Goal: Information Seeking & Learning: Learn about a topic

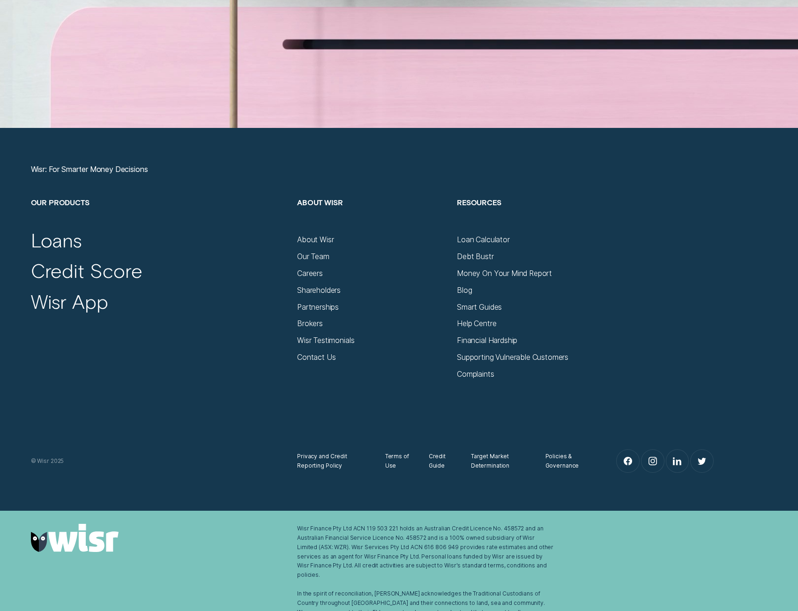
scroll to position [3681, 0]
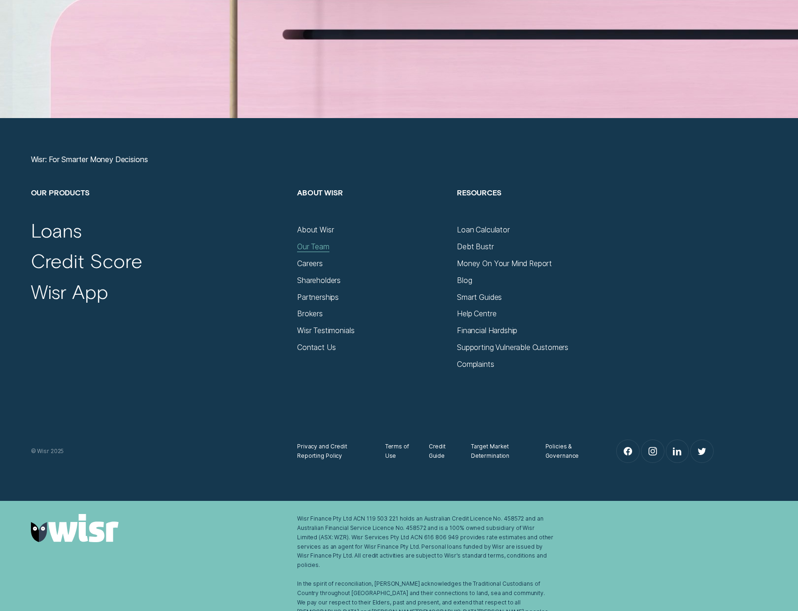
click at [316, 245] on div "Our Team" at bounding box center [313, 246] width 32 height 9
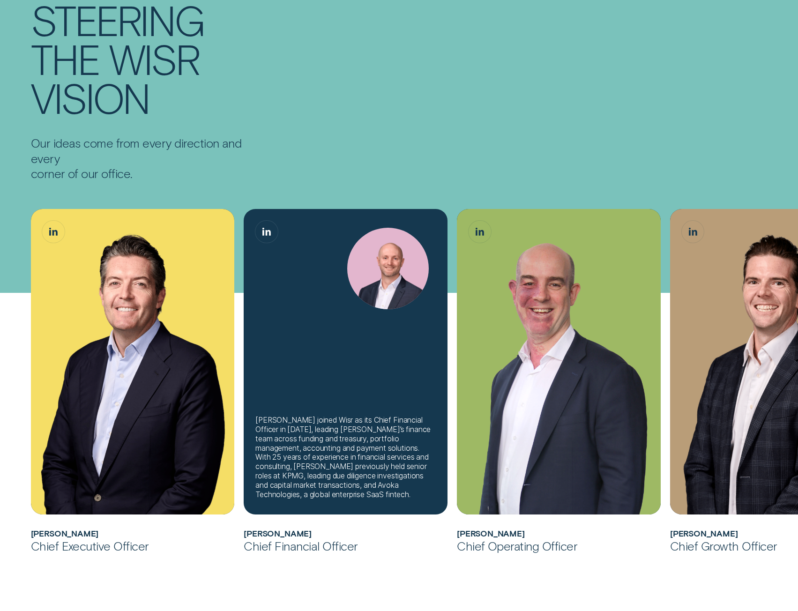
scroll to position [140, 0]
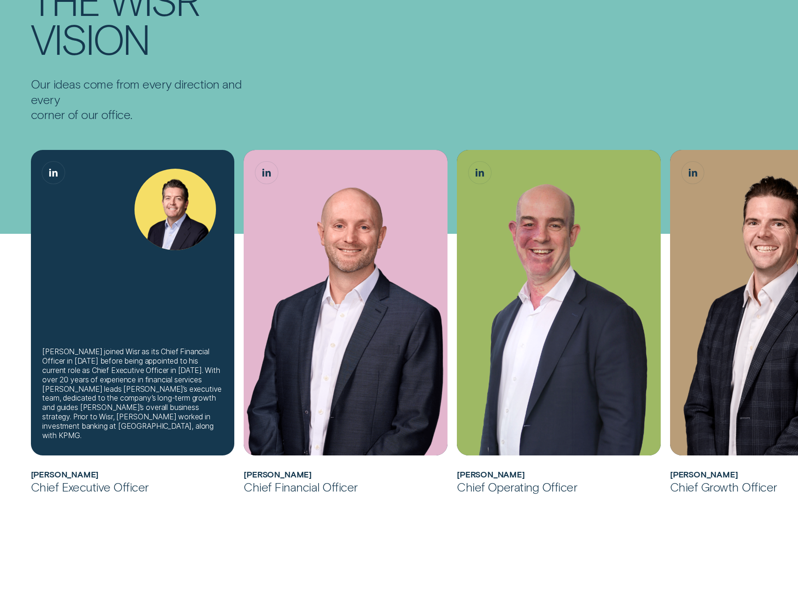
click at [191, 258] on div "[PERSON_NAME] joined Wisr as its Chief Financial Officer in [DATE] before being…" at bounding box center [133, 302] width 204 height 305
click at [158, 217] on img "Andrew Goodwin, Chief Executive Officer" at bounding box center [174, 209] width 81 height 81
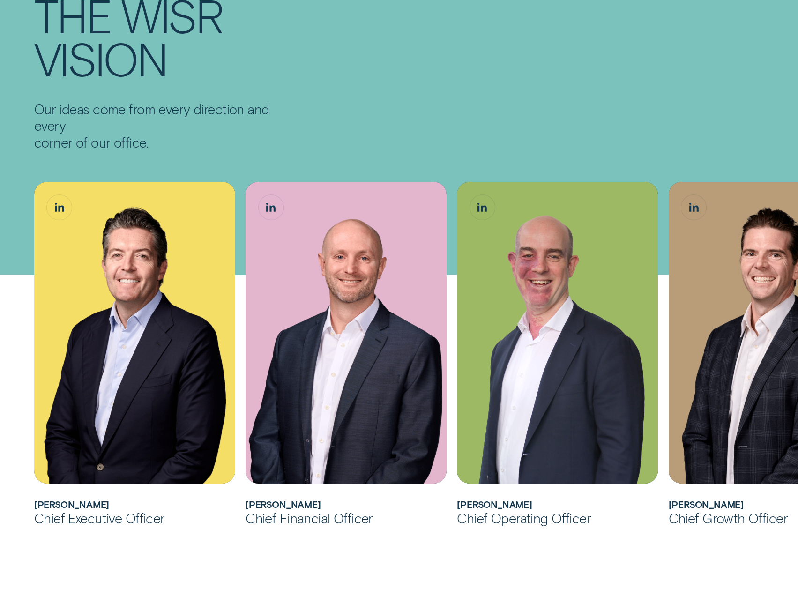
click at [304, 129] on div "The Team Steering the Wisr vision Our ideas come from every direction and every…" at bounding box center [398, 36] width 739 height 229
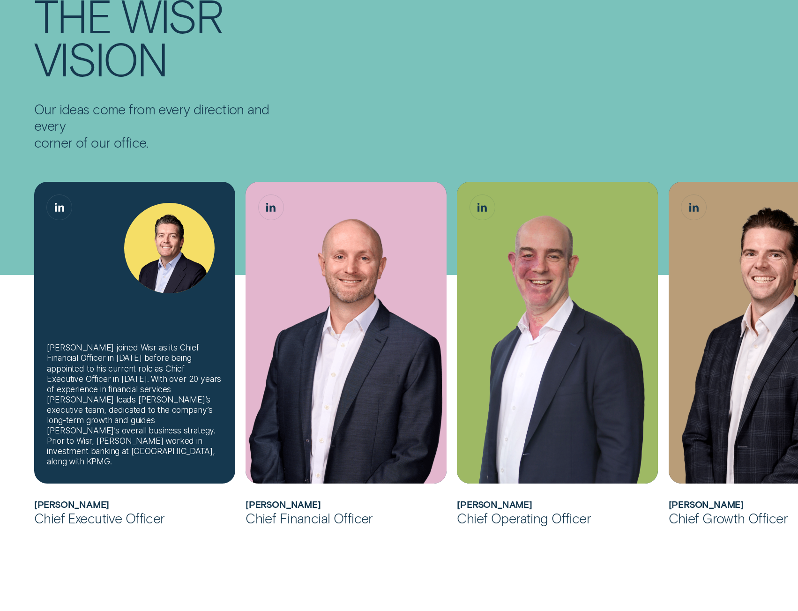
click at [134, 332] on div "[PERSON_NAME] joined Wisr as its Chief Financial Officer in [DATE] before being…" at bounding box center [134, 333] width 201 height 302
click at [173, 238] on img "Andrew Goodwin, Chief Executive Officer" at bounding box center [169, 248] width 90 height 90
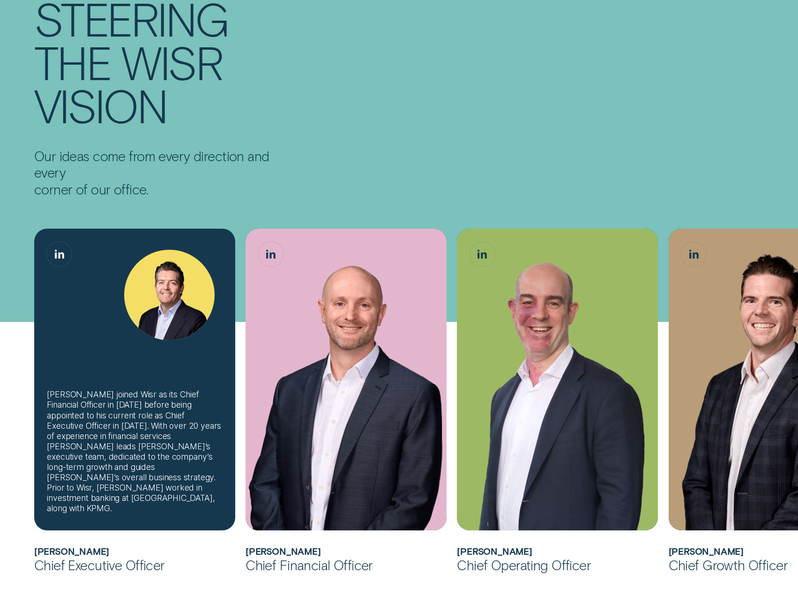
scroll to position [0, 0]
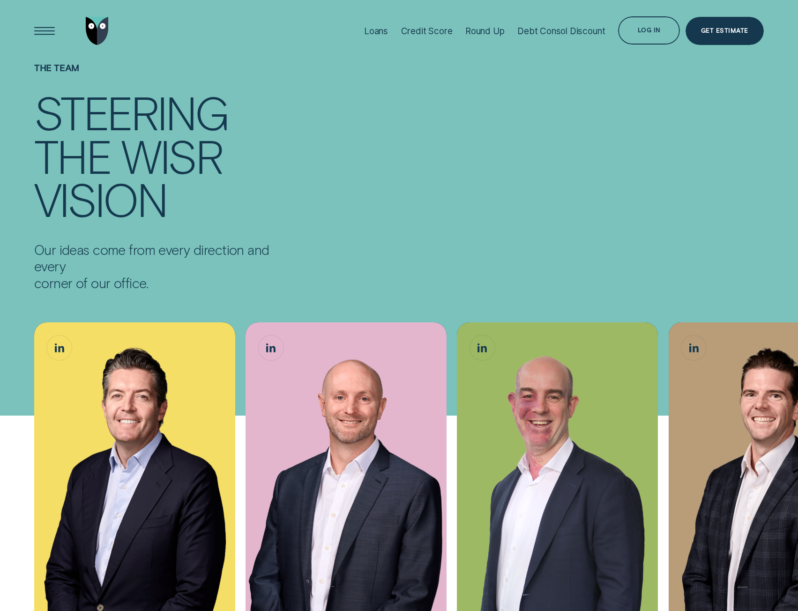
click at [178, 244] on p "Our ideas come from every direction and every corner of our office." at bounding box center [161, 266] width 254 height 51
drag, startPoint x: 49, startPoint y: 244, endPoint x: 191, endPoint y: 255, distance: 142.3
click at [191, 255] on p "Our ideas come from every direction and every corner of our office." at bounding box center [161, 266] width 254 height 51
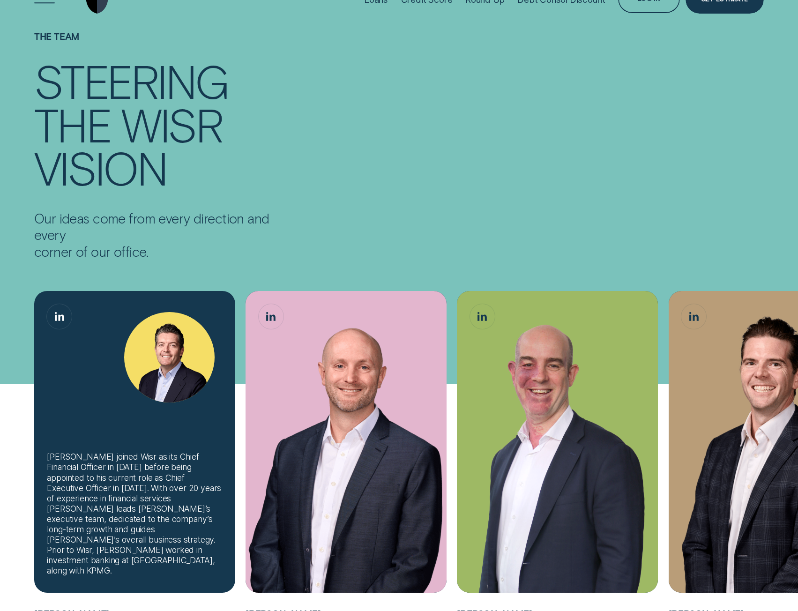
scroll to position [47, 0]
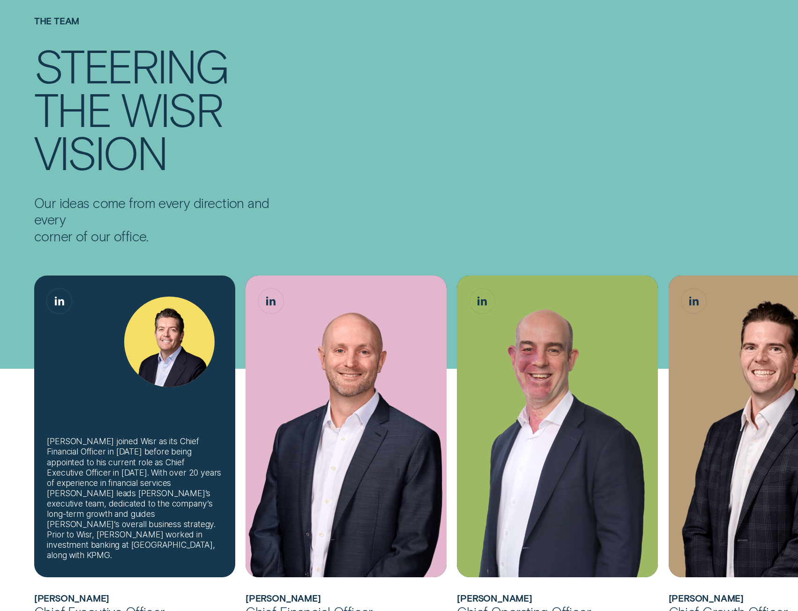
click at [96, 384] on div "Andrew joined Wisr as its Chief Financial Officer in 2017 before being appointe…" at bounding box center [134, 426] width 201 height 302
click at [115, 457] on div "Andrew joined Wisr as its Chief Financial Officer in 2017 before being appointe…" at bounding box center [134, 498] width 175 height 124
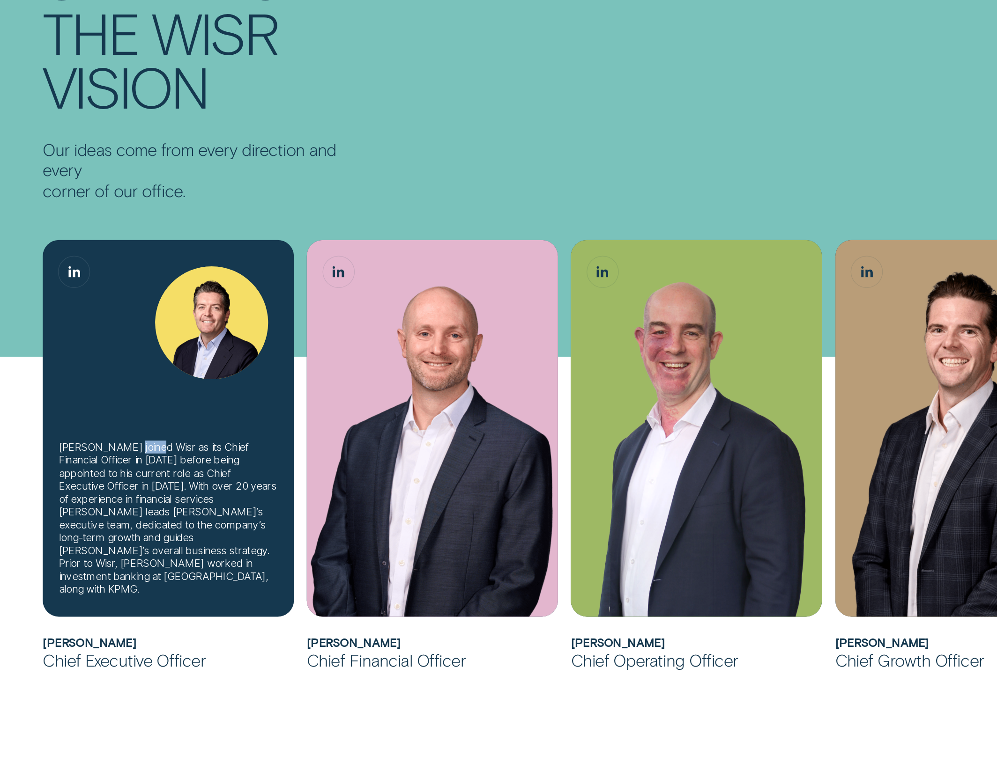
scroll to position [187, 0]
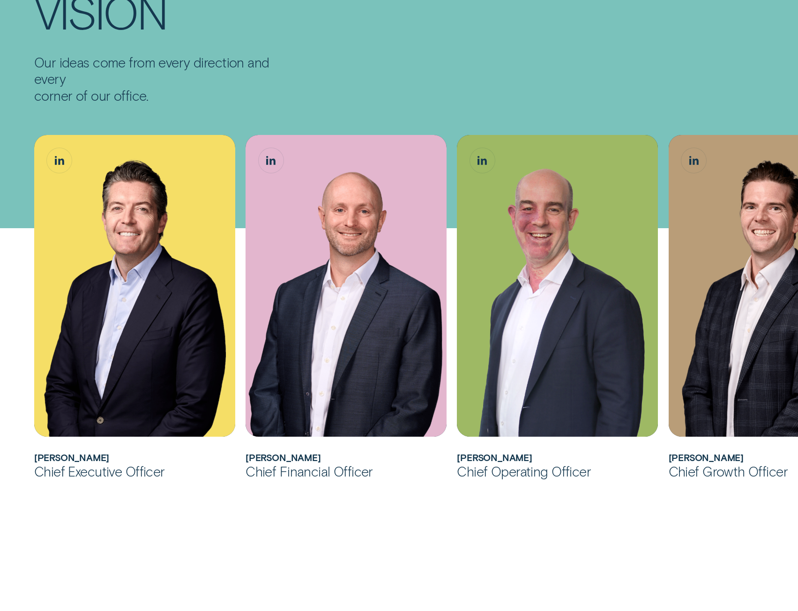
click at [274, 452] on h2 "Matthew Lewis" at bounding box center [345, 457] width 201 height 11
drag, startPoint x: 246, startPoint y: 456, endPoint x: 336, endPoint y: 455, distance: 89.9
click at [336, 455] on h2 "[PERSON_NAME]" at bounding box center [345, 457] width 201 height 11
copy h2 "[PERSON_NAME]"
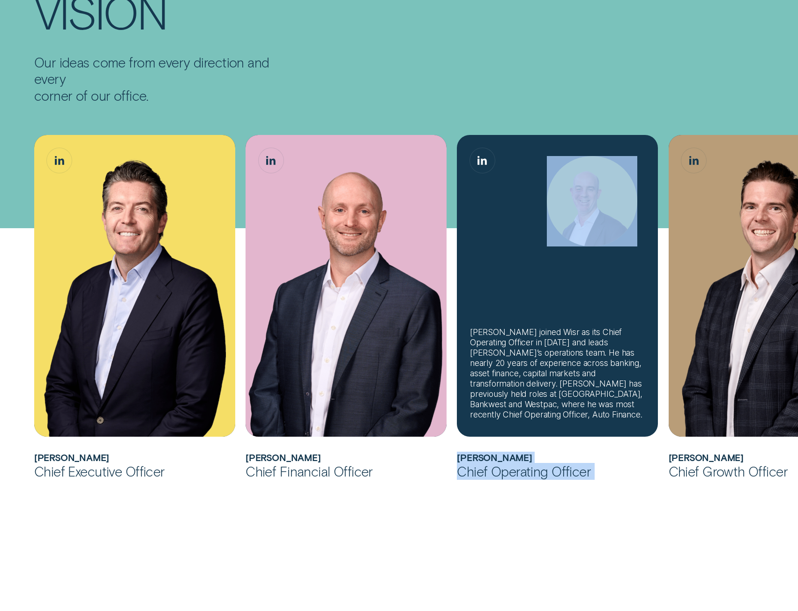
drag, startPoint x: 753, startPoint y: 366, endPoint x: 549, endPoint y: 357, distance: 203.9
click at [549, 357] on ul "Andrew joined Wisr as its Chief Financial Officer in 2017 before being appointe…" at bounding box center [398, 316] width 739 height 362
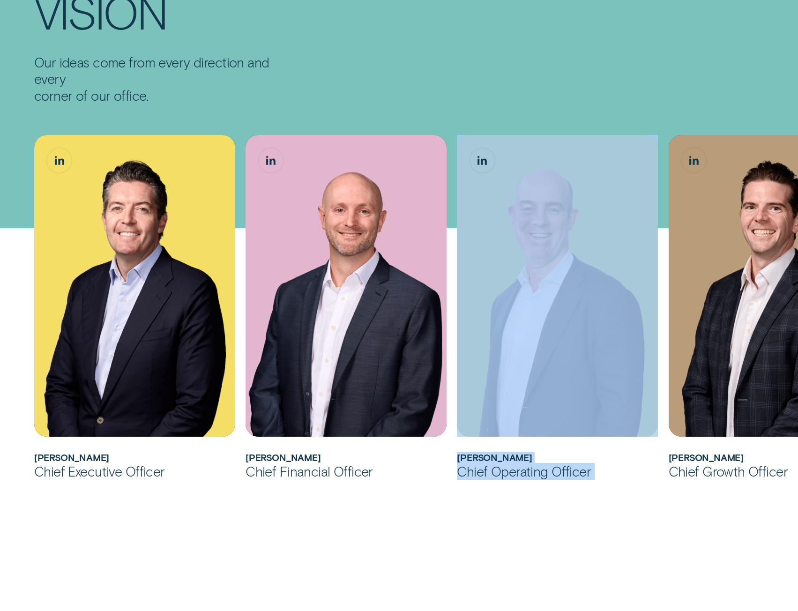
click at [642, 485] on div "Andrew joined Wisr as its Chief Financial Officer in 2017 before being appointe…" at bounding box center [399, 574] width 798 height 940
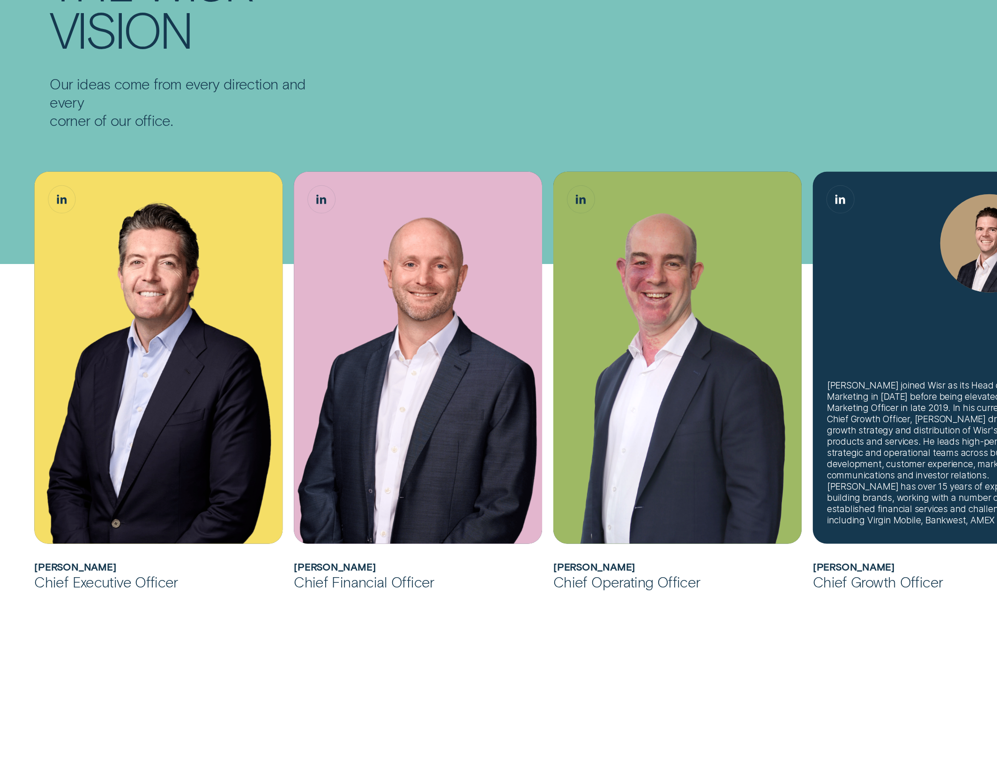
click at [797, 429] on div "[PERSON_NAME] joined Wisr as its Head of Marketing in [DATE] before being eleva…" at bounding box center [937, 453] width 220 height 146
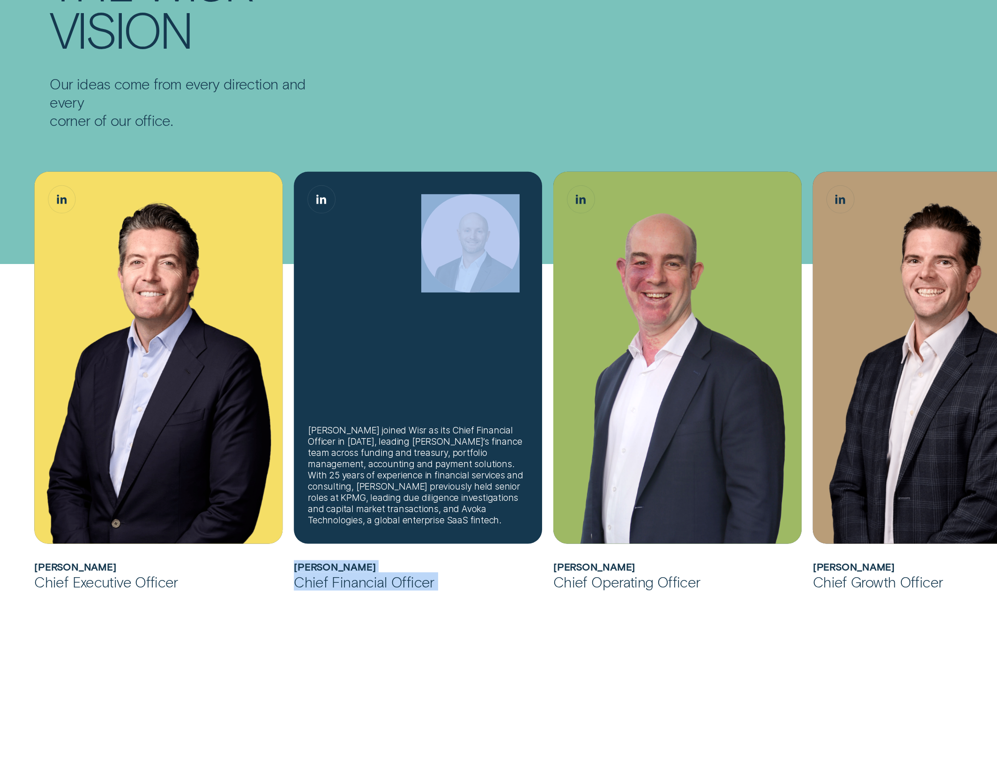
drag, startPoint x: 719, startPoint y: 530, endPoint x: 401, endPoint y: 504, distance: 318.6
click at [401, 504] on ul "Andrew joined Wisr as its Chief Financial Officer in 2017 before being appointe…" at bounding box center [483, 381] width 908 height 419
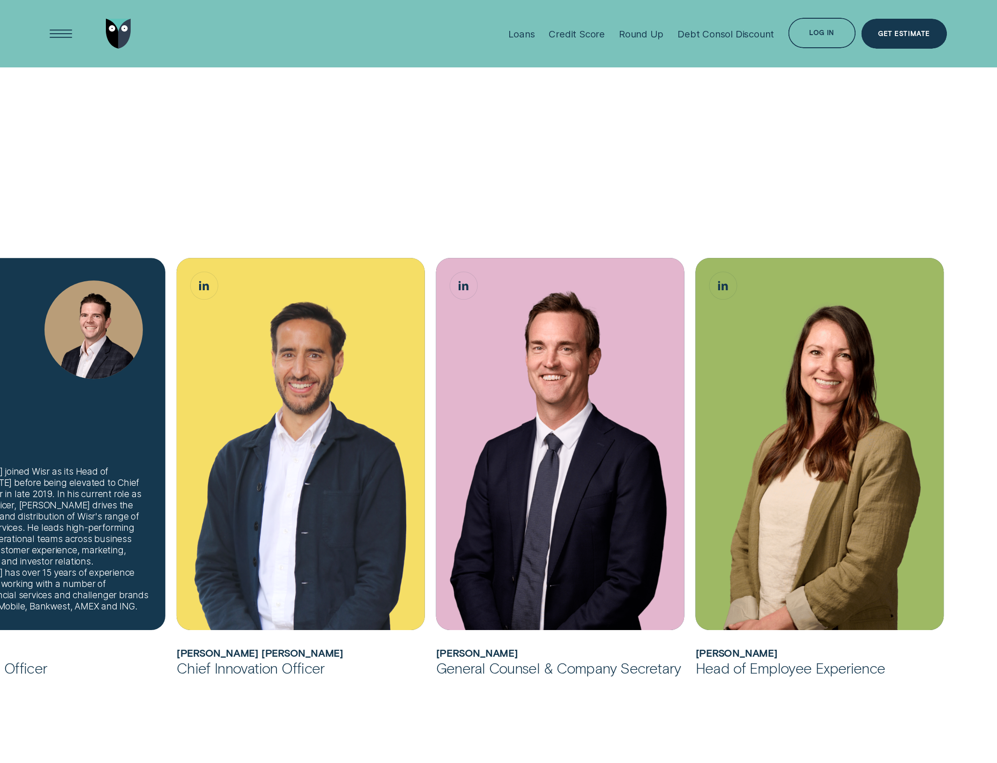
scroll to position [714, 0]
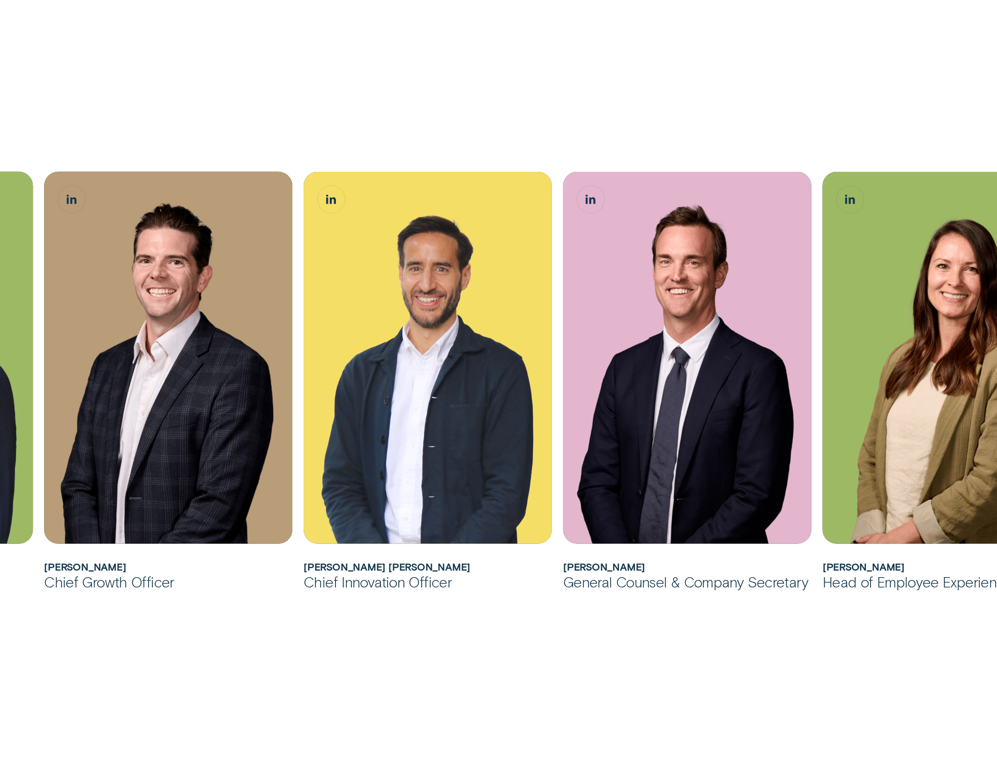
click at [405, 560] on div "Álvaro joined Wisr as its first Chief Innovation Officer in February 2025 and l…" at bounding box center [427, 381] width 248 height 419
drag, startPoint x: 303, startPoint y: 565, endPoint x: 437, endPoint y: 570, distance: 134.5
click at [437, 570] on li "Álvaro joined Wisr as its first Chief Innovation Officer in February 2025 and l…" at bounding box center [427, 381] width 259 height 419
copy h2 "[PERSON_NAME] [PERSON_NAME]"
click at [627, 610] on div "Andrew joined Wisr as its Chief Financial Officer in 2017 before being appointe…" at bounding box center [498, 157] width 997 height 1111
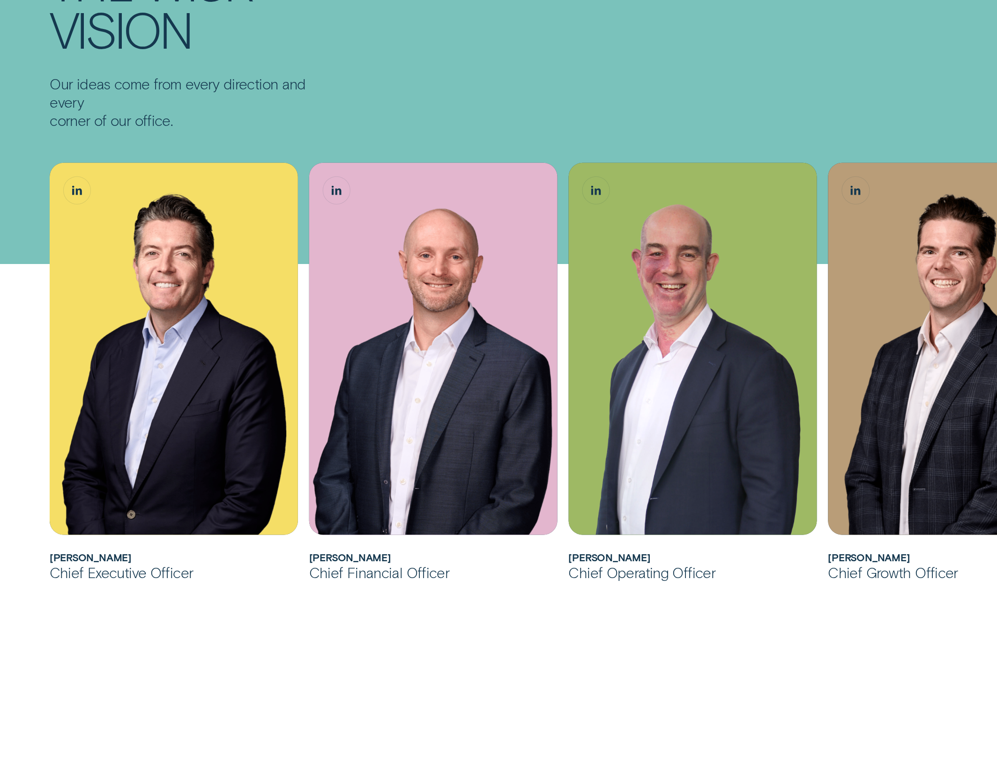
scroll to position [0, 0]
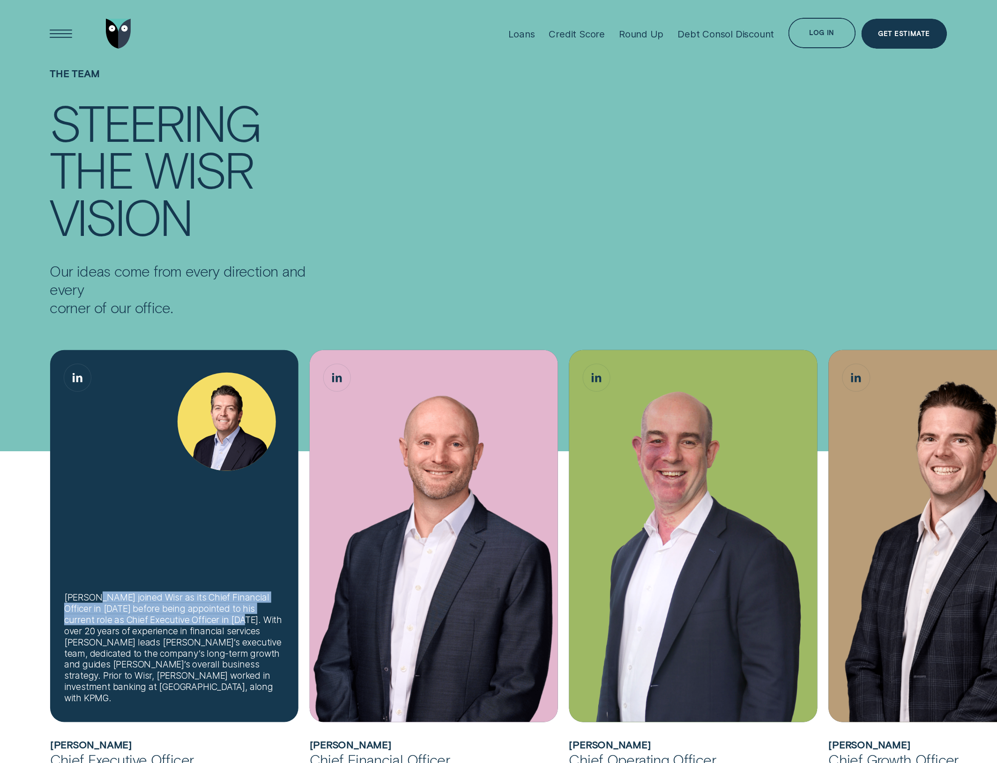
drag, startPoint x: 97, startPoint y: 606, endPoint x: 225, endPoint y: 633, distance: 130.7
click at [225, 610] on div "[PERSON_NAME] joined Wisr as its Chief Financial Officer in [DATE] before being…" at bounding box center [174, 648] width 220 height 112
copy div "joined Wisr as its Chief Financial Officer in 2017 before being appointed to hi…"
drag, startPoint x: 249, startPoint y: 629, endPoint x: 227, endPoint y: 639, distance: 24.3
click at [227, 610] on div "[PERSON_NAME] joined Wisr as its Chief Financial Officer in [DATE] before being…" at bounding box center [174, 648] width 220 height 112
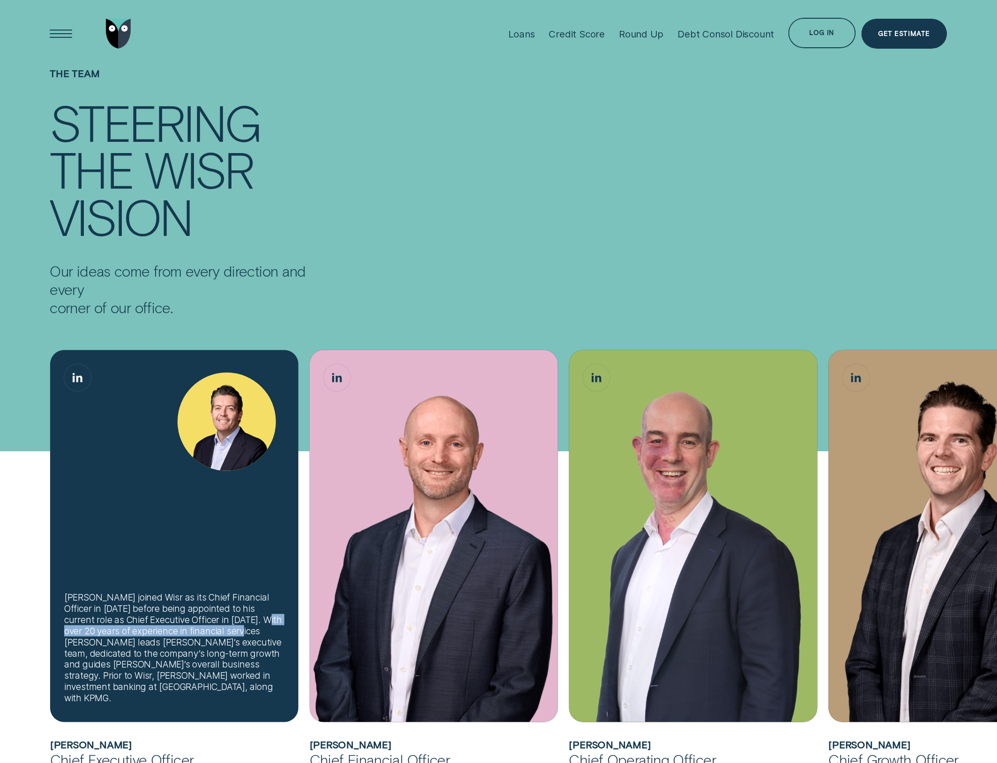
copy div "over 20 years of experience in financial services"
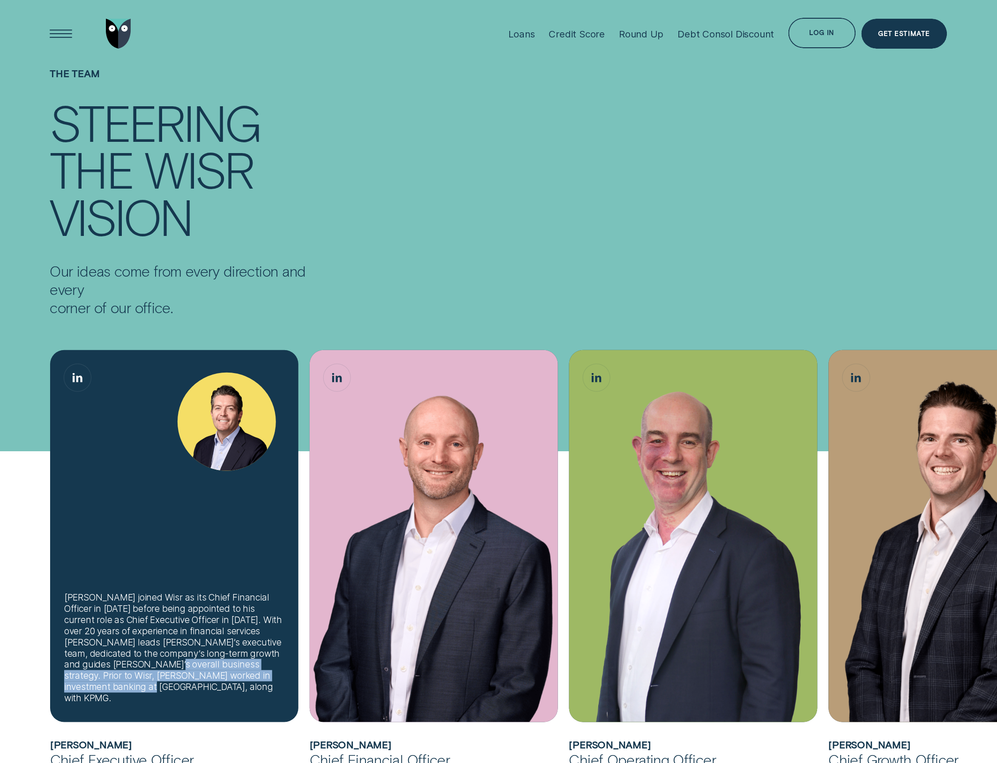
drag, startPoint x: 170, startPoint y: 673, endPoint x: 138, endPoint y: 698, distance: 40.4
click at [138, 610] on div "[PERSON_NAME] joined Wisr as its Chief Financial Officer in [DATE] before being…" at bounding box center [174, 648] width 220 height 112
copy div "Prior to Wisr, Andrew worked in investment banking at Macquarie Capital, along …"
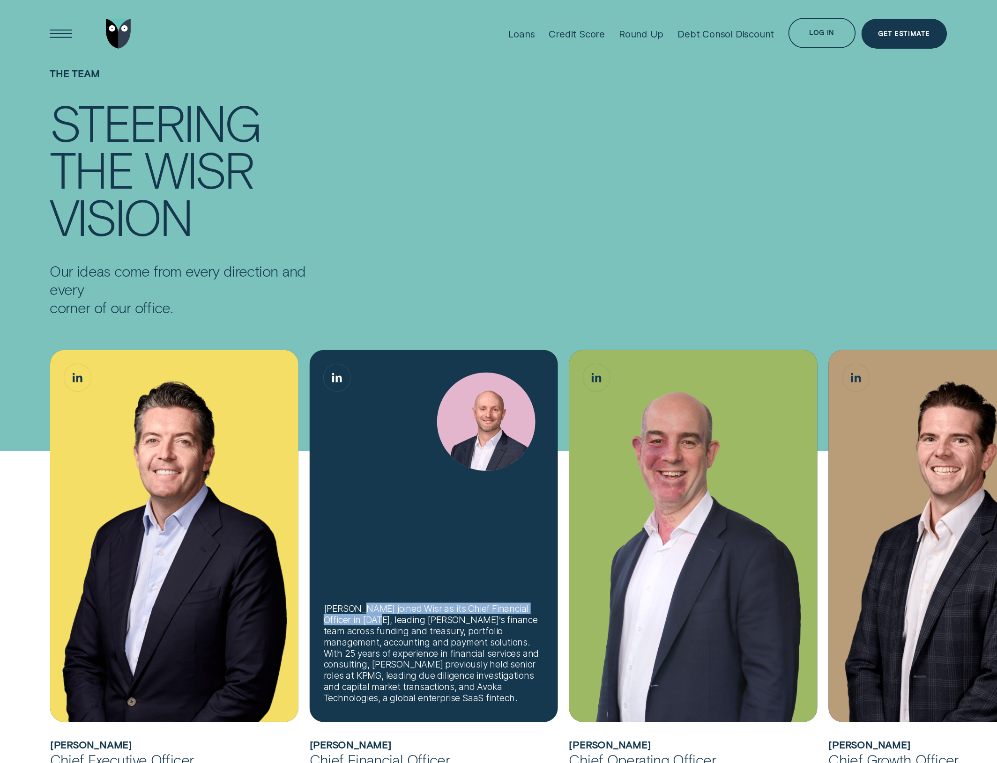
drag, startPoint x: 362, startPoint y: 606, endPoint x: 371, endPoint y: 616, distance: 14.3
click at [371, 610] on div "[PERSON_NAME] joined Wisr as its Chief Financial Officer in [DATE], leading [PE…" at bounding box center [434, 653] width 220 height 101
copy div "joined Wisr as its Chief Financial Officer in March 2024"
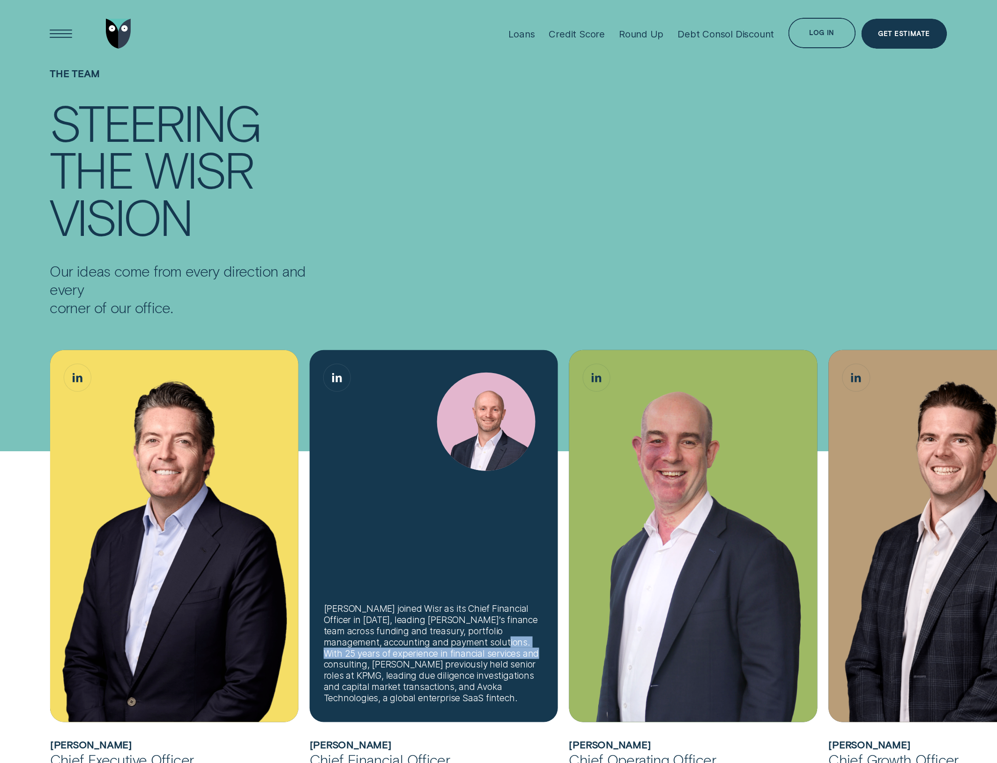
drag, startPoint x: 490, startPoint y: 642, endPoint x: 513, endPoint y: 650, distance: 24.1
click at [513, 610] on div "[PERSON_NAME] joined Wisr as its Chief Financial Officer in [DATE], leading [PE…" at bounding box center [434, 653] width 220 height 101
copy div "25 years of experience in financial services and consulting"
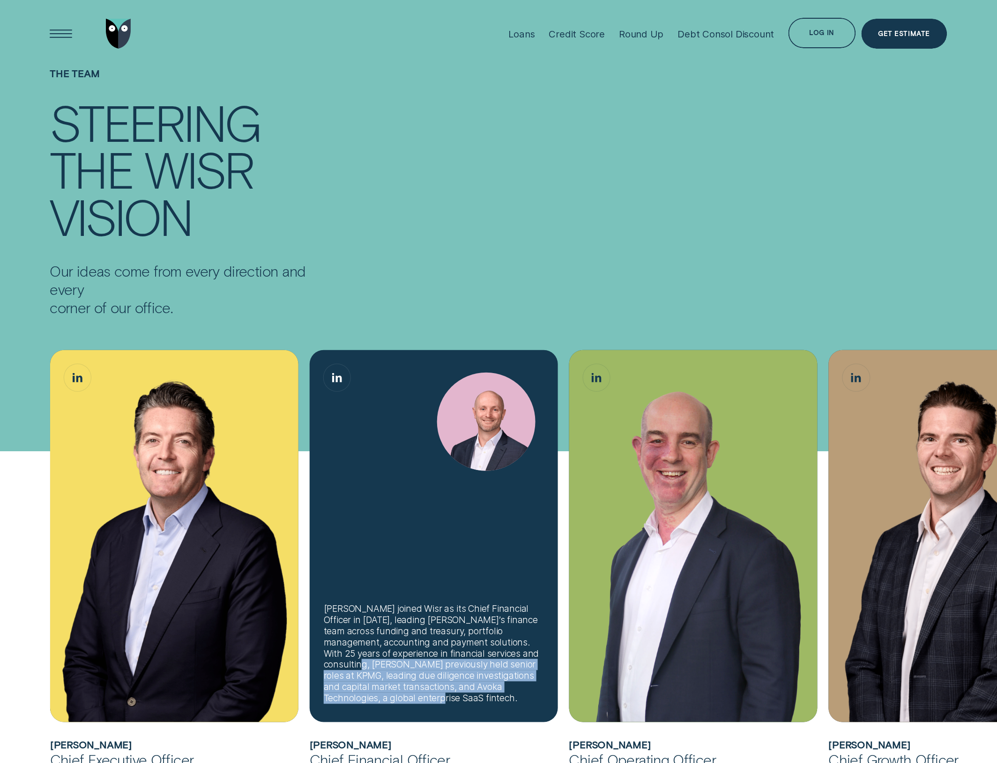
drag, startPoint x: 363, startPoint y: 664, endPoint x: 446, endPoint y: 698, distance: 89.4
click at [446, 610] on div "[PERSON_NAME] joined Wisr as its Chief Financial Officer in [DATE], leading [PE…" at bounding box center [434, 653] width 220 height 101
copy div "previously held senior roles at KPMG, leading due diligence investigations and …"
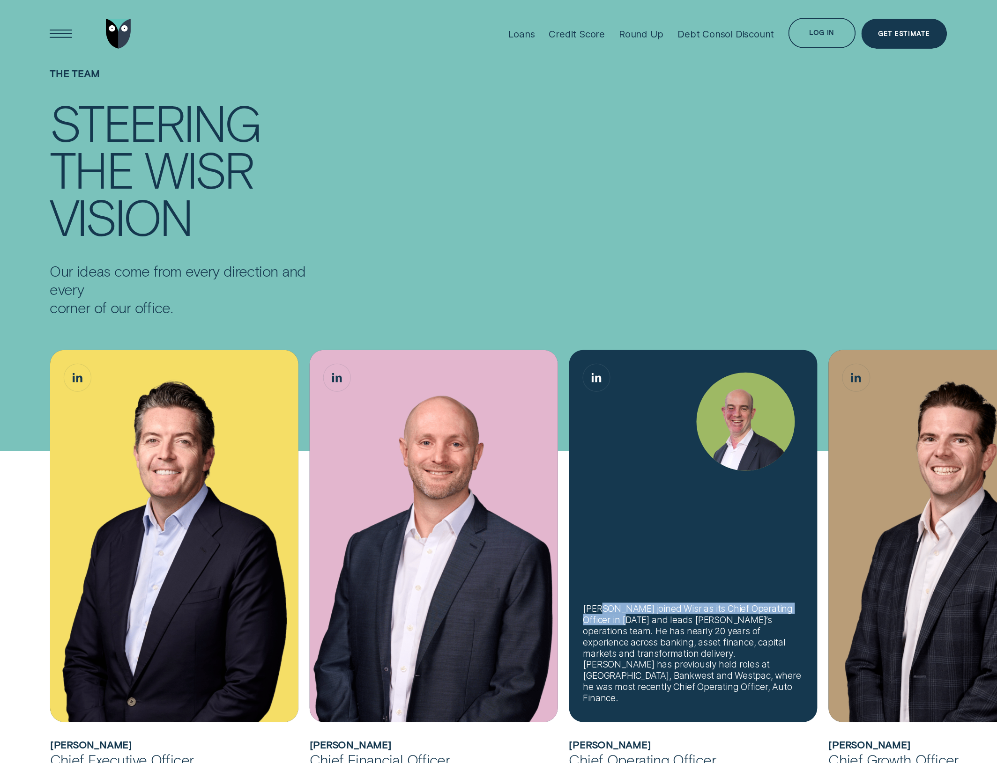
drag, startPoint x: 602, startPoint y: 617, endPoint x: 635, endPoint y: 629, distance: 35.3
click at [635, 610] on div "[PERSON_NAME] joined Wisr as its Chief Operating Officer in [DATE] and leads [P…" at bounding box center [693, 653] width 220 height 101
copy div "joined Wisr as its Chief Operating Officer in August 2025"
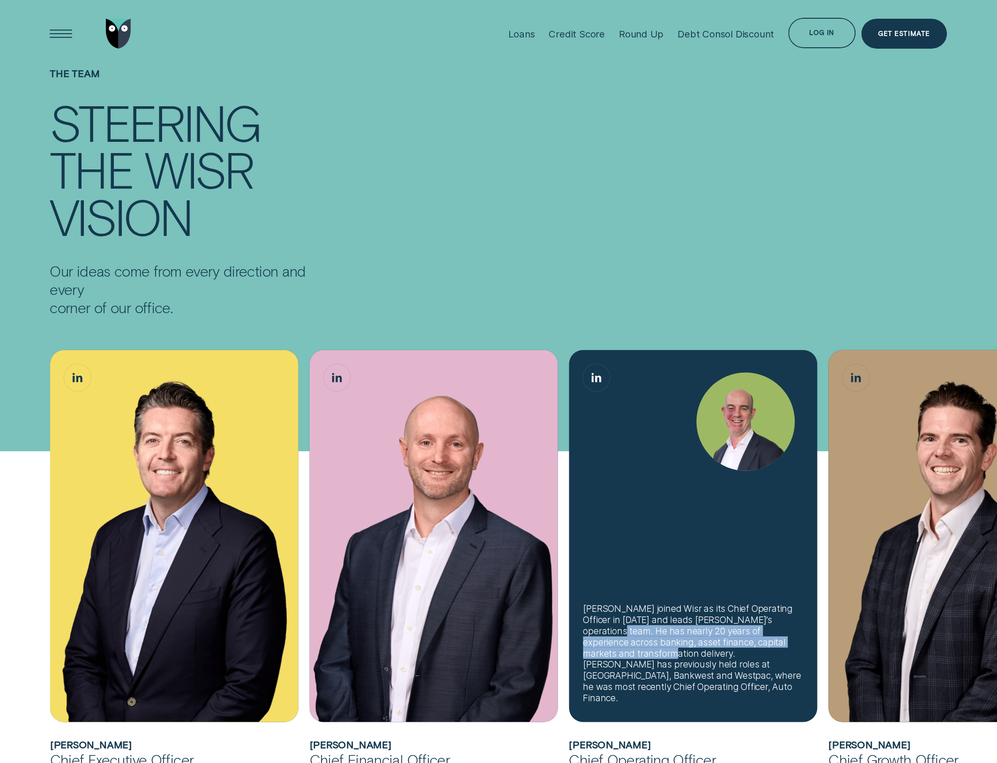
drag, startPoint x: 598, startPoint y: 641, endPoint x: 614, endPoint y: 661, distance: 26.0
click at [614, 610] on div "[PERSON_NAME] joined Wisr as its Chief Operating Officer in [DATE] and leads [P…" at bounding box center [693, 653] width 220 height 101
copy div "nearly 20 years of experience across banking, asset finance, capital markets an…"
click at [653, 610] on div "[PERSON_NAME] joined Wisr as its Chief Operating Officer in [DATE] and leads [P…" at bounding box center [693, 653] width 220 height 101
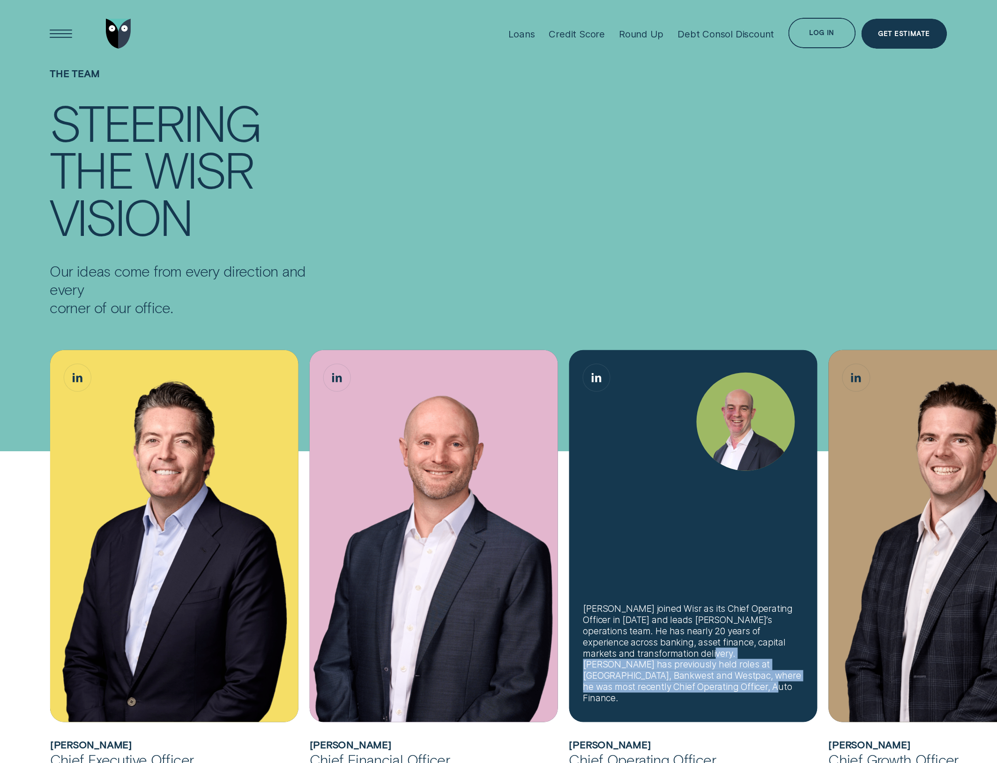
drag, startPoint x: 658, startPoint y: 664, endPoint x: 811, endPoint y: 653, distance: 153.5
click at [711, 610] on div "[PERSON_NAME] joined Wisr as its Chief Operating Officer in [DATE] and leads [P…" at bounding box center [693, 653] width 220 height 101
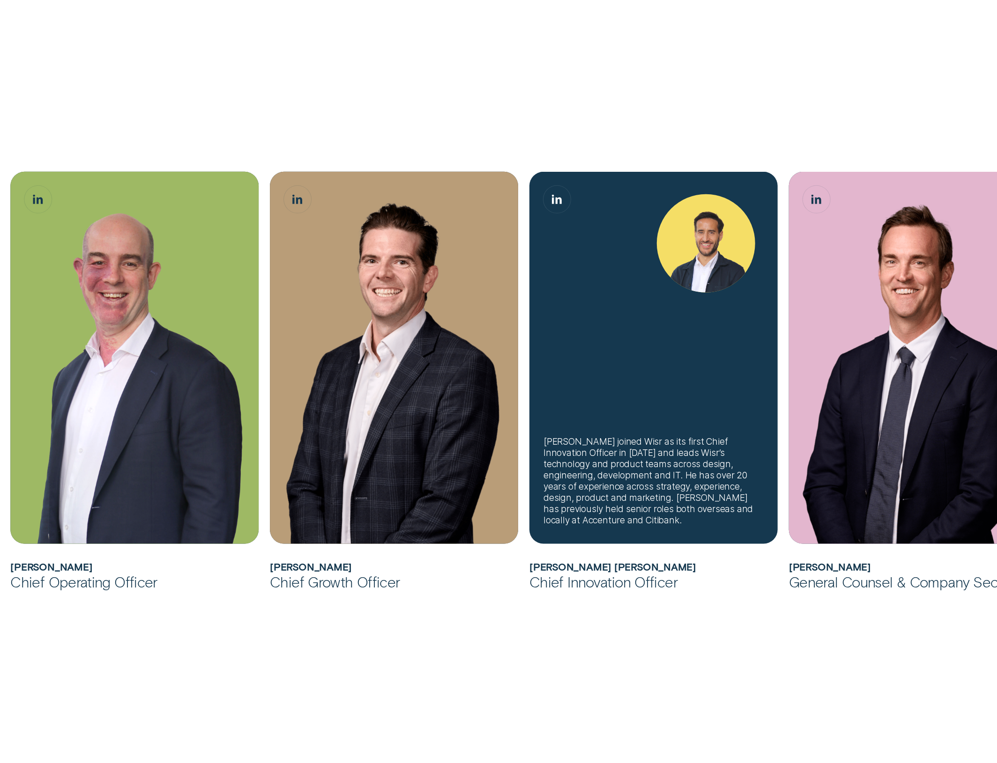
scroll to position [585, 0]
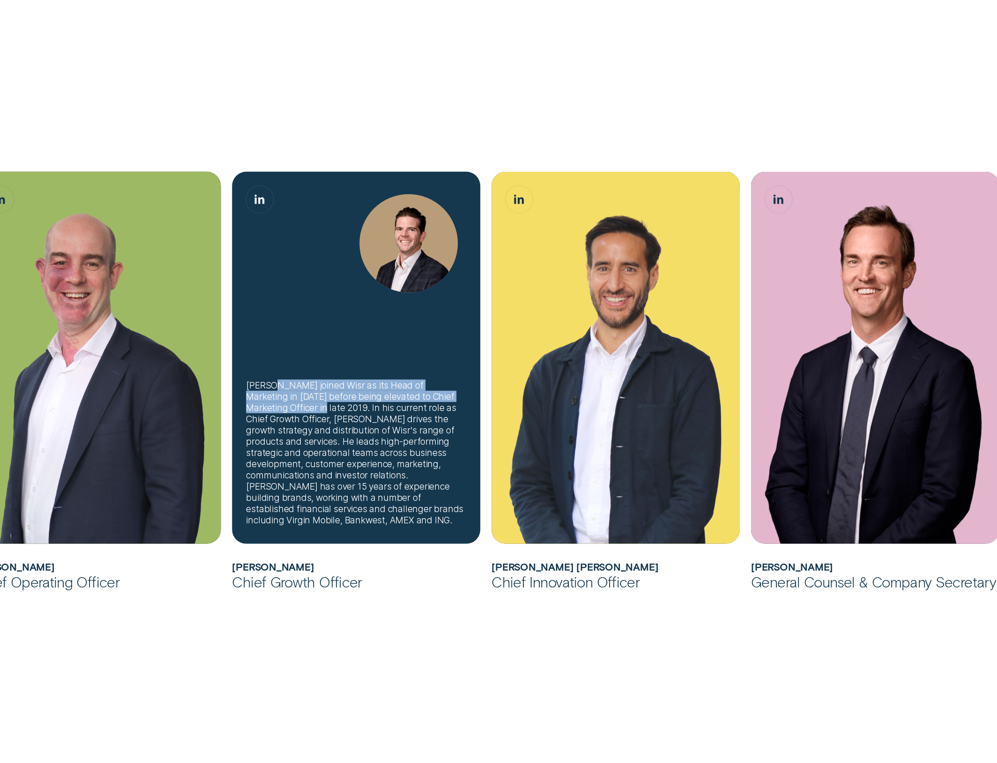
drag, startPoint x: 274, startPoint y: 396, endPoint x: 281, endPoint y: 421, distance: 25.8
click at [281, 421] on div "[PERSON_NAME] joined Wisr as its Head of Marketing in [DATE] before being eleva…" at bounding box center [356, 453] width 220 height 146
click at [294, 488] on div "[PERSON_NAME] joined Wisr as its Head of Marketing in [DATE] before being eleva…" at bounding box center [356, 453] width 220 height 146
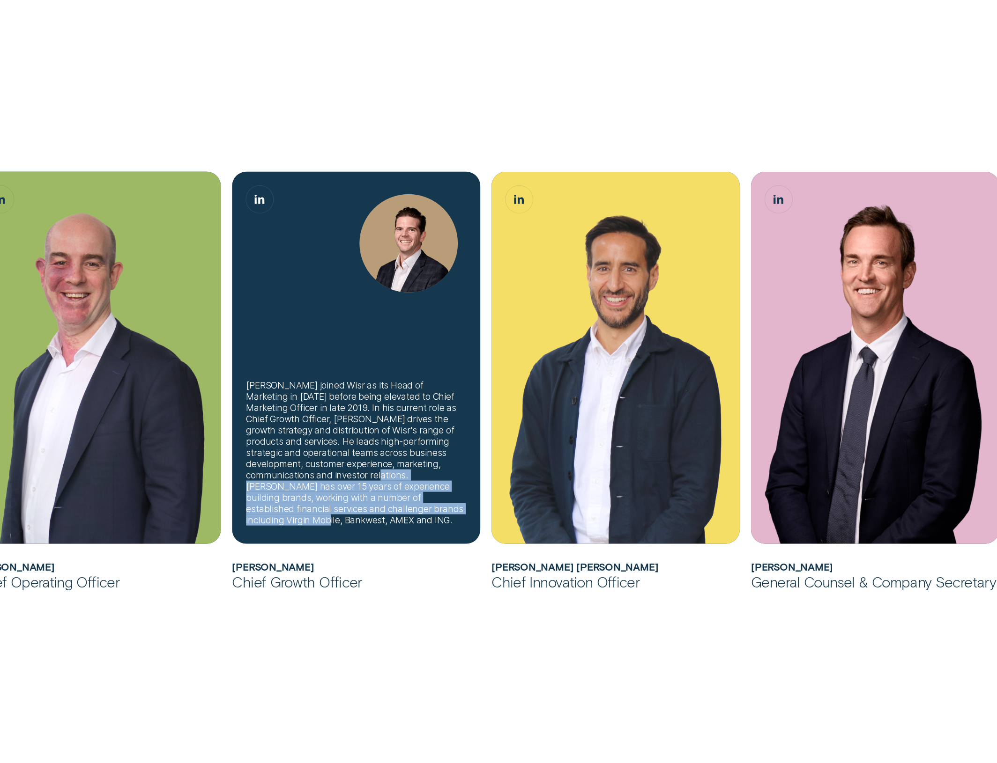
drag, startPoint x: 293, startPoint y: 488, endPoint x: 406, endPoint y: 519, distance: 117.1
click at [406, 519] on div "[PERSON_NAME] joined Wisr as its Head of Marketing in [DATE] before being eleva…" at bounding box center [356, 453] width 220 height 146
drag, startPoint x: 409, startPoint y: 519, endPoint x: 292, endPoint y: 488, distance: 121.0
click at [292, 488] on div "[PERSON_NAME] joined Wisr as its Head of Marketing in [DATE] before being eleva…" at bounding box center [356, 453] width 220 height 146
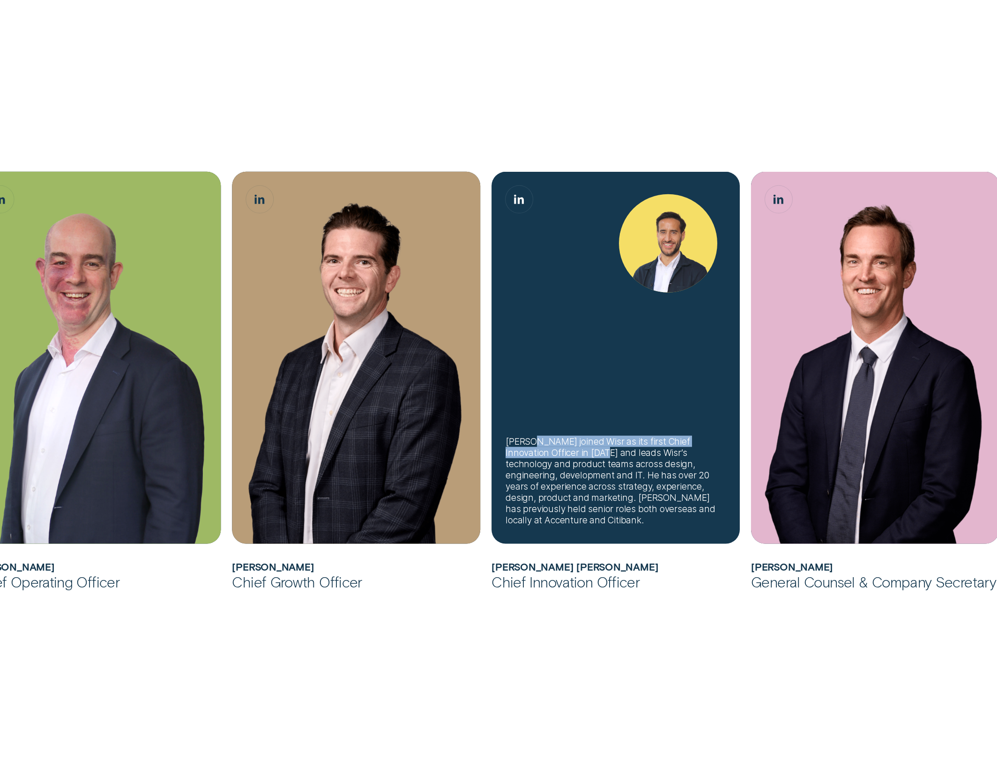
drag, startPoint x: 532, startPoint y: 440, endPoint x: 565, endPoint y: 452, distance: 35.3
click at [565, 452] on div "[PERSON_NAME] joined Wisr as its first Chief Innovation Officer in [DATE] and l…" at bounding box center [616, 481] width 220 height 90
drag, startPoint x: 575, startPoint y: 455, endPoint x: 533, endPoint y: 442, distance: 43.8
click at [533, 442] on div "[PERSON_NAME] joined Wisr as its first Chief Innovation Officer in [DATE] and l…" at bounding box center [616, 481] width 220 height 90
drag, startPoint x: 623, startPoint y: 474, endPoint x: 599, endPoint y: 495, distance: 32.2
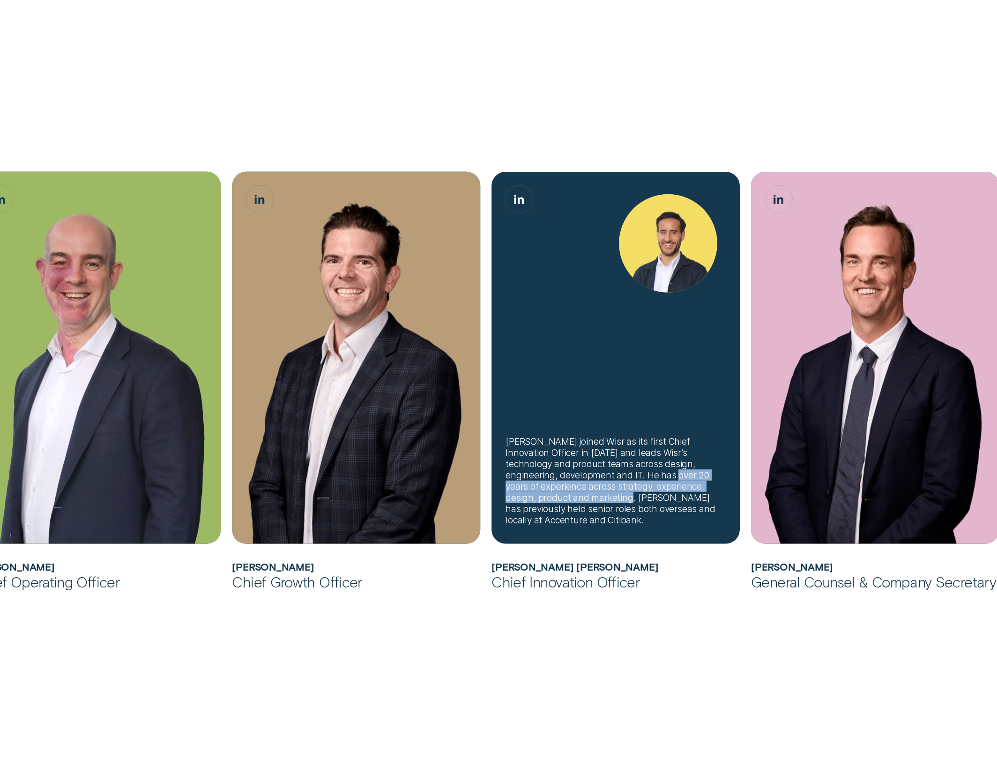
click at [599, 495] on div "[PERSON_NAME] joined Wisr as its first Chief Innovation Officer in [DATE] and l…" at bounding box center [616, 481] width 220 height 90
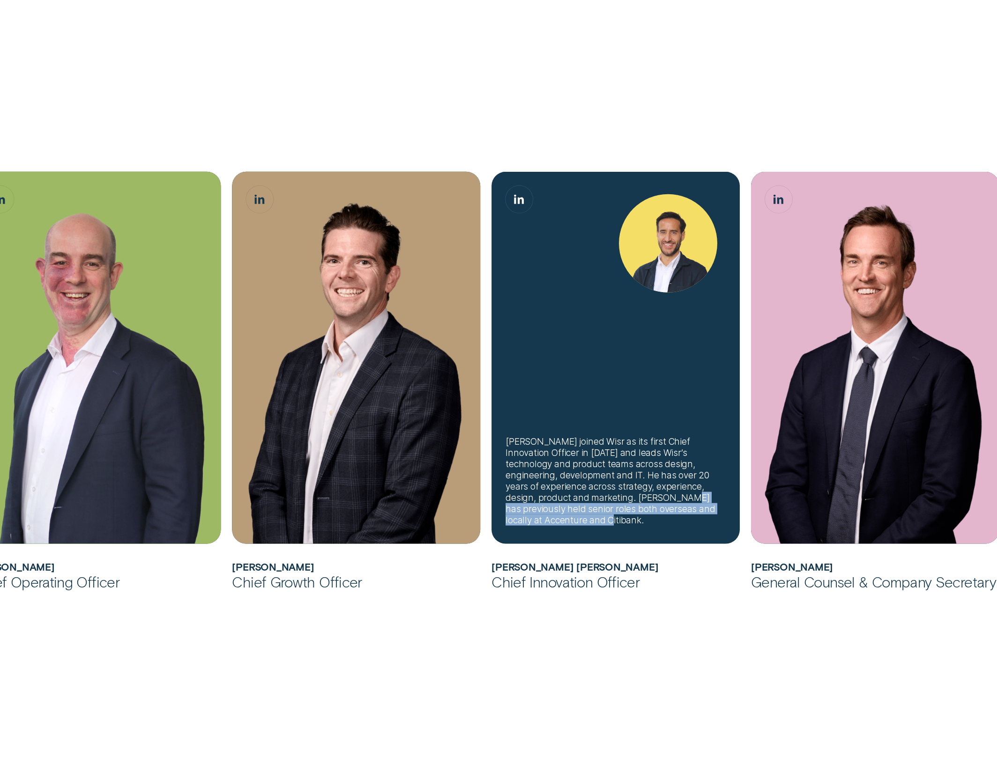
drag, startPoint x: 649, startPoint y: 500, endPoint x: 558, endPoint y: 525, distance: 94.9
click at [558, 525] on div "[PERSON_NAME] joined Wisr as its first Chief Innovation Officer in [DATE] and l…" at bounding box center [616, 481] width 220 height 90
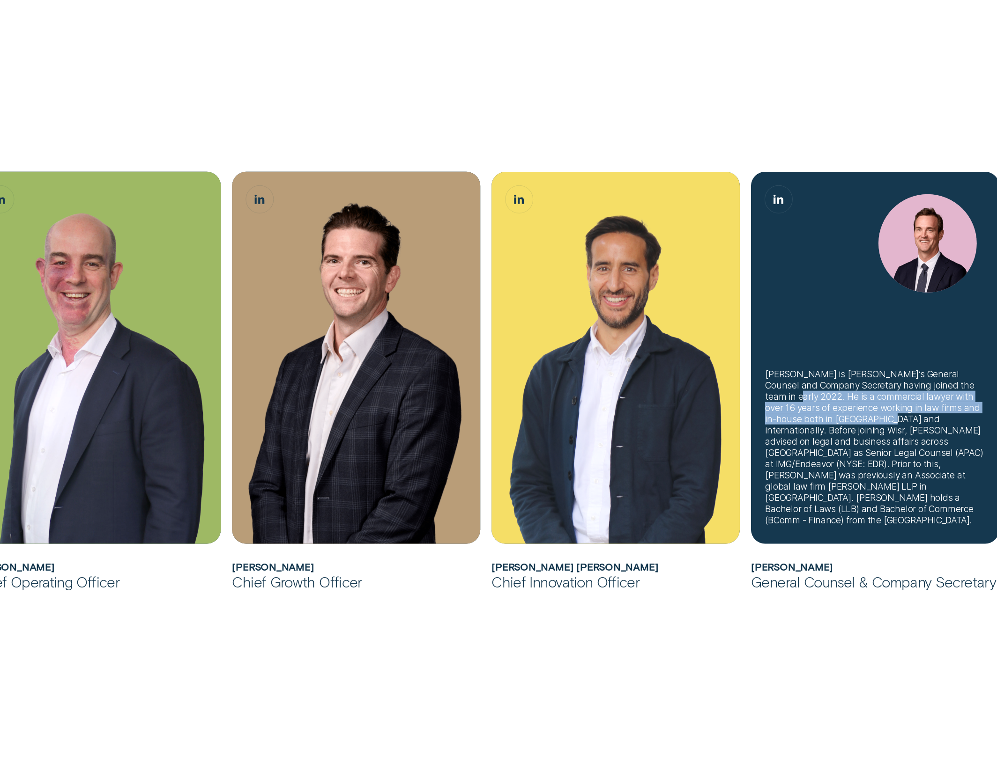
drag, startPoint x: 765, startPoint y: 418, endPoint x: 841, endPoint y: 443, distance: 80.4
click at [797, 443] on div "[PERSON_NAME] is [PERSON_NAME]’s General Counsel and Company Secretary having j…" at bounding box center [875, 447] width 220 height 157
drag, startPoint x: 836, startPoint y: 406, endPoint x: 839, endPoint y: 440, distance: 33.8
click at [797, 440] on div "[PERSON_NAME] is [PERSON_NAME]’s General Counsel and Company Secretary having j…" at bounding box center [875, 447] width 220 height 157
drag, startPoint x: 850, startPoint y: 442, endPoint x: 874, endPoint y: 441, distance: 24.4
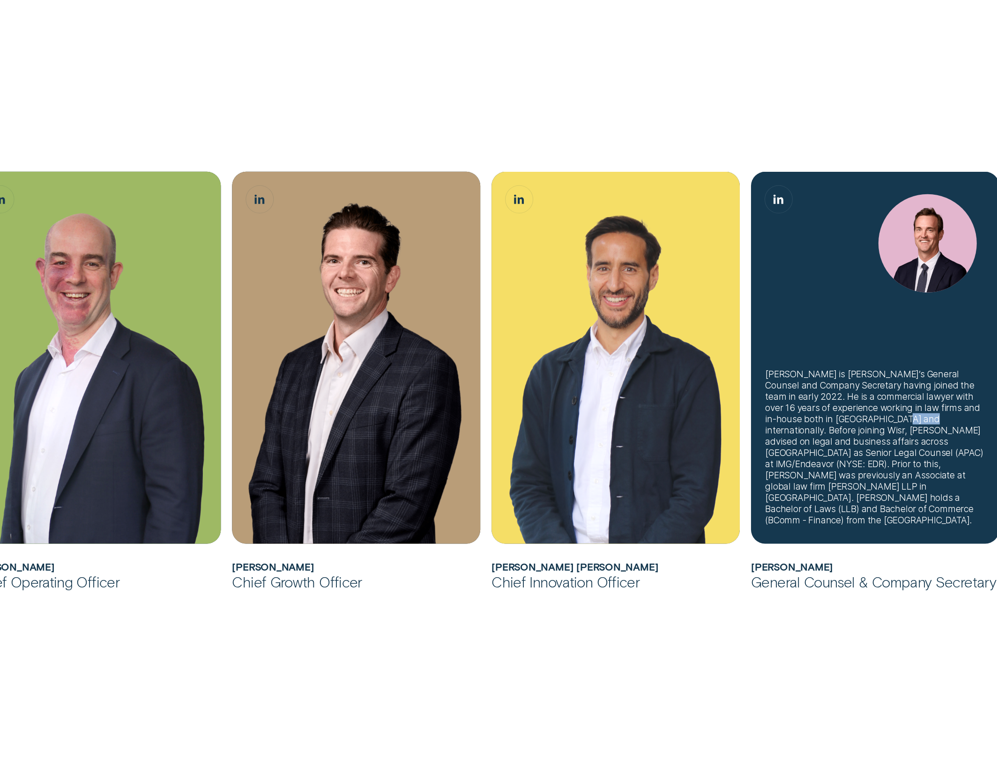
click at [797, 441] on div "[PERSON_NAME] is [PERSON_NAME]’s General Counsel and Company Secretary having j…" at bounding box center [875, 447] width 220 height 157
drag, startPoint x: 874, startPoint y: 441, endPoint x: 857, endPoint y: 439, distance: 16.9
click at [797, 439] on div "[PERSON_NAME] is [PERSON_NAME]’s General Counsel and Company Secretary having j…" at bounding box center [875, 447] width 220 height 157
click at [797, 440] on div "[PERSON_NAME] is [PERSON_NAME]’s General Counsel and Company Secretary having j…" at bounding box center [875, 447] width 220 height 157
drag, startPoint x: 856, startPoint y: 442, endPoint x: 874, endPoint y: 443, distance: 17.8
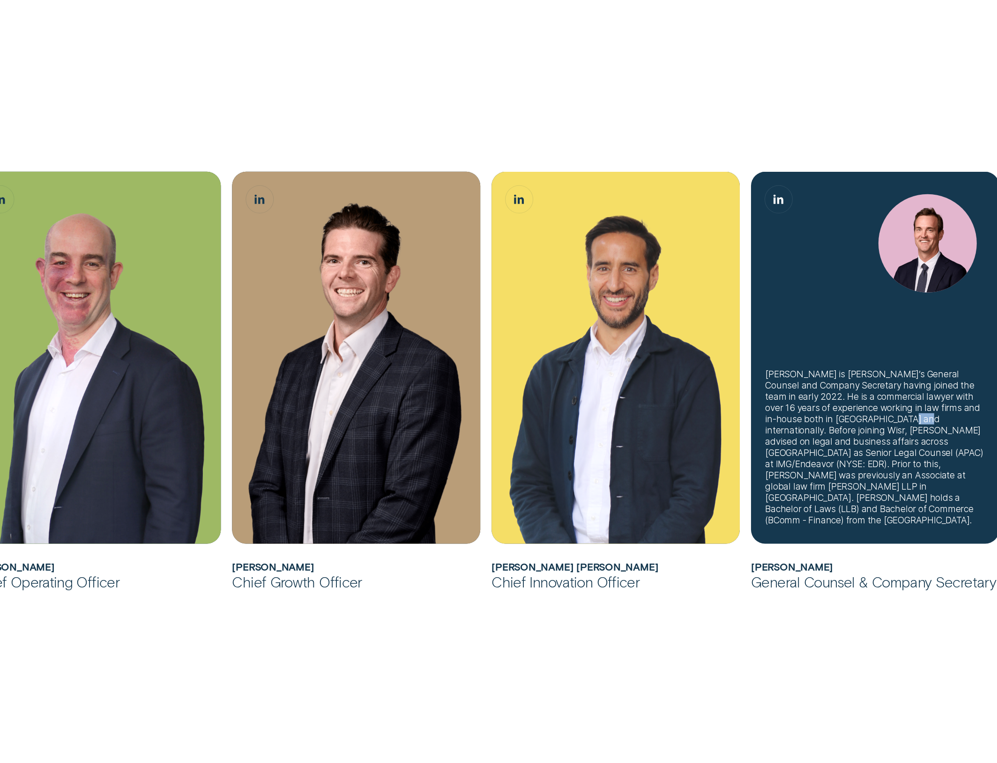
click at [797, 443] on div "[PERSON_NAME] is [PERSON_NAME]’s General Counsel and Company Secretary having j…" at bounding box center [875, 447] width 220 height 157
click at [797, 453] on div "[PERSON_NAME] is [PERSON_NAME]’s General Counsel and Company Secretary having j…" at bounding box center [875, 447] width 220 height 157
drag, startPoint x: 845, startPoint y: 446, endPoint x: 898, endPoint y: 446, distance: 52.9
click at [797, 446] on div "[PERSON_NAME] is [PERSON_NAME]’s General Counsel and Company Secretary having j…" at bounding box center [875, 447] width 220 height 157
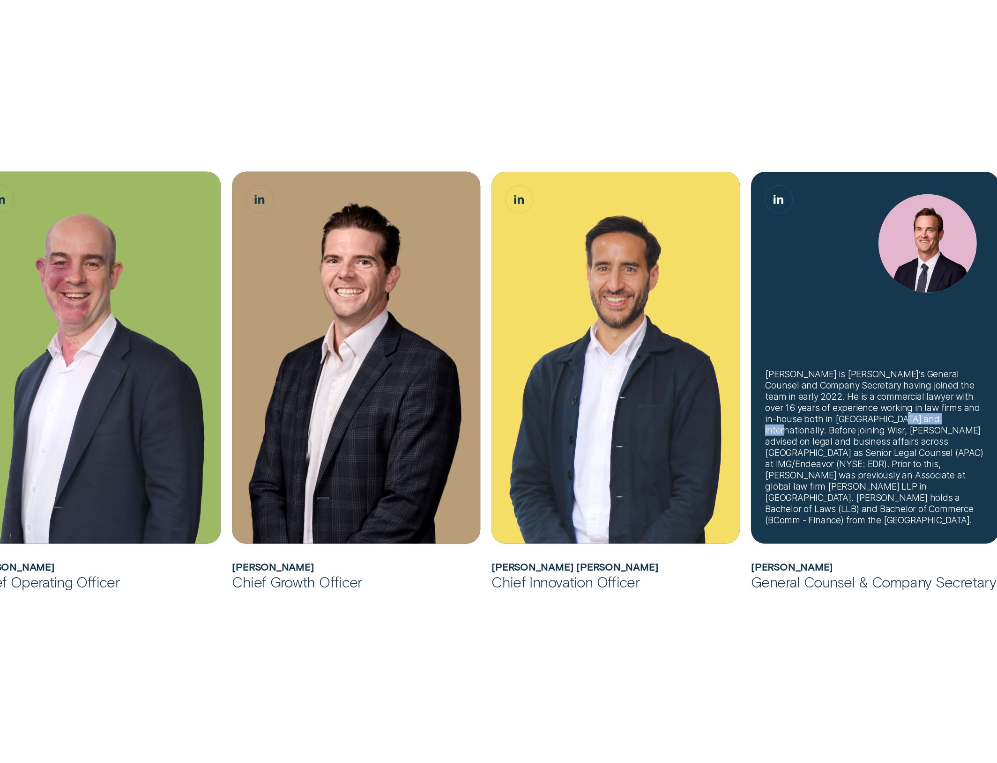
click at [797, 446] on div "[PERSON_NAME] is [PERSON_NAME]’s General Counsel and Company Secretary having j…" at bounding box center [875, 447] width 220 height 157
click at [797, 443] on div "[PERSON_NAME] is [PERSON_NAME]’s General Counsel and Company Secretary having j…" at bounding box center [875, 447] width 220 height 157
drag, startPoint x: 844, startPoint y: 443, endPoint x: 893, endPoint y: 438, distance: 48.9
click at [797, 438] on div "[PERSON_NAME] is [PERSON_NAME]’s General Counsel and Company Secretary having j…" at bounding box center [875, 447] width 220 height 157
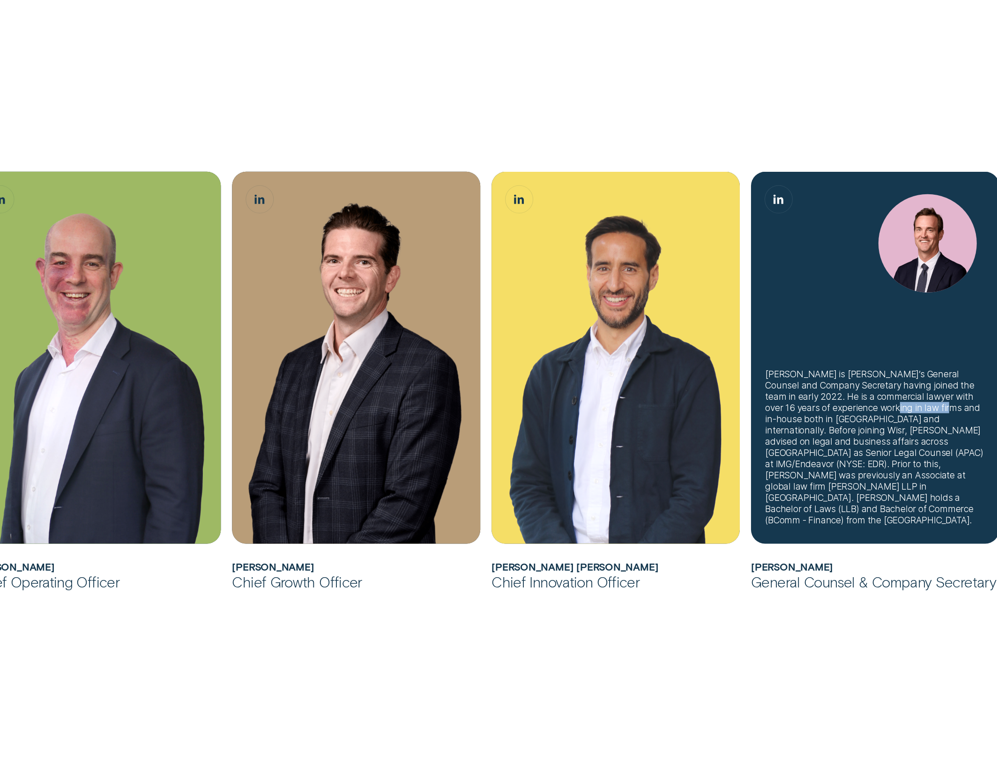
drag, startPoint x: 849, startPoint y: 434, endPoint x: 914, endPoint y: 432, distance: 65.1
click at [797, 432] on div "[PERSON_NAME] is [PERSON_NAME]’s General Counsel and Company Secretary having j…" at bounding box center [875, 447] width 220 height 157
drag, startPoint x: 914, startPoint y: 432, endPoint x: 954, endPoint y: 430, distance: 39.9
click at [797, 432] on div "[PERSON_NAME] is [PERSON_NAME]’s General Counsel and Company Secretary having j…" at bounding box center [875, 447] width 220 height 157
drag, startPoint x: 954, startPoint y: 430, endPoint x: 826, endPoint y: 431, distance: 128.3
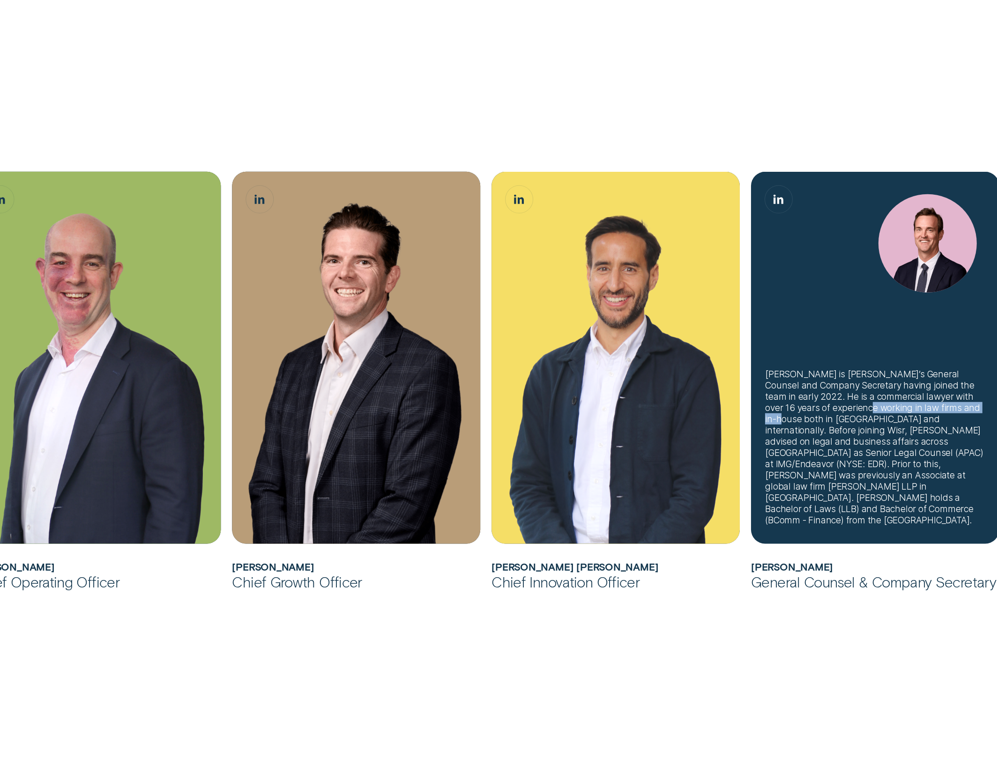
click at [797, 431] on div "[PERSON_NAME] is [PERSON_NAME]’s General Counsel and Company Secretary having j…" at bounding box center [875, 447] width 220 height 157
drag, startPoint x: 843, startPoint y: 445, endPoint x: 816, endPoint y: 435, distance: 29.7
click at [797, 435] on div "[PERSON_NAME] is [PERSON_NAME]’s General Counsel and Company Secretary having j…" at bounding box center [875, 447] width 220 height 157
click at [797, 434] on div "[PERSON_NAME] is [PERSON_NAME]’s General Counsel and Company Secretary having j…" at bounding box center [875, 447] width 220 height 157
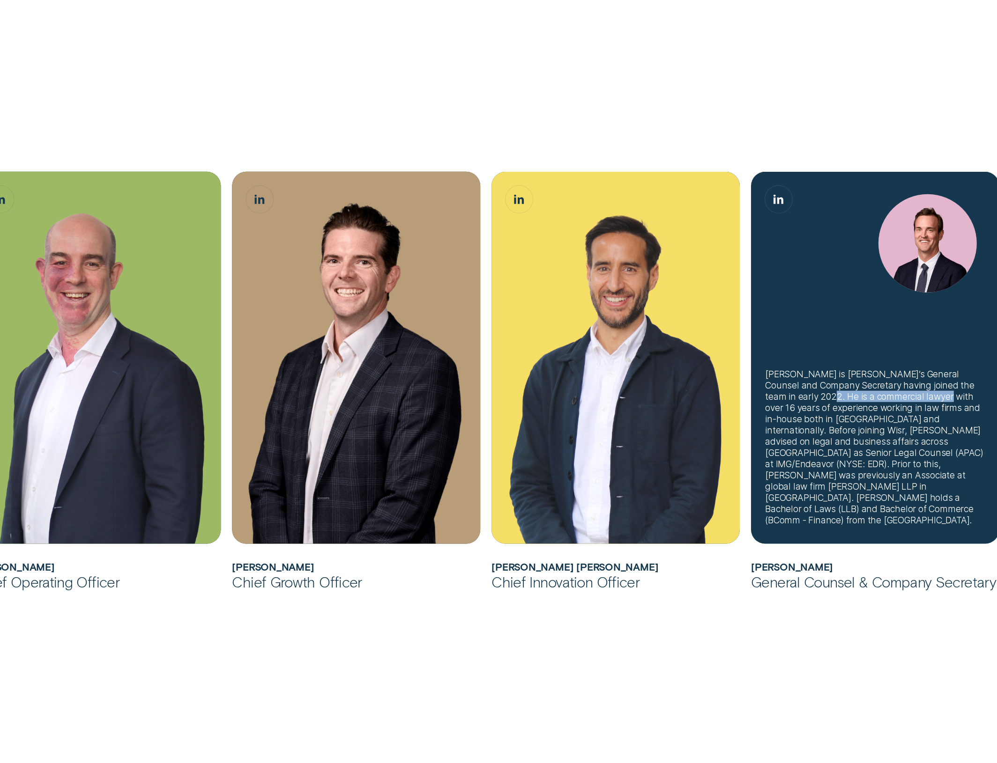
drag, startPoint x: 807, startPoint y: 418, endPoint x: 917, endPoint y: 425, distance: 110.3
click at [797, 424] on div "[PERSON_NAME] is [PERSON_NAME]’s General Counsel and Company Secretary having j…" at bounding box center [875, 447] width 220 height 157
click at [797, 425] on div "[PERSON_NAME] is [PERSON_NAME]’s General Counsel and Company Secretary having j…" at bounding box center [875, 447] width 220 height 157
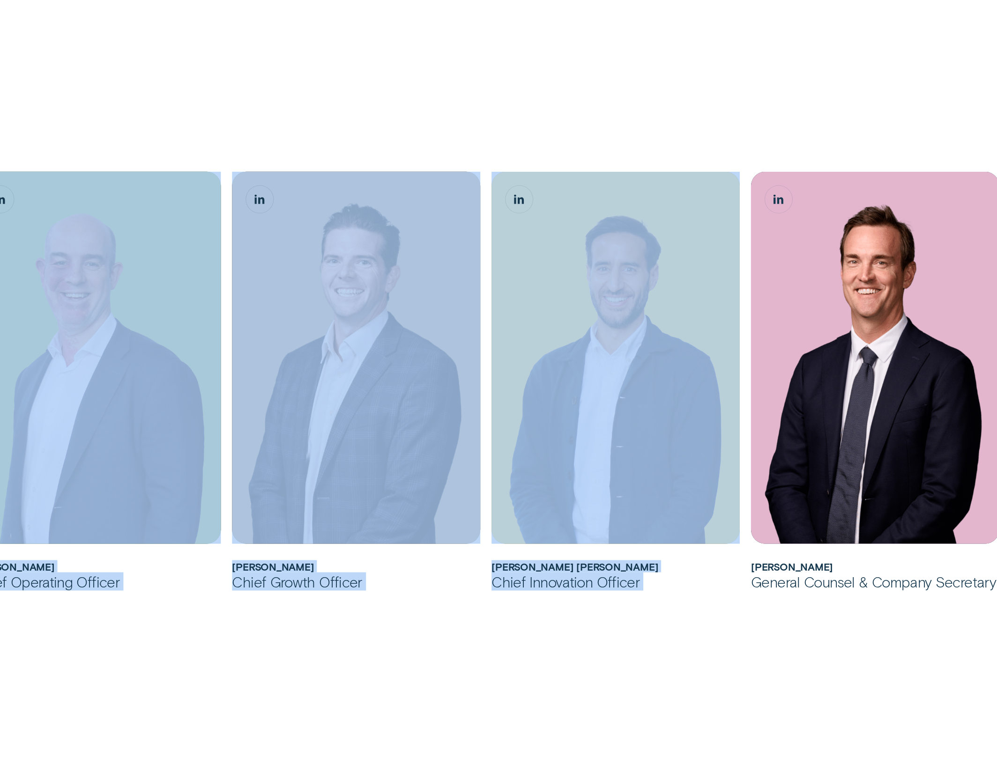
drag, startPoint x: 844, startPoint y: 440, endPoint x: 1005, endPoint y: 435, distance: 161.7
click at [797, 435] on html "Loans Credit Score Round Up Debt Consol Discount Log in Log in Customer Dashboa…" at bounding box center [498, 471] width 997 height 2113
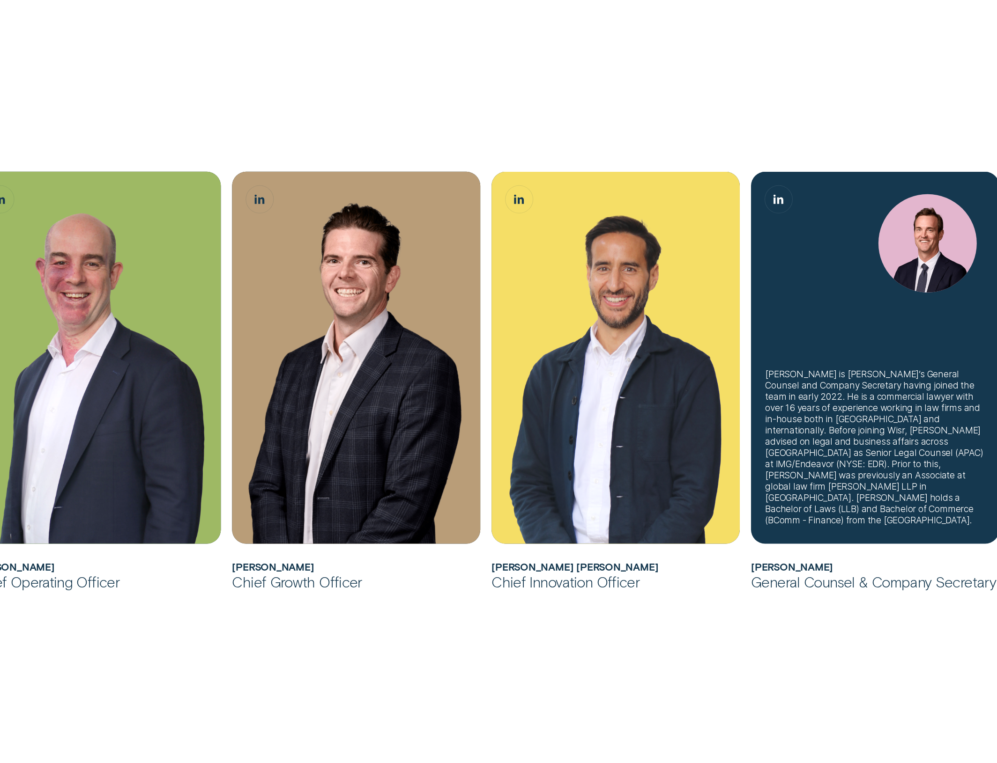
click at [797, 446] on div "[PERSON_NAME] is [PERSON_NAME]’s General Counsel and Company Secretary having j…" at bounding box center [875, 447] width 220 height 157
drag, startPoint x: 816, startPoint y: 452, endPoint x: 838, endPoint y: 452, distance: 22.0
click at [797, 452] on div "[PERSON_NAME] is [PERSON_NAME]’s General Counsel and Company Secretary having j…" at bounding box center [875, 447] width 220 height 157
click at [797, 476] on div "[PERSON_NAME] is [PERSON_NAME]’s General Counsel and Company Secretary having j…" at bounding box center [875, 447] width 220 height 157
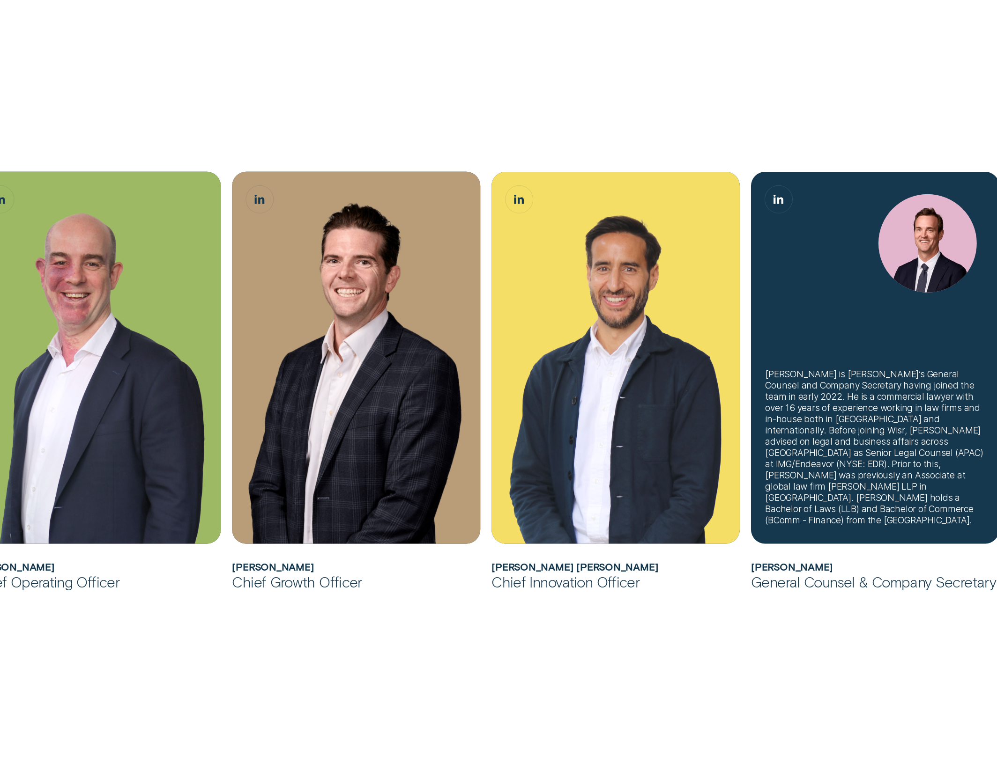
click at [797, 453] on div "[PERSON_NAME] is [PERSON_NAME]’s General Counsel and Company Secretary having j…" at bounding box center [875, 447] width 220 height 157
drag, startPoint x: 916, startPoint y: 439, endPoint x: 945, endPoint y: 438, distance: 29.5
click at [797, 438] on div "[PERSON_NAME] is [PERSON_NAME]’s General Counsel and Company Secretary having j…" at bounding box center [875, 447] width 220 height 157
drag, startPoint x: 952, startPoint y: 440, endPoint x: 895, endPoint y: 439, distance: 56.2
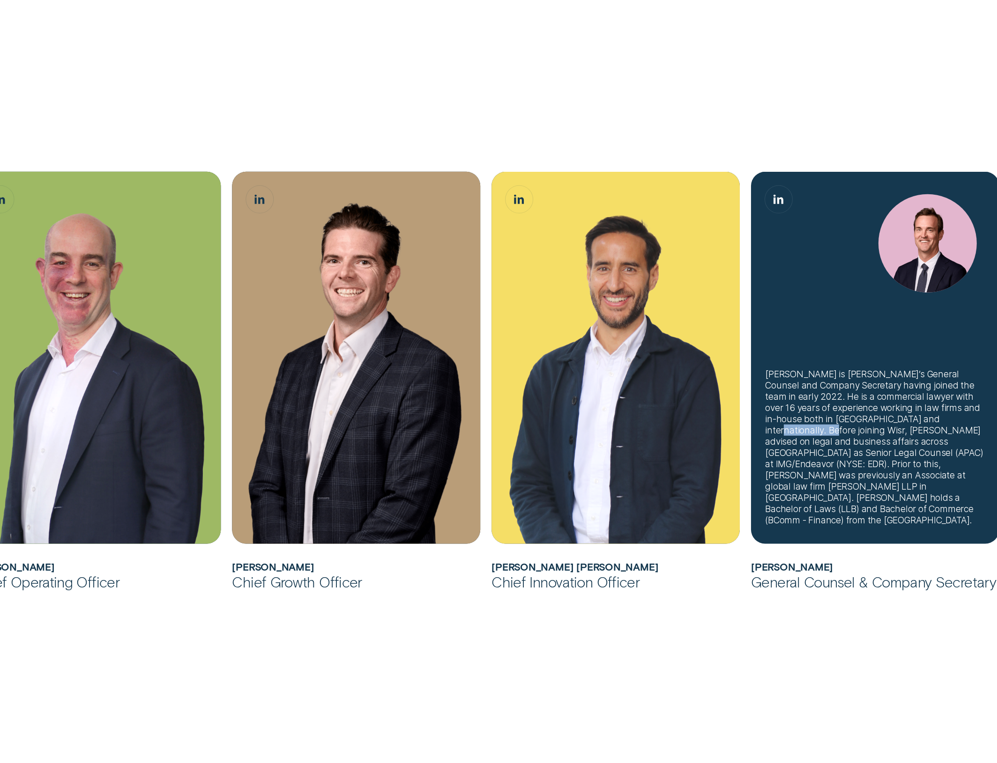
click at [797, 439] on div "[PERSON_NAME] is [PERSON_NAME]’s General Counsel and Company Secretary having j…" at bounding box center [875, 447] width 220 height 157
click at [797, 427] on div "[PERSON_NAME] is [PERSON_NAME]’s General Counsel and Company Secretary having j…" at bounding box center [875, 447] width 220 height 157
click at [797, 418] on div "[PERSON_NAME] is [PERSON_NAME]’s General Counsel and Company Secretary having j…" at bounding box center [875, 447] width 220 height 157
drag, startPoint x: 954, startPoint y: 411, endPoint x: 979, endPoint y: 411, distance: 24.4
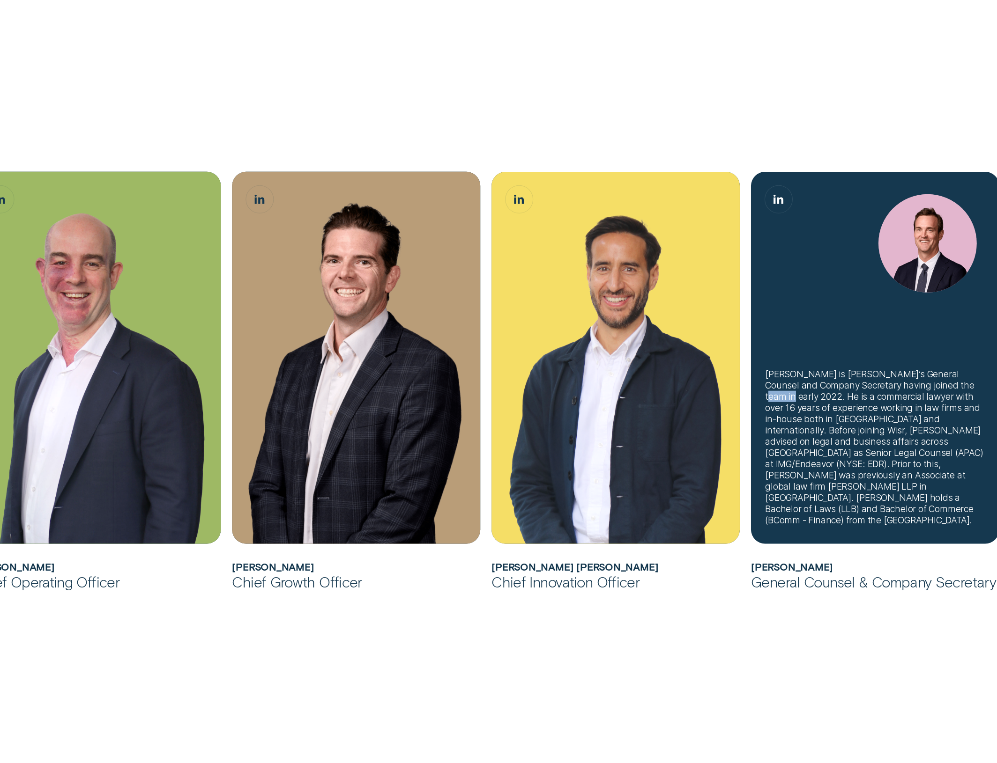
click at [797, 411] on div "[PERSON_NAME] is [PERSON_NAME]’s General Counsel and Company Secretary having j…" at bounding box center [875, 447] width 220 height 157
drag, startPoint x: 964, startPoint y: 408, endPoint x: 872, endPoint y: 439, distance: 96.9
click at [797, 439] on div "[PERSON_NAME] is [PERSON_NAME]’s General Counsel and Company Secretary having j…" at bounding box center [875, 447] width 220 height 157
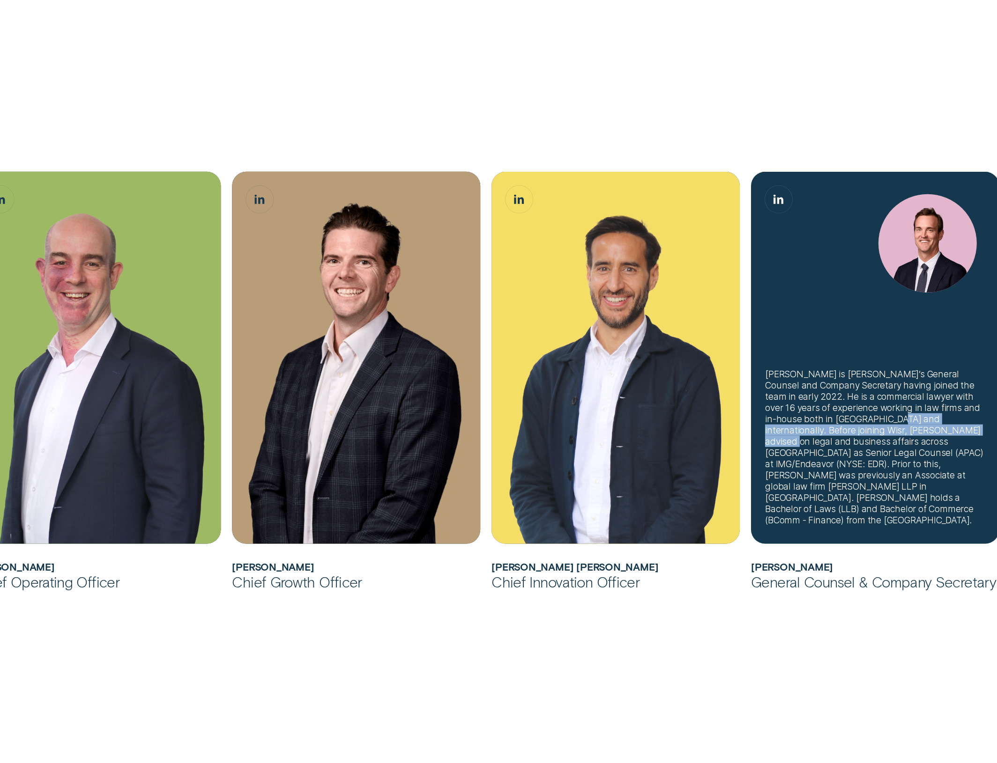
drag, startPoint x: 844, startPoint y: 441, endPoint x: 897, endPoint y: 452, distance: 54.1
click at [797, 452] on div "[PERSON_NAME] is [PERSON_NAME]’s General Counsel and Company Secretary having j…" at bounding box center [875, 447] width 220 height 157
click at [797, 455] on div "[PERSON_NAME] is [PERSON_NAME]’s General Counsel and Company Secretary having j…" at bounding box center [875, 447] width 220 height 157
click at [797, 451] on div "[PERSON_NAME] is [PERSON_NAME]’s General Counsel and Company Secretary having j…" at bounding box center [875, 447] width 220 height 157
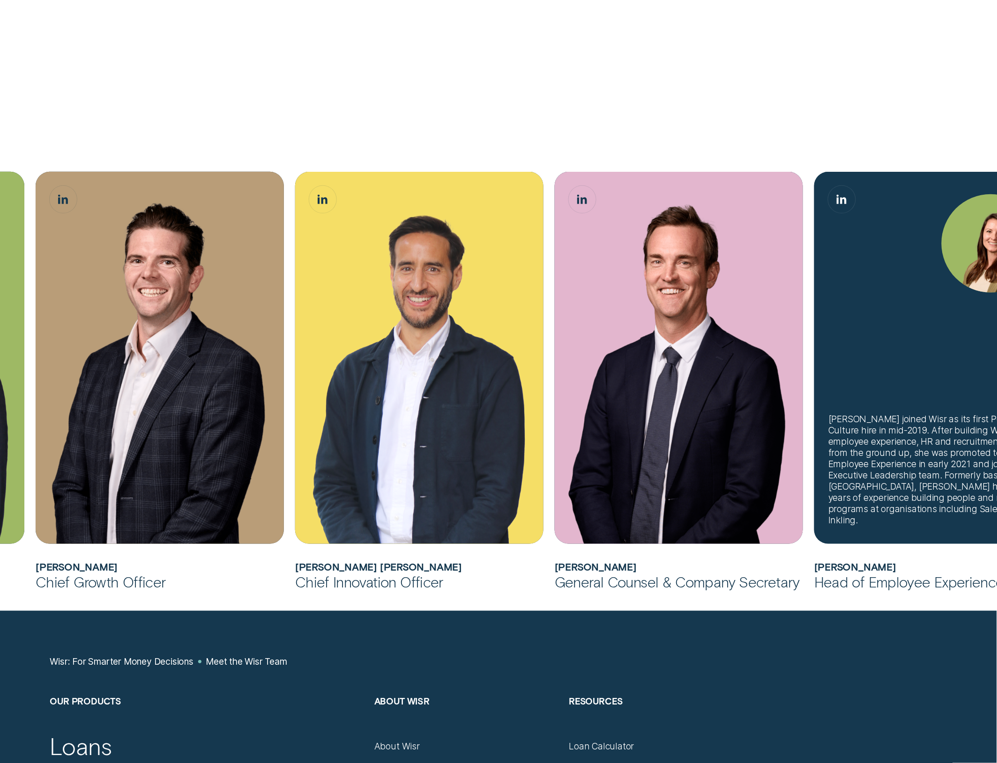
scroll to position [937, 0]
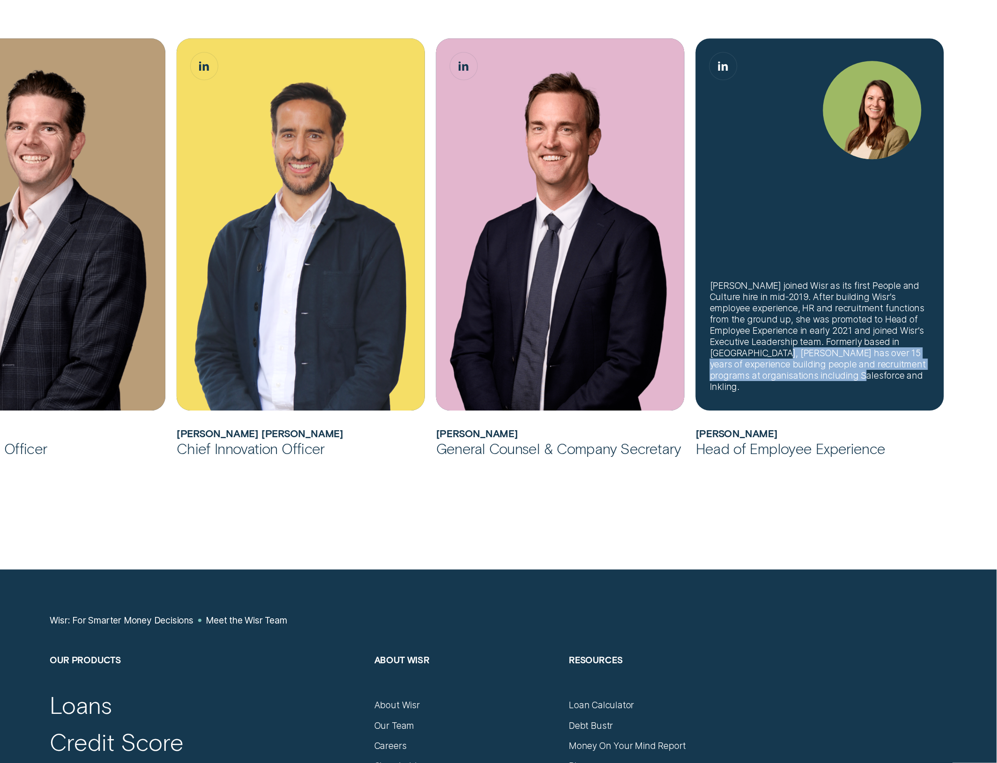
drag, startPoint x: 906, startPoint y: 352, endPoint x: 797, endPoint y: 388, distance: 114.9
click at [797, 388] on div "[PERSON_NAME] joined Wisr as its first People and Culture hire in mid-2019. Aft…" at bounding box center [819, 336] width 220 height 112
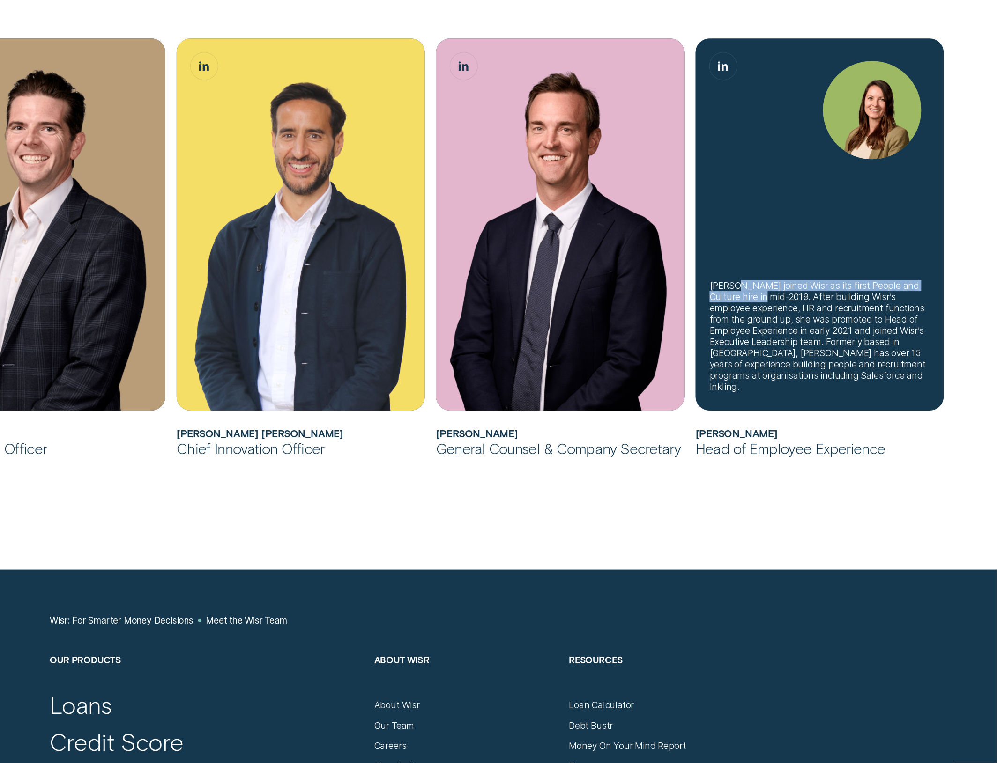
drag, startPoint x: 732, startPoint y: 295, endPoint x: 748, endPoint y: 307, distance: 20.4
click at [748, 307] on div "[PERSON_NAME] joined Wisr as its first People and Culture hire in mid-2019. Aft…" at bounding box center [819, 336] width 220 height 112
click at [731, 296] on div "[PERSON_NAME] joined Wisr as its first People and Culture hire in mid-2019. Aft…" at bounding box center [819, 336] width 220 height 112
drag, startPoint x: 727, startPoint y: 293, endPoint x: 748, endPoint y: 306, distance: 24.4
click at [748, 306] on div "[PERSON_NAME] joined Wisr as its first People and Culture hire in mid-2019. Aft…" at bounding box center [819, 336] width 220 height 112
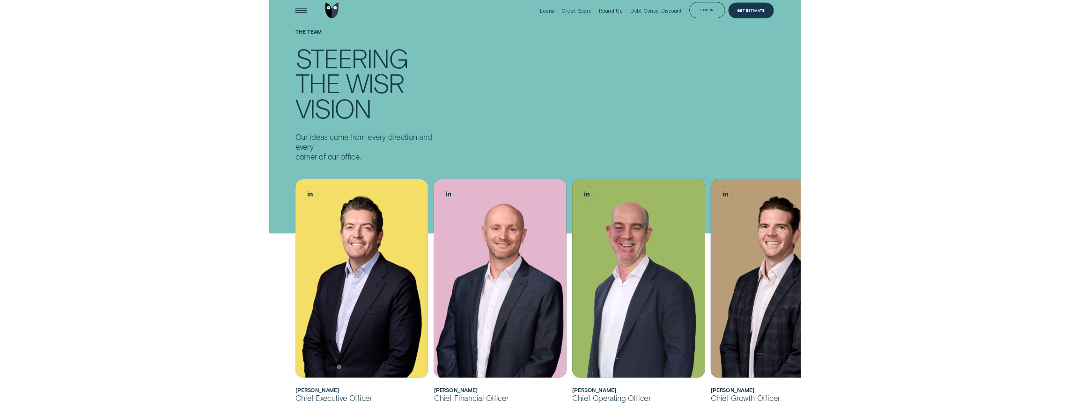
scroll to position [0, 0]
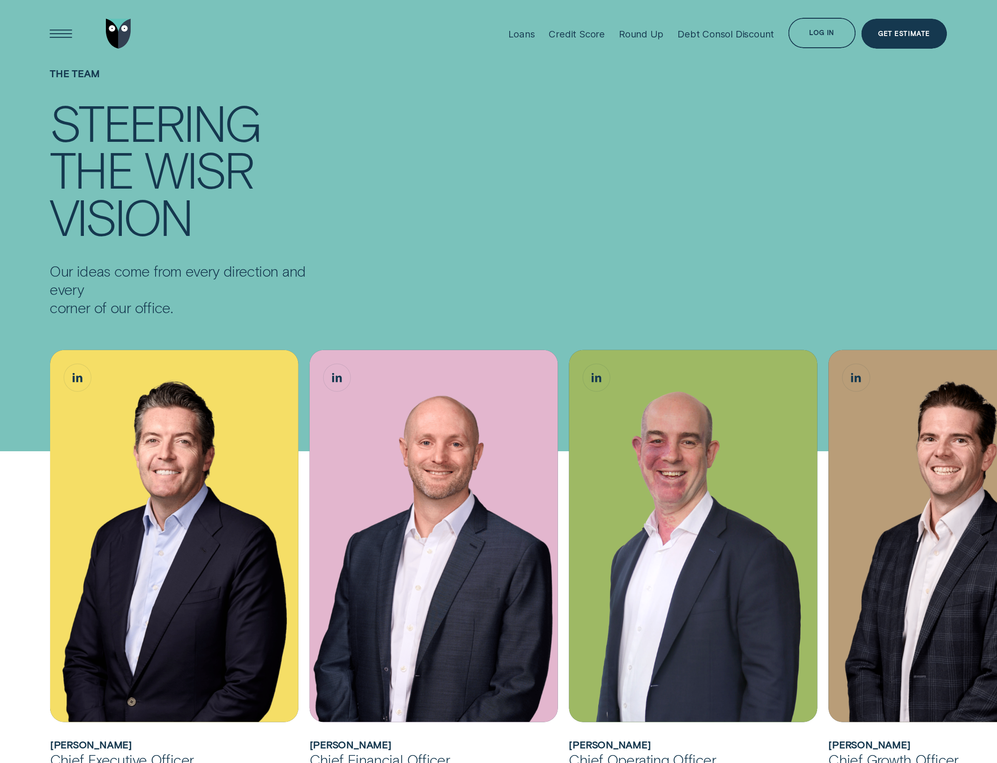
drag, startPoint x: 511, startPoint y: 185, endPoint x: 529, endPoint y: 196, distance: 21.0
click at [511, 185] on div "The Team Steering the Wisr vision Our ideas come from every direction and every…" at bounding box center [498, 191] width 908 height 249
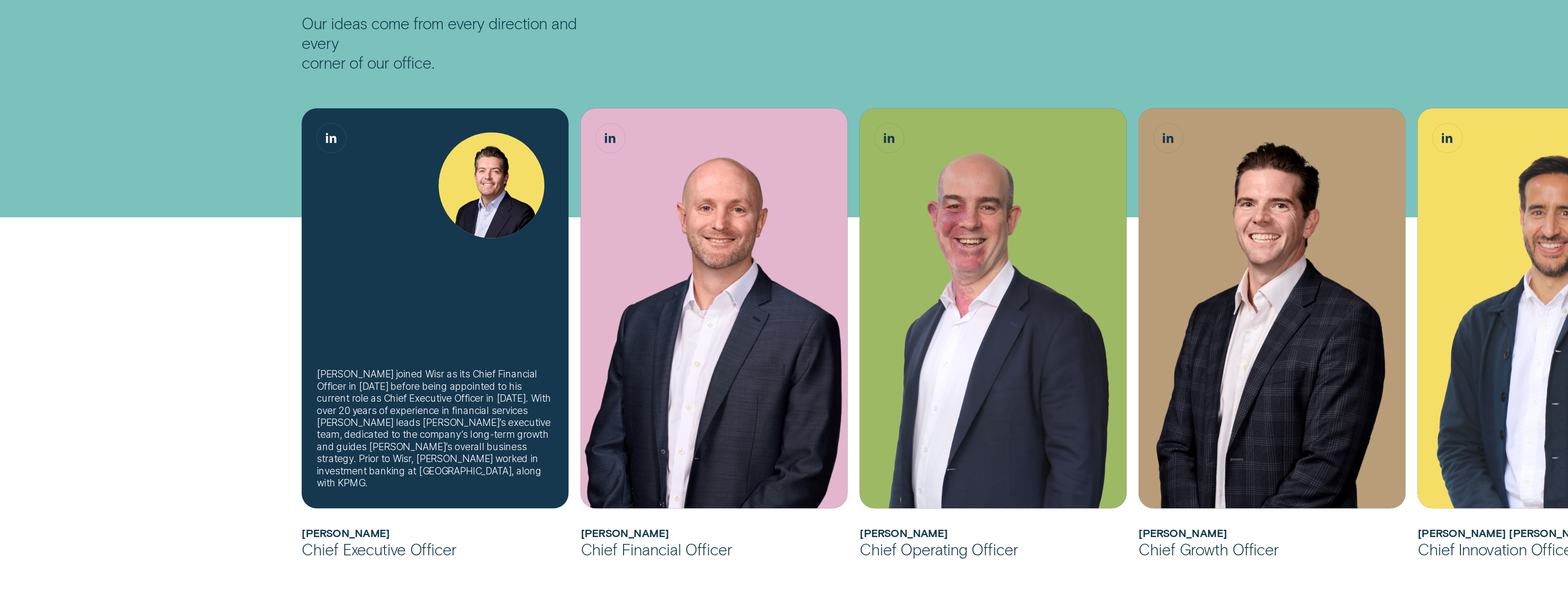
scroll to position [244, 0]
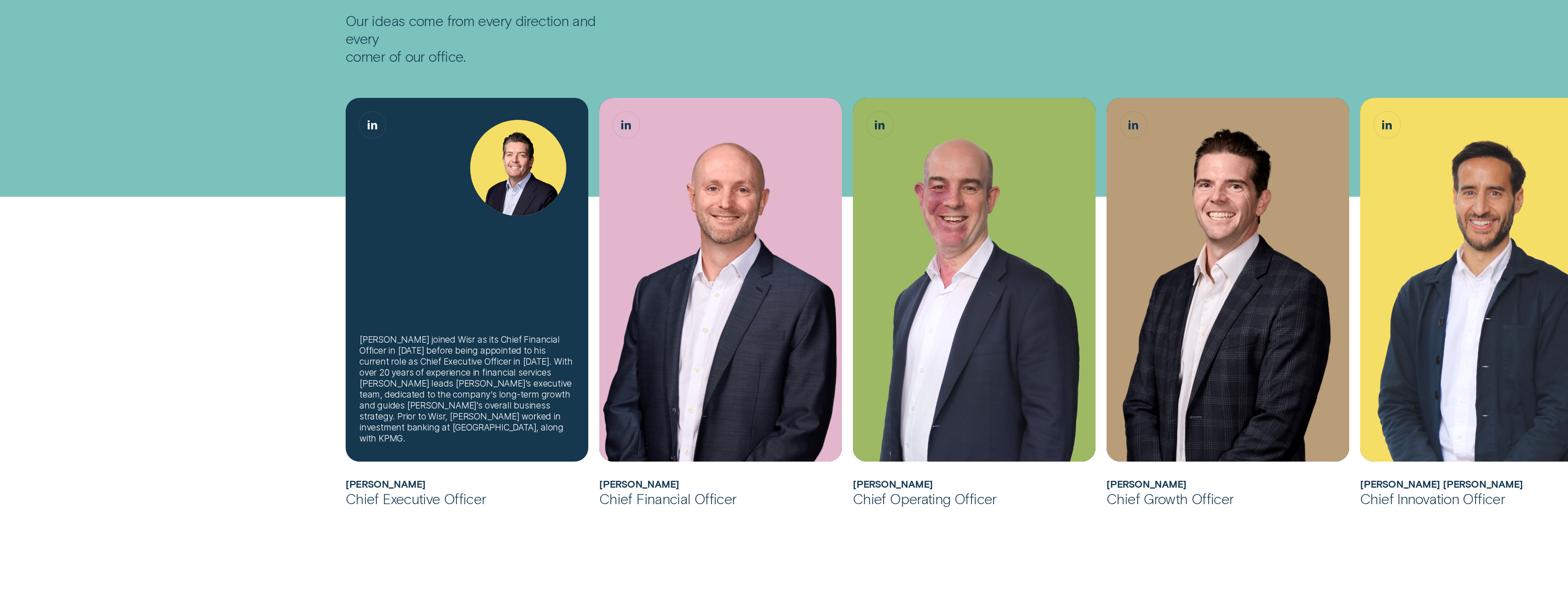
drag, startPoint x: 371, startPoint y: 120, endPoint x: 283, endPoint y: 237, distance: 146.4
click at [283, 237] on div "Andrew joined Wisr as its Chief Financial Officer in 2017 before being appointe…" at bounding box center [784, 570] width 1568 height 1011
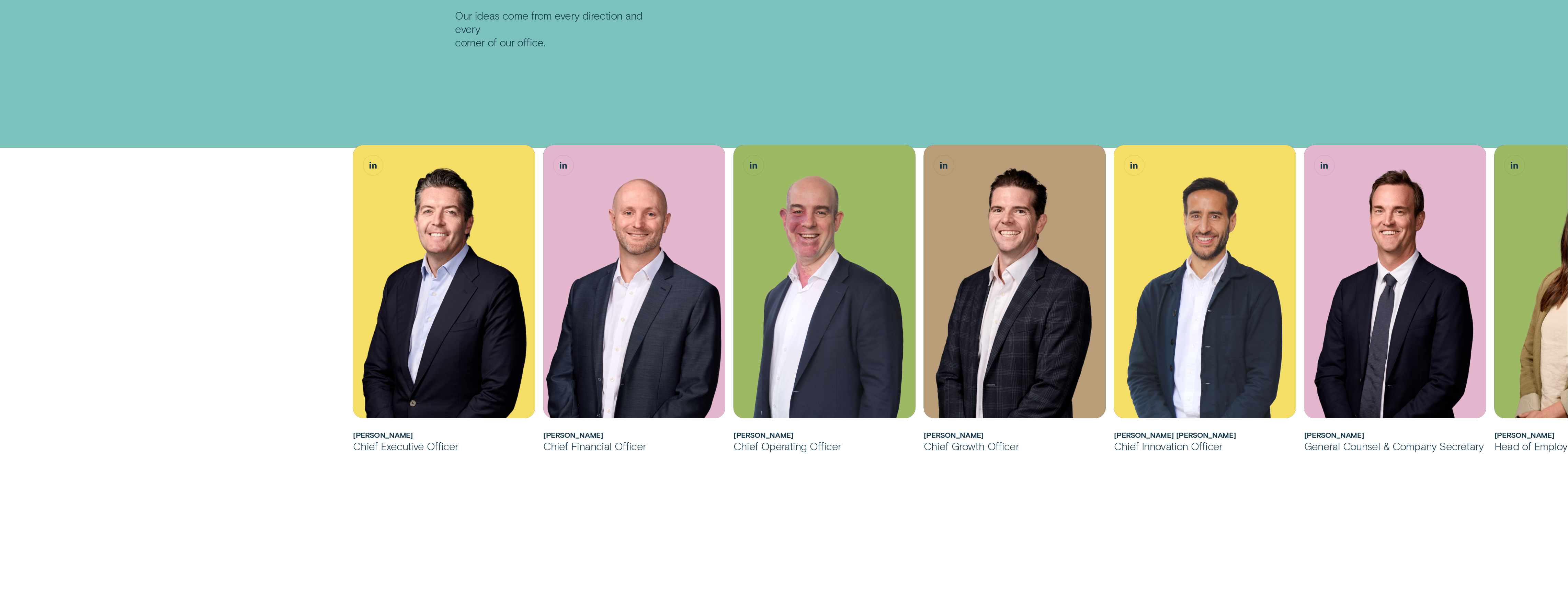
click at [585, 90] on div "Andrew joined Wisr as its Chief Financial Officer in 2017 before being appointe…" at bounding box center [784, 465] width 1568 height 834
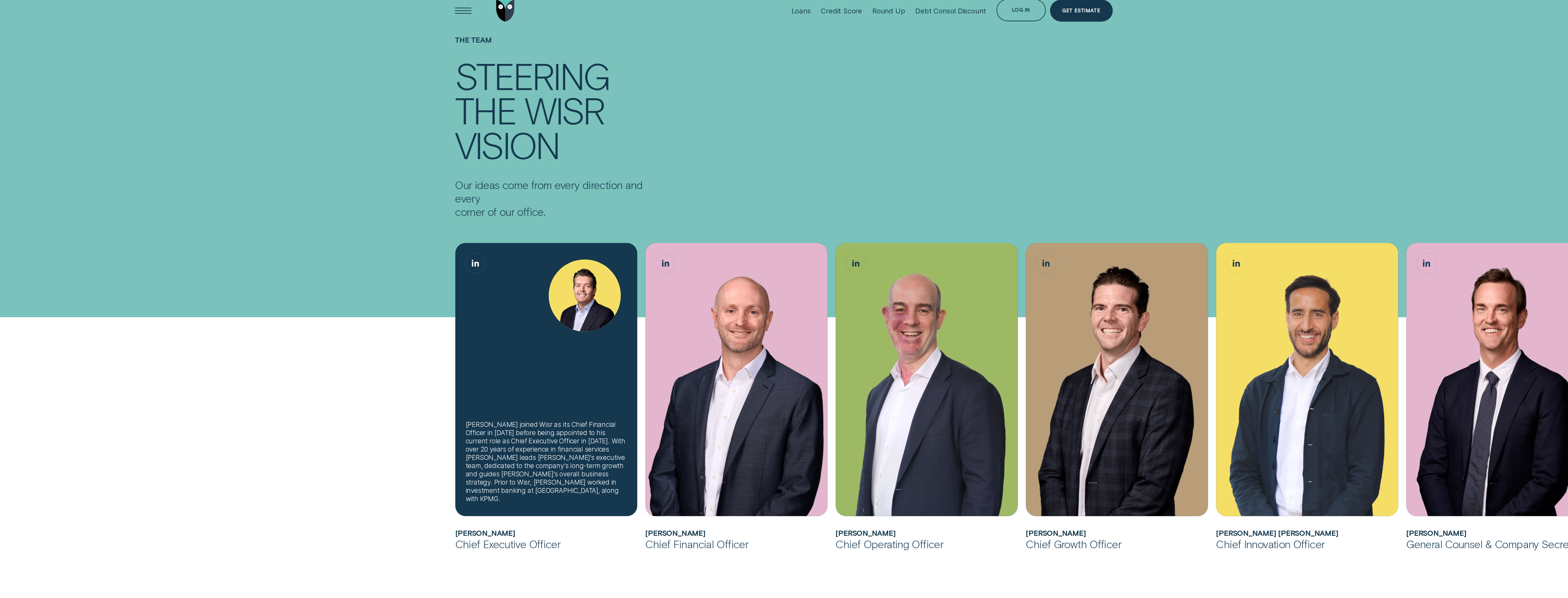
scroll to position [0, 0]
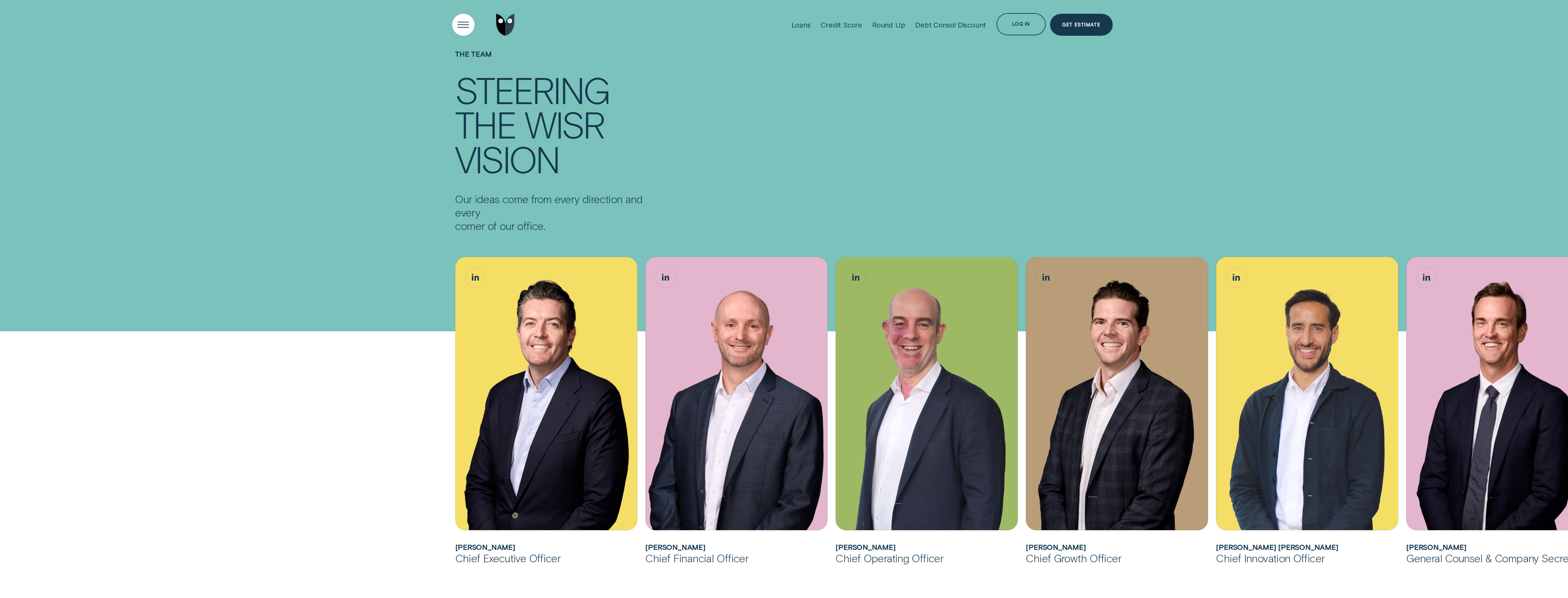
click at [463, 23] on div "Open Menu" at bounding box center [464, 24] width 32 height 32
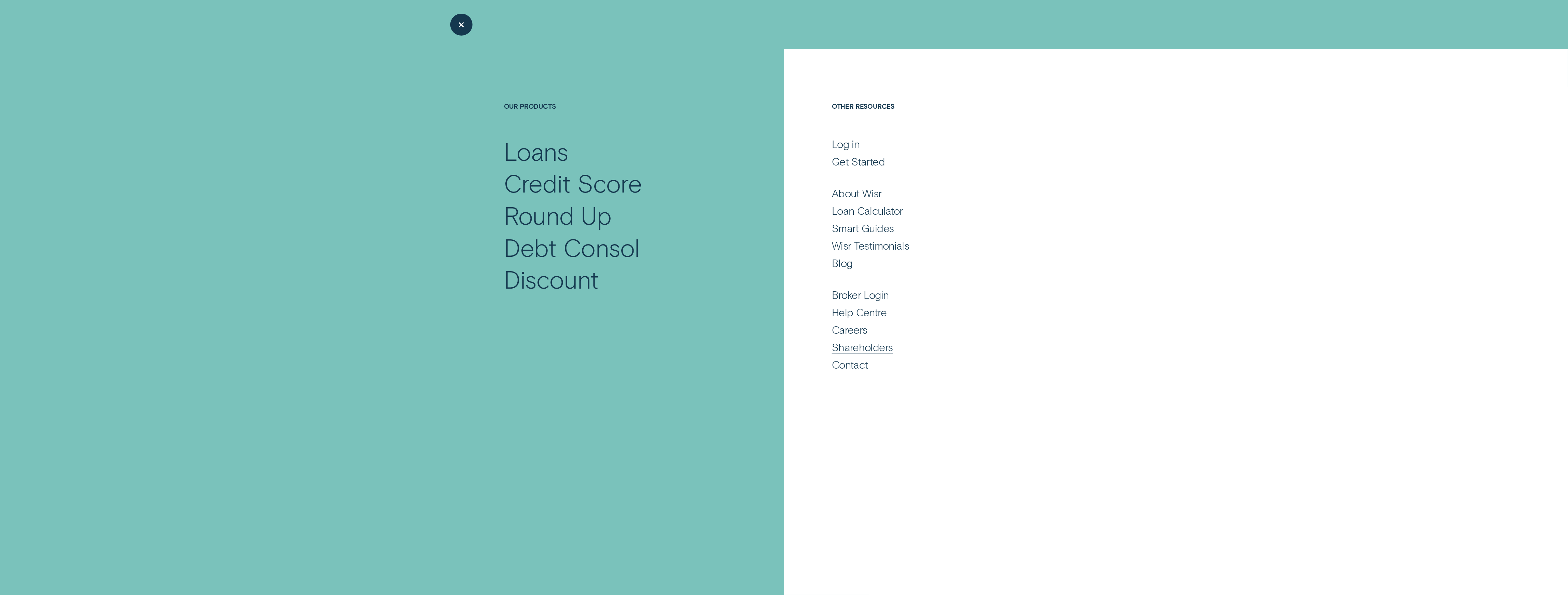
click at [582, 348] on div "Shareholders" at bounding box center [862, 347] width 61 height 13
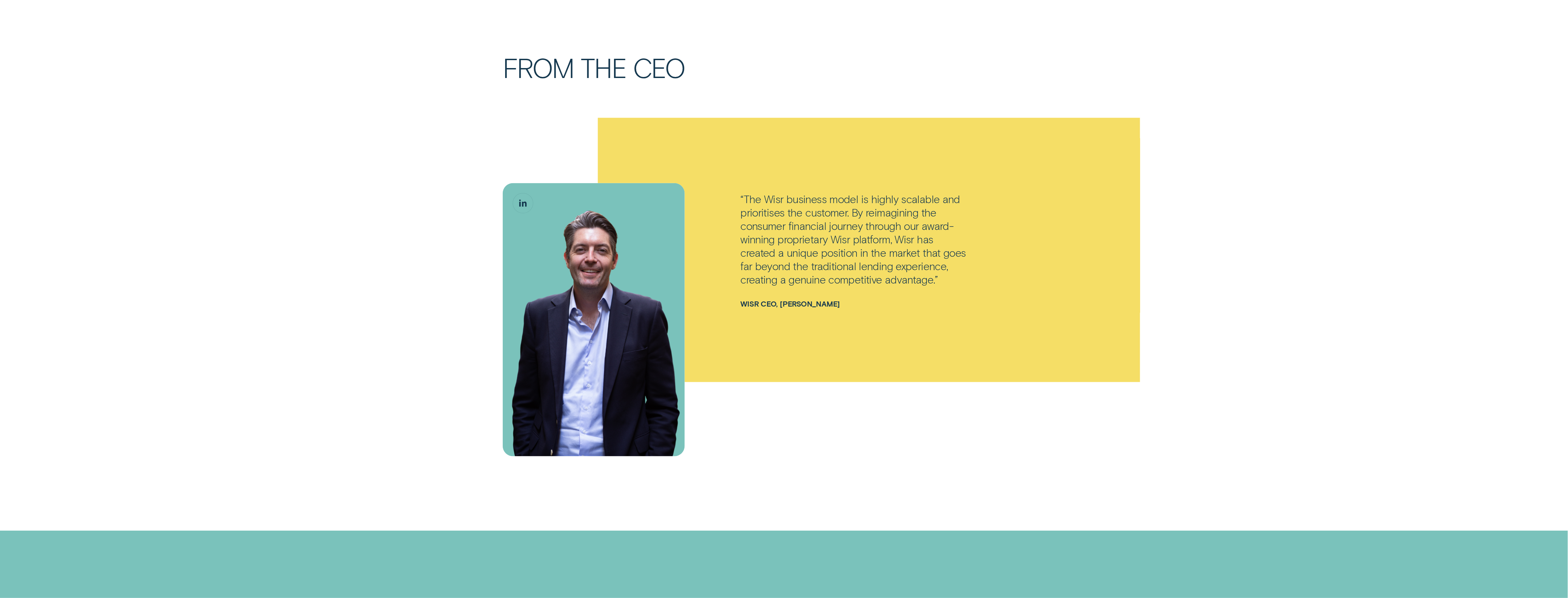
scroll to position [1054, 0]
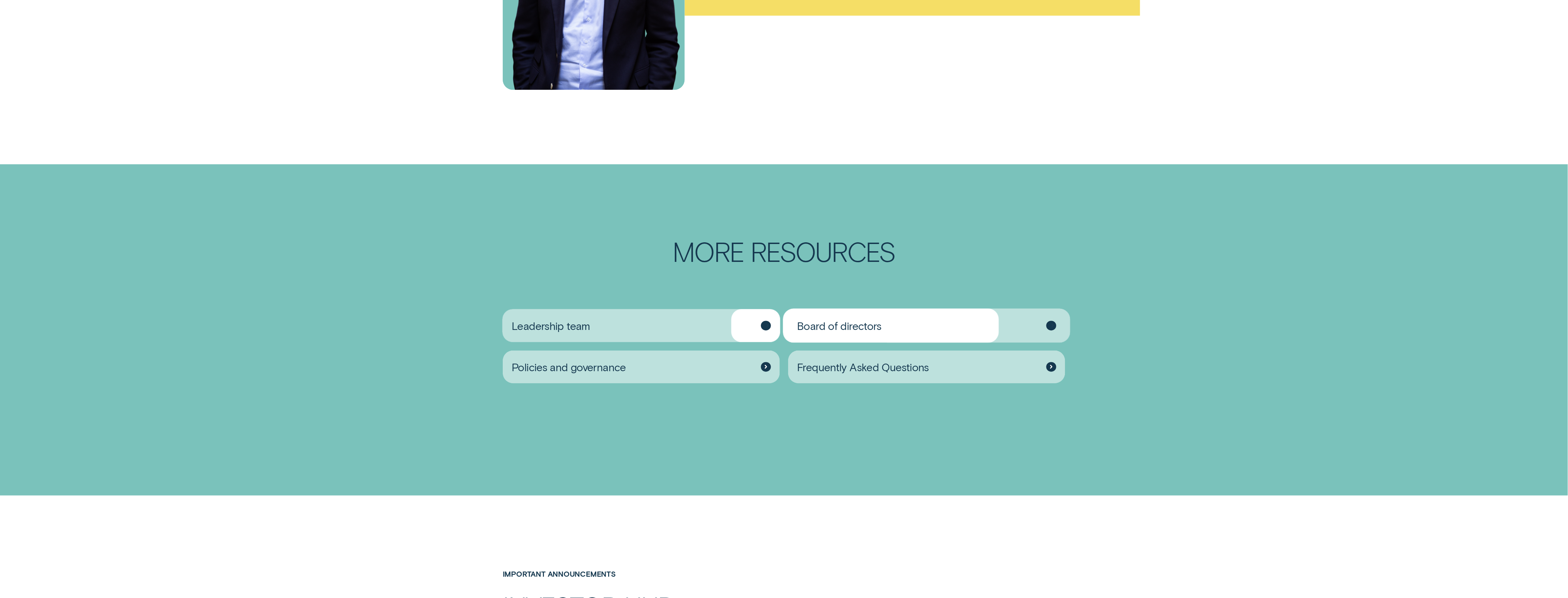
click at [585, 318] on div "Board of directors" at bounding box center [927, 325] width 277 height 33
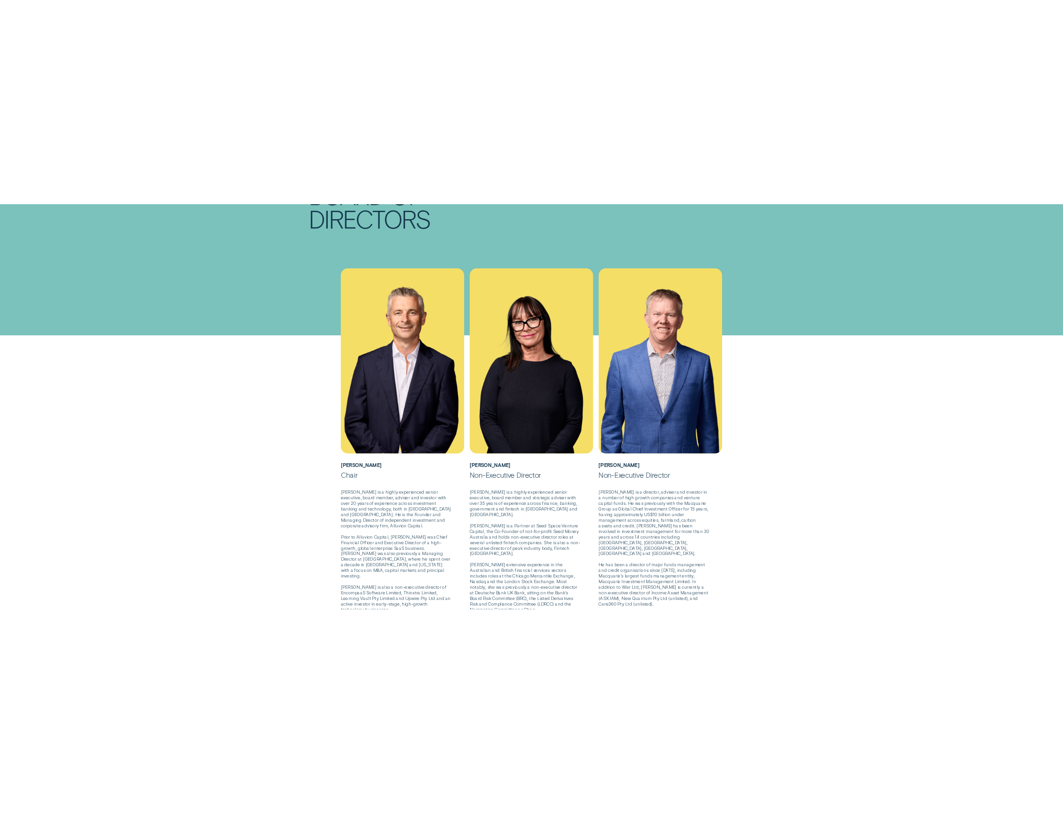
scroll to position [187, 0]
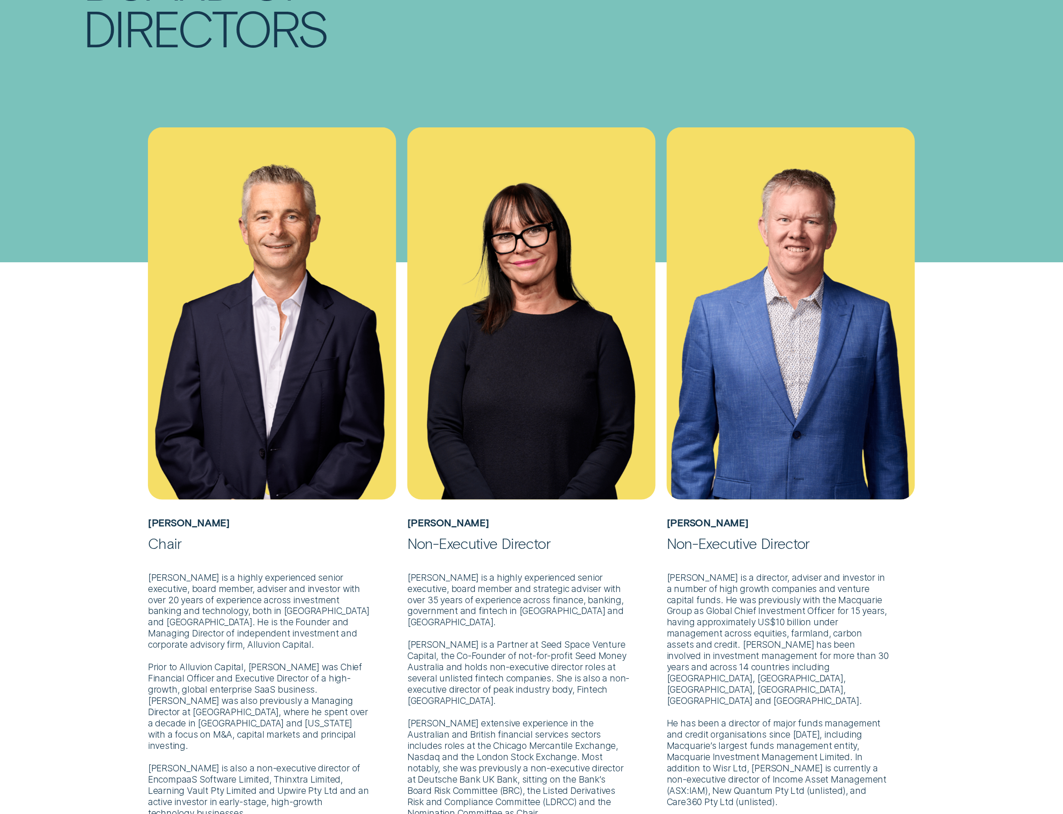
drag, startPoint x: 497, startPoint y: 554, endPoint x: 476, endPoint y: 528, distance: 32.6
click at [495, 551] on div "Cathryn Lyall Non-Executive Director Ms Lyall is a highly experienced senior ex…" at bounding box center [531, 473] width 248 height 692
click at [470, 524] on h5 "Cathryn Lyall" at bounding box center [531, 517] width 248 height 34
drag, startPoint x: 480, startPoint y: 523, endPoint x: 414, endPoint y: 522, distance: 66.0
click at [414, 522] on h5 "Cathryn Lyall" at bounding box center [531, 517] width 248 height 34
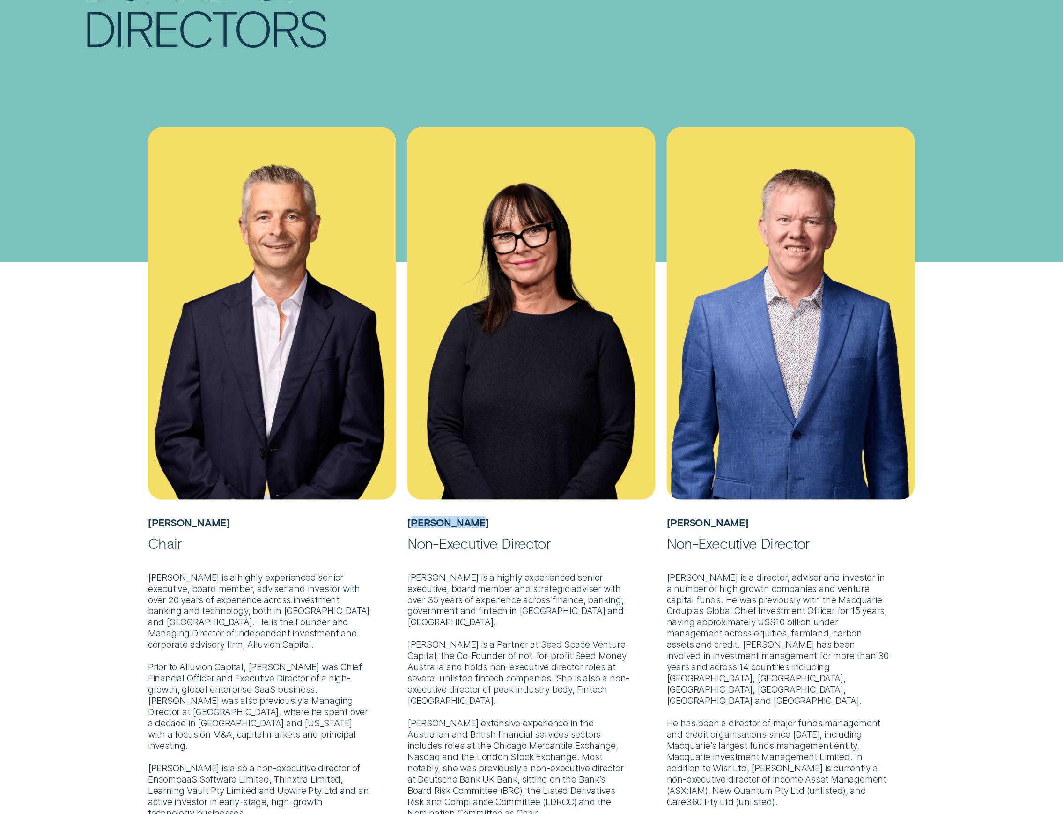
click at [471, 533] on h5 "Cathryn Lyall" at bounding box center [531, 517] width 248 height 34
drag, startPoint x: 484, startPoint y: 522, endPoint x: 404, endPoint y: 517, distance: 80.2
click at [404, 517] on div "Cathryn Lyall Non-Executive Director Ms Lyall is a highly experienced senior ex…" at bounding box center [531, 473] width 259 height 692
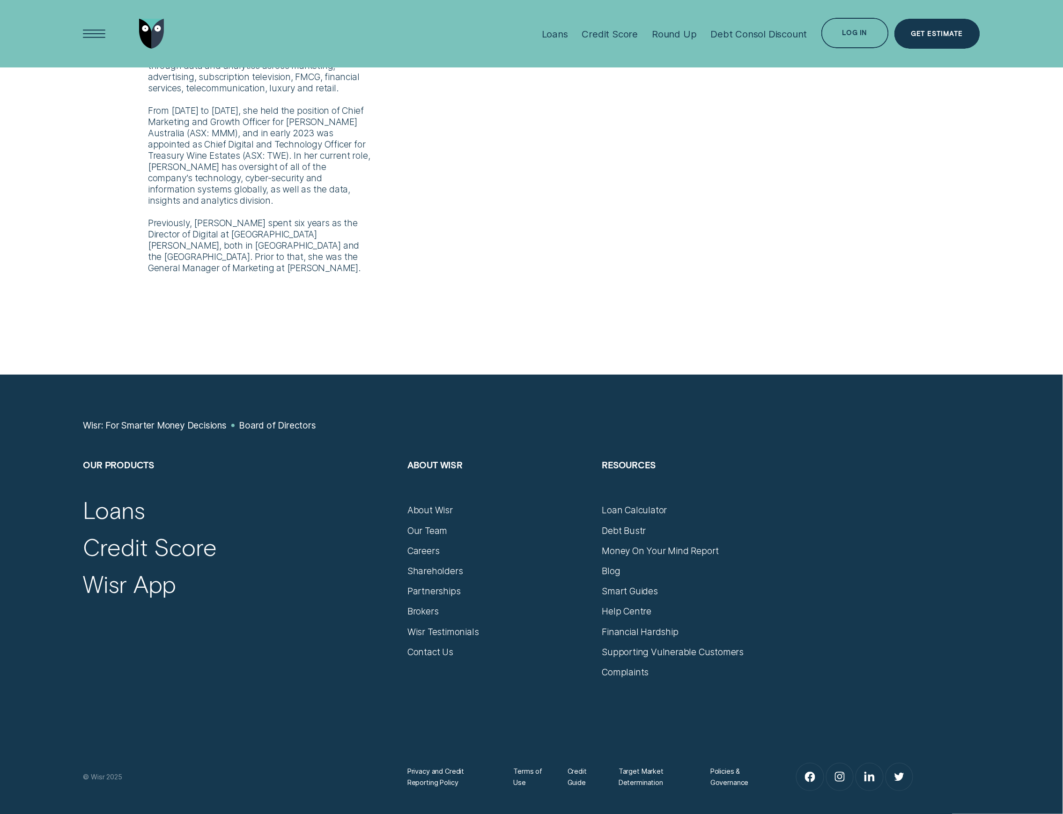
scroll to position [999, 0]
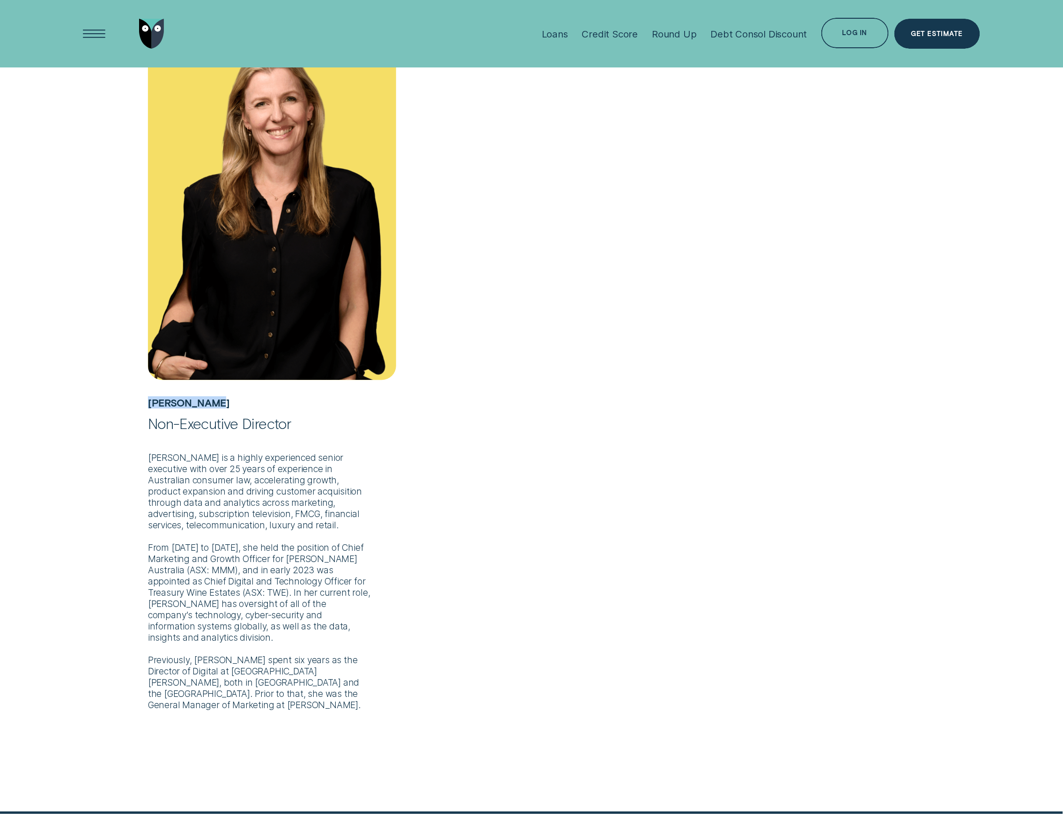
drag, startPoint x: 145, startPoint y: 401, endPoint x: 223, endPoint y: 398, distance: 78.3
click at [223, 398] on div "Kate Whitney Non-Executive Director Ms Whitney is a highly experienced senior e…" at bounding box center [271, 358] width 259 height 703
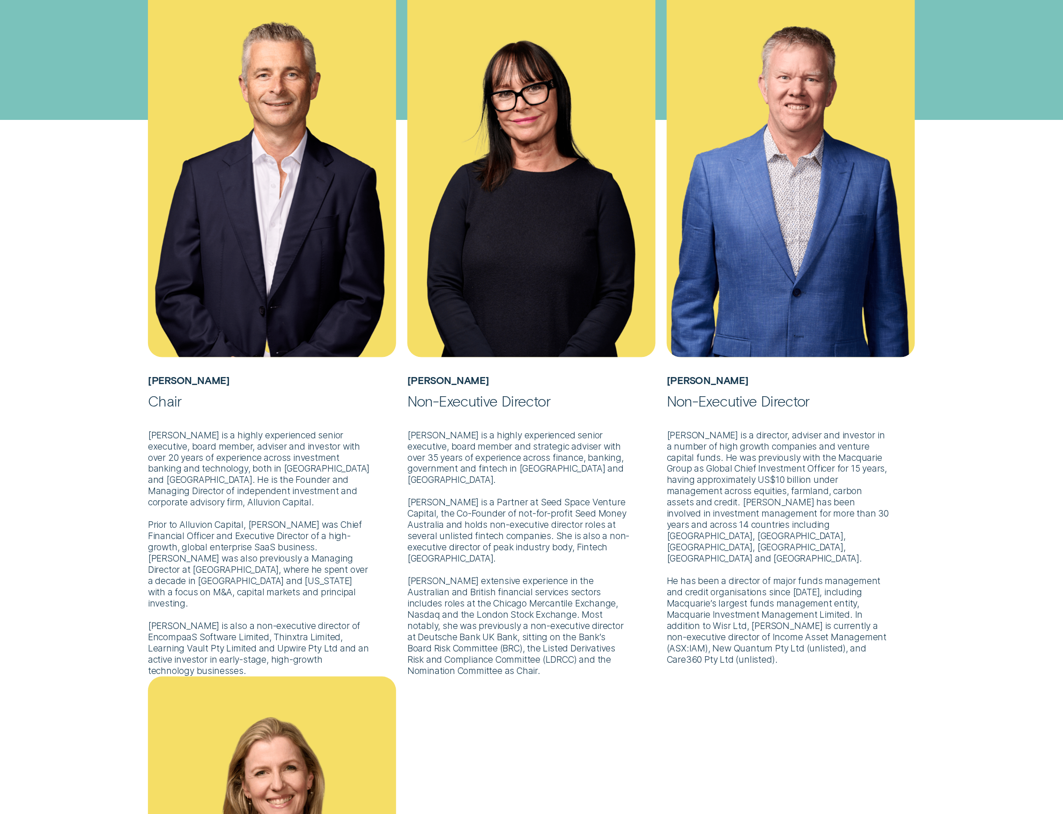
scroll to position [437, 0]
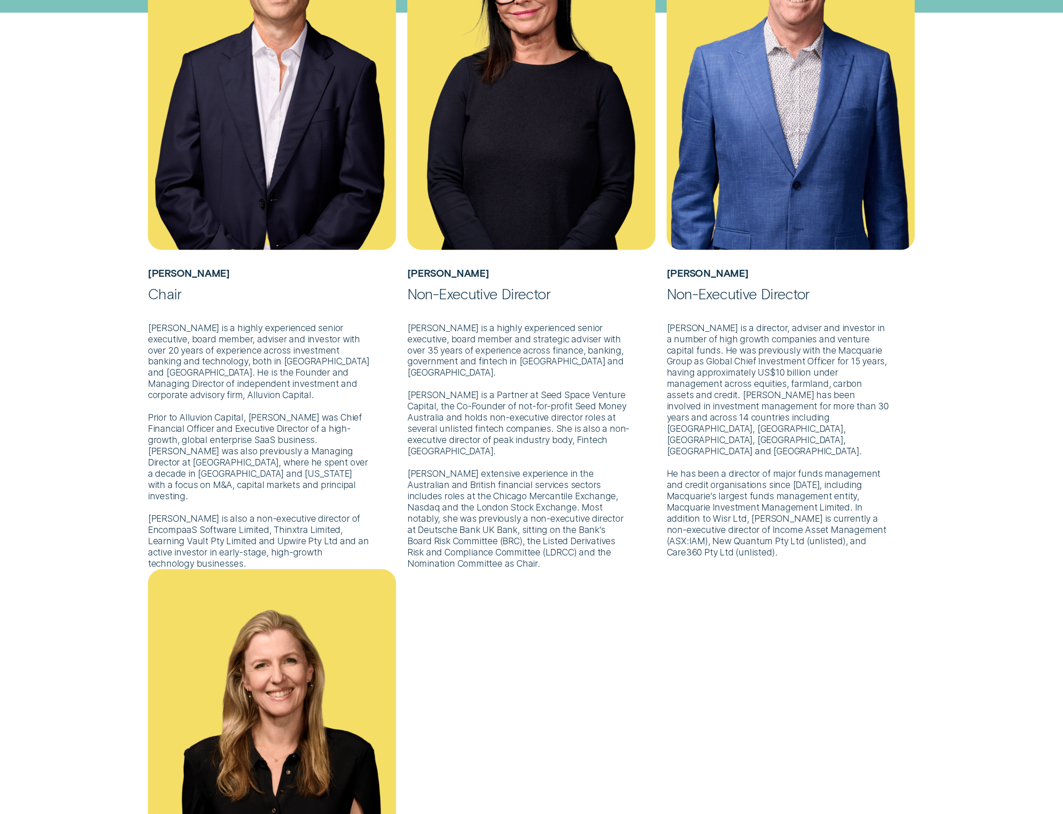
drag, startPoint x: 419, startPoint y: 450, endPoint x: 409, endPoint y: 460, distance: 14.2
click at [419, 450] on p "Ms Lyall is a highly experienced senior executive, board member and strategic a…" at bounding box center [531, 436] width 248 height 267
click at [162, 302] on div "Chair" at bounding box center [272, 293] width 248 height 18
click at [546, 349] on p "Ms Lyall is a highly experienced senior executive, board member and strategic a…" at bounding box center [531, 436] width 248 height 267
drag, startPoint x: 222, startPoint y: 424, endPoint x: 302, endPoint y: 421, distance: 80.6
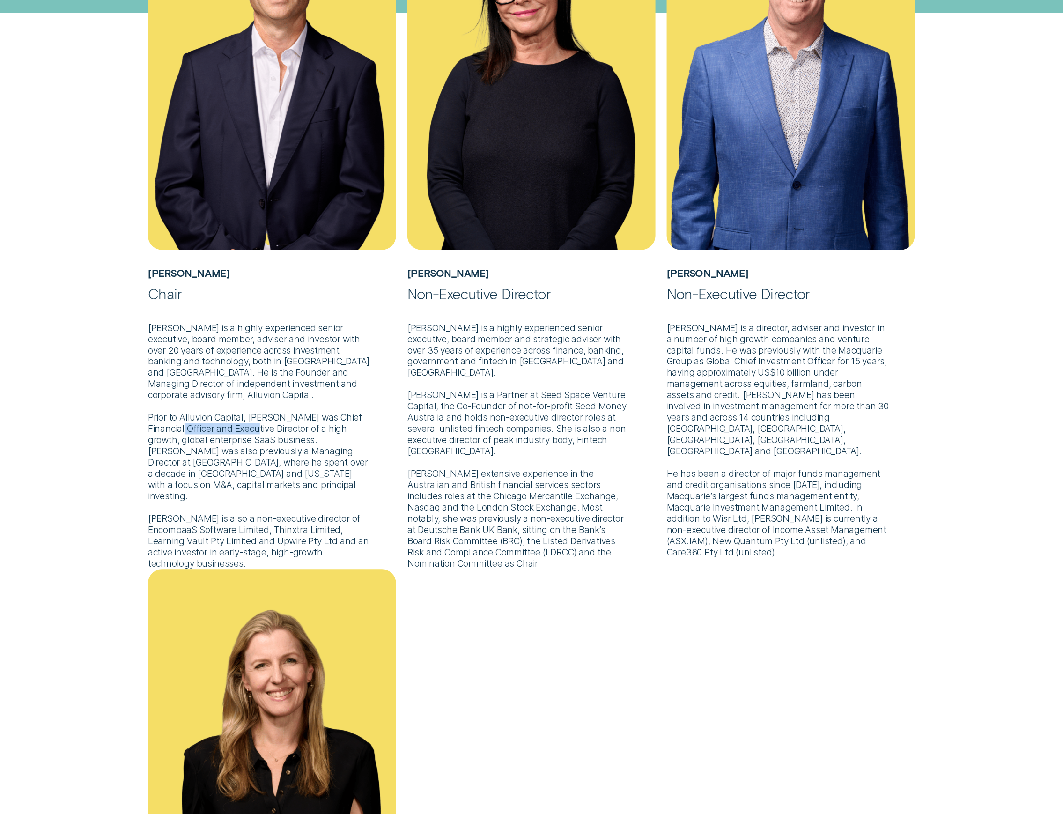
click at [295, 422] on p "Mr Brown is a highly experienced senior executive, board member, adviser and in…" at bounding box center [272, 436] width 248 height 267
click at [302, 421] on p "Mr Brown is a highly experienced senior executive, board member, adviser and in…" at bounding box center [272, 436] width 248 height 267
click at [251, 428] on p "Mr Brown is a highly experienced senior executive, board member, adviser and in…" at bounding box center [272, 436] width 248 height 267
drag, startPoint x: 200, startPoint y: 515, endPoint x: 269, endPoint y: 512, distance: 68.4
click at [255, 515] on p "Mr Brown is a highly experienced senior executive, board member, adviser and in…" at bounding box center [272, 436] width 248 height 267
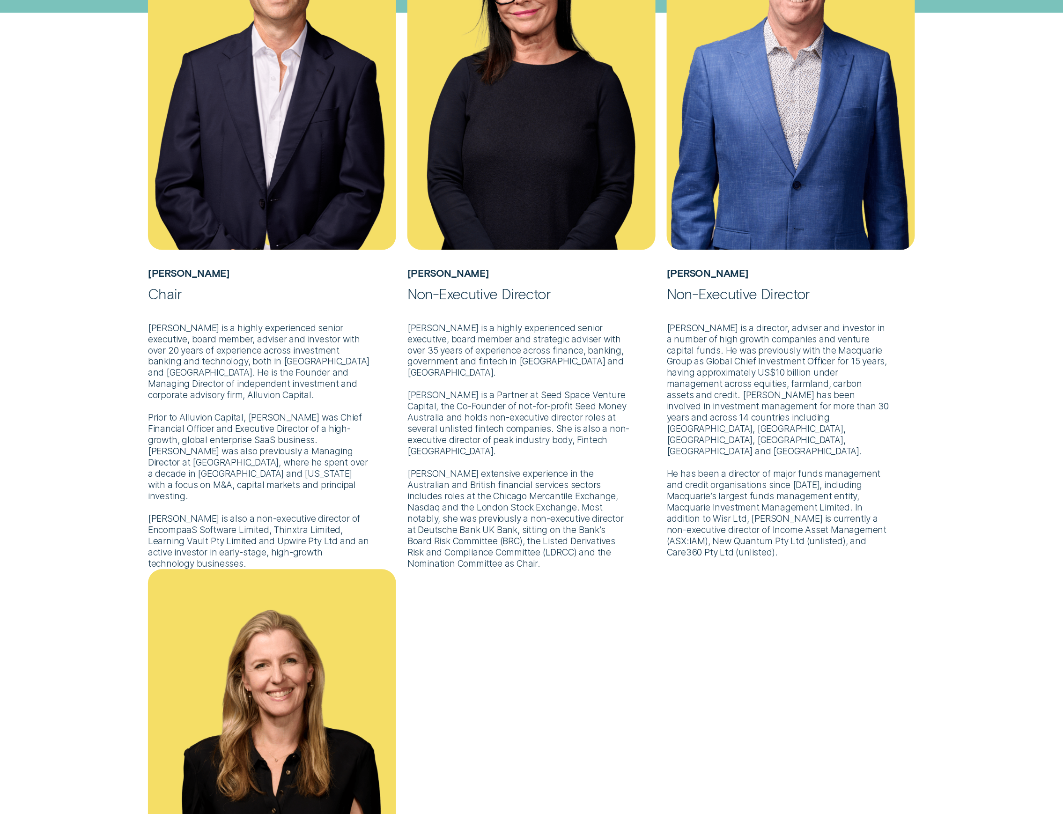
click at [269, 512] on p "Mr Brown is a highly experienced senior executive, board member, adviser and in…" at bounding box center [272, 436] width 248 height 267
drag, startPoint x: 203, startPoint y: 333, endPoint x: 346, endPoint y: 326, distance: 143.0
click at [346, 326] on p "Mr Brown is a highly experienced senior executive, board member, adviser and in…" at bounding box center [272, 436] width 248 height 267
click at [347, 326] on p "Mr Brown is a highly experienced senior executive, board member, adviser and in…" at bounding box center [272, 436] width 248 height 267
click at [243, 344] on p "Mr Brown is a highly experienced senior executive, board member, adviser and in…" at bounding box center [272, 436] width 248 height 267
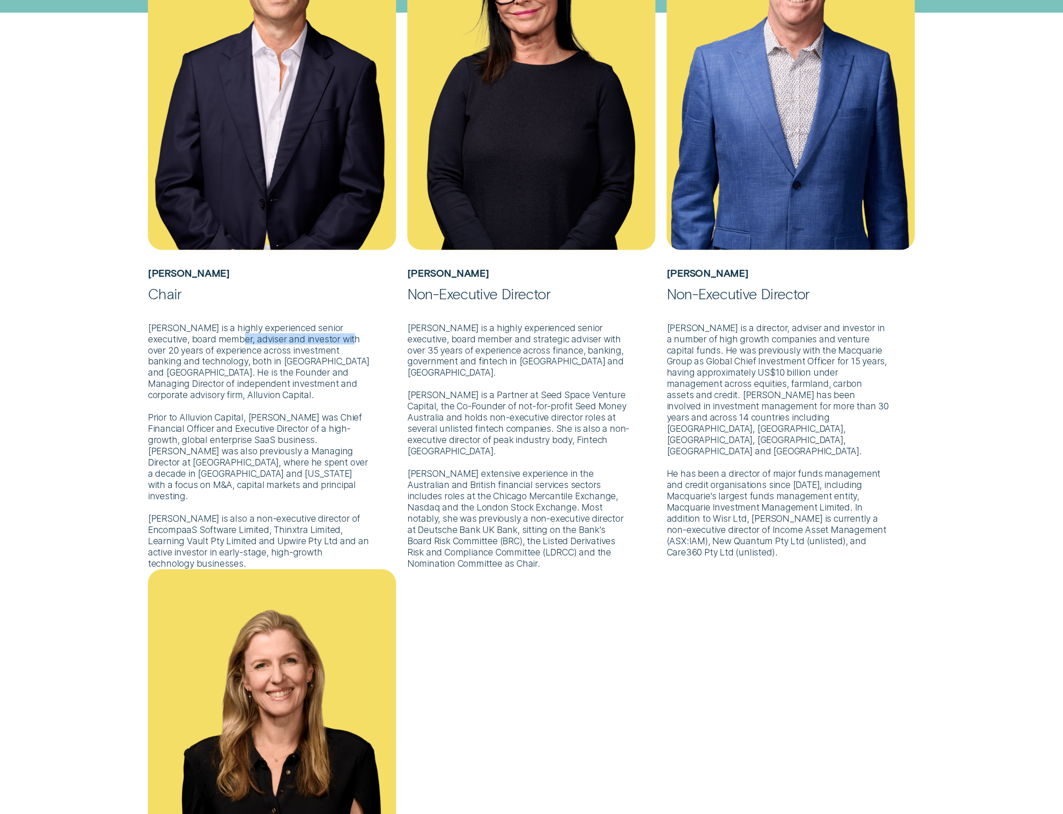
drag, startPoint x: 215, startPoint y: 343, endPoint x: 332, endPoint y: 336, distance: 117.3
click at [332, 336] on p "Mr Brown is a highly experienced senior executive, board member, adviser and in…" at bounding box center [272, 436] width 248 height 267
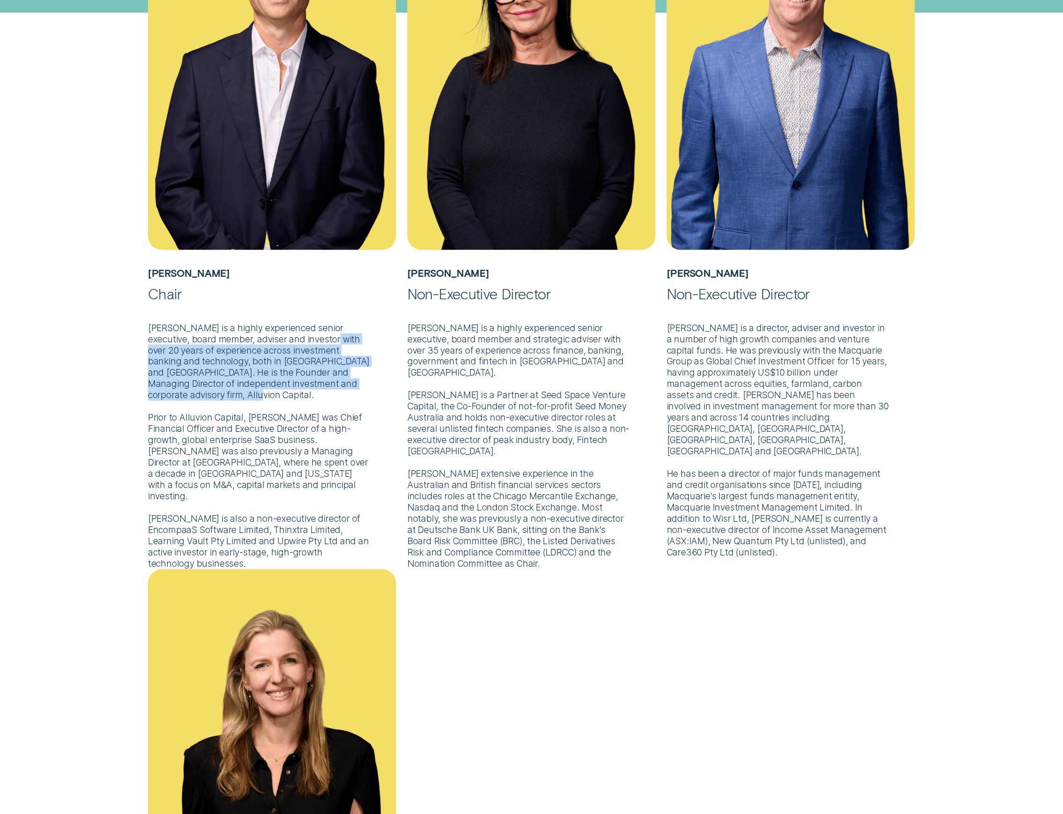
drag, startPoint x: 317, startPoint y: 340, endPoint x: 242, endPoint y: 392, distance: 91.7
click at [242, 392] on p "Mr Brown is a highly experienced senior executive, board member, adviser and in…" at bounding box center [272, 436] width 248 height 267
click at [215, 389] on p "Mr Brown is a highly experienced senior executive, board member, adviser and in…" at bounding box center [272, 436] width 248 height 267
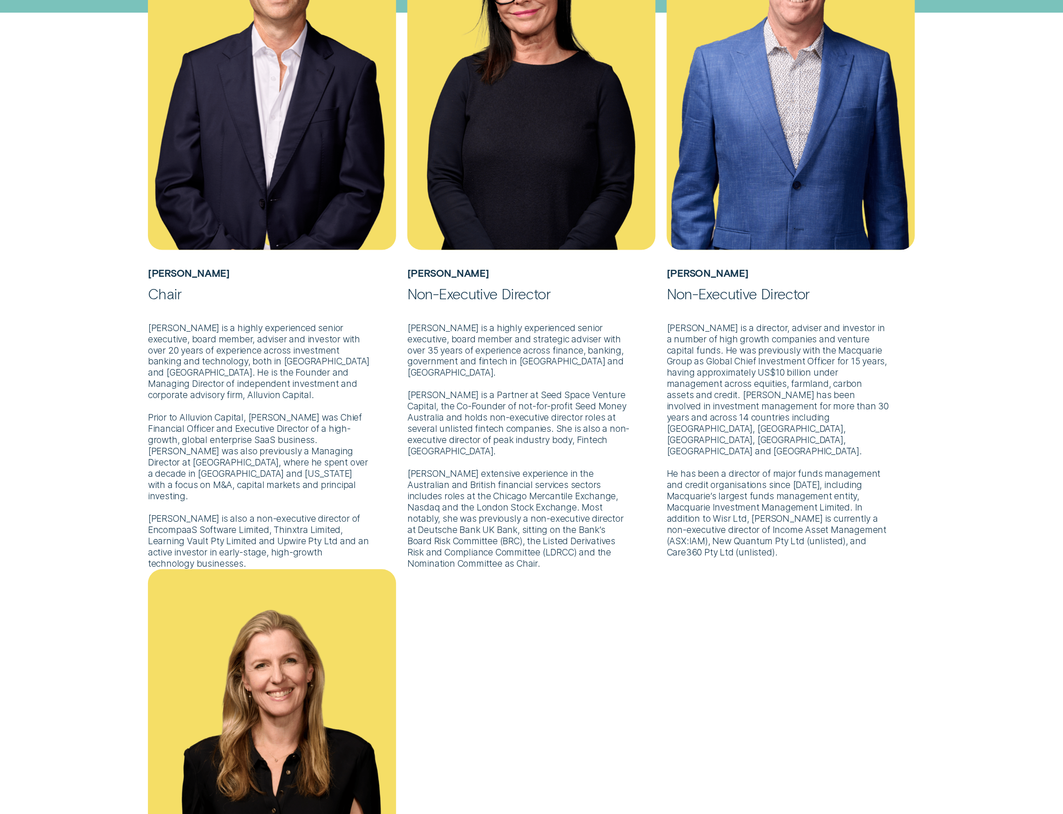
click at [184, 427] on p "Mr Brown is a highly experienced senior executive, board member, adviser and in…" at bounding box center [272, 436] width 248 height 267
drag, startPoint x: 189, startPoint y: 414, endPoint x: 252, endPoint y: 413, distance: 62.8
click at [252, 413] on p "Mr Brown is a highly experienced senior executive, board member, adviser and in…" at bounding box center [272, 436] width 248 height 267
drag, startPoint x: 195, startPoint y: 407, endPoint x: 256, endPoint y: 436, distance: 66.8
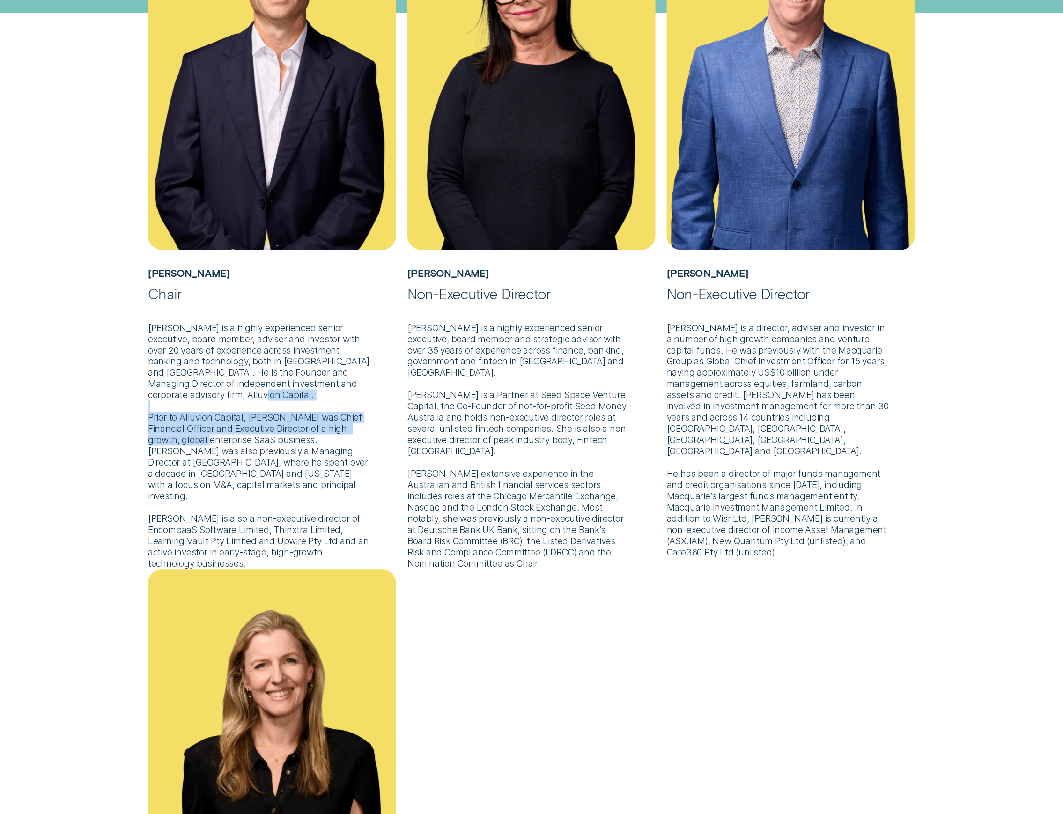
click at [256, 436] on p "Mr Brown is a highly experienced senior executive, board member, adviser and in…" at bounding box center [272, 436] width 248 height 267
drag, startPoint x: 238, startPoint y: 422, endPoint x: 304, endPoint y: 423, distance: 66.0
click at [304, 423] on p "Mr Brown is a highly experienced senior executive, board member, adviser and in…" at bounding box center [272, 436] width 248 height 267
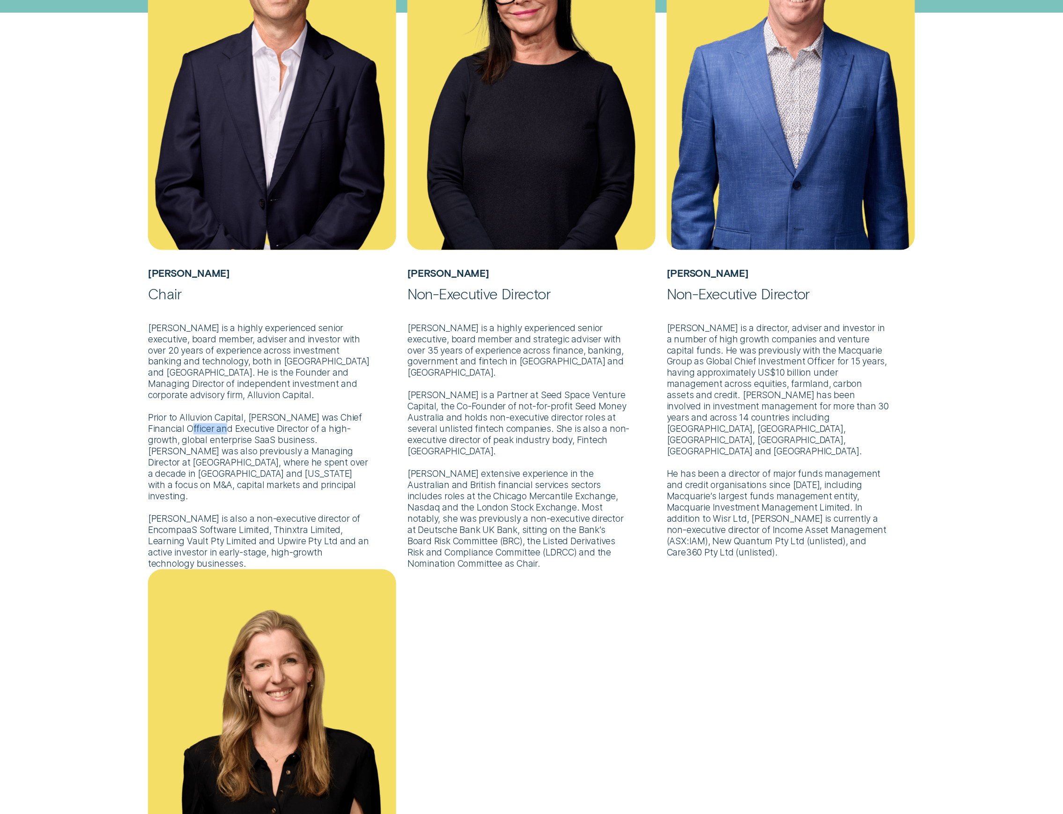
drag, startPoint x: 263, startPoint y: 428, endPoint x: 227, endPoint y: 426, distance: 35.7
click at [227, 426] on p "Mr Brown is a highly experienced senior executive, board member, adviser and in…" at bounding box center [272, 436] width 248 height 267
drag, startPoint x: 190, startPoint y: 426, endPoint x: 290, endPoint y: 429, distance: 100.3
click at [290, 429] on p "Mr Brown is a highly experienced senior executive, board member, adviser and in…" at bounding box center [272, 436] width 248 height 267
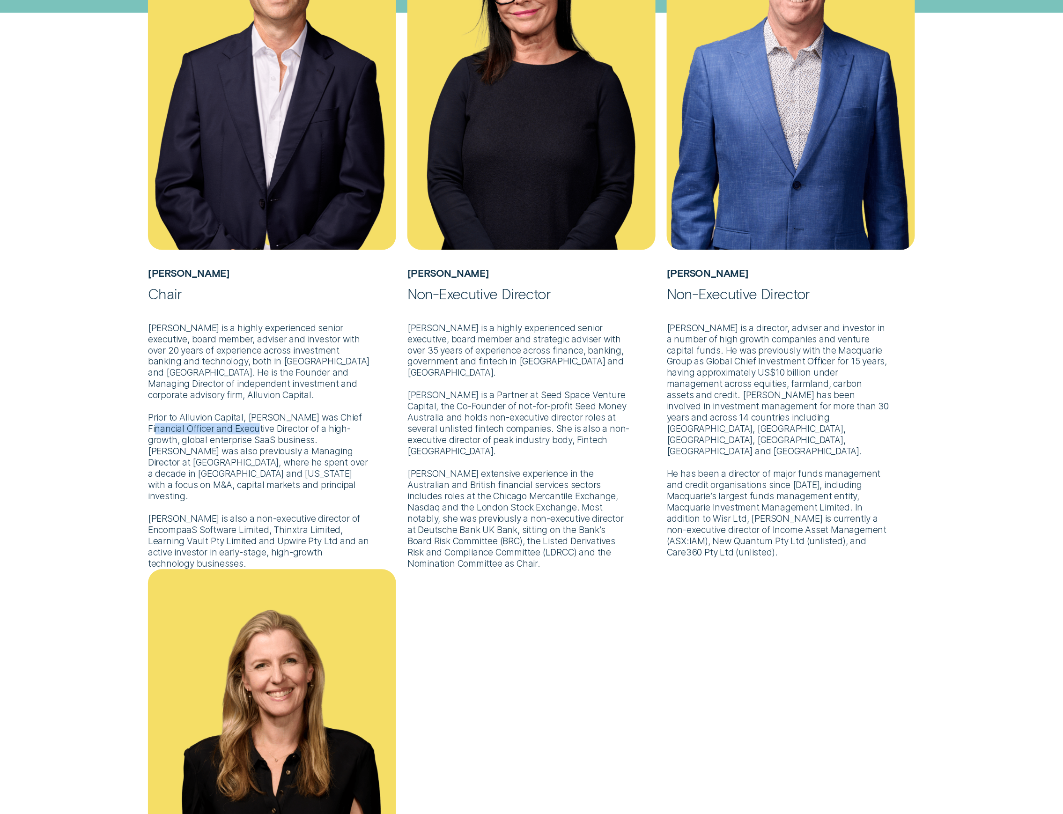
click at [290, 429] on p "Mr Brown is a highly experienced senior executive, board member, adviser and in…" at bounding box center [272, 436] width 248 height 267
drag, startPoint x: 289, startPoint y: 439, endPoint x: 284, endPoint y: 439, distance: 5.2
click at [284, 439] on p "Mr Brown is a highly experienced senior executive, board member, adviser and in…" at bounding box center [272, 436] width 248 height 267
drag, startPoint x: 233, startPoint y: 440, endPoint x: 225, endPoint y: 436, distance: 8.8
click at [229, 439] on p "Mr Brown is a highly experienced senior executive, board member, adviser and in…" at bounding box center [272, 436] width 248 height 267
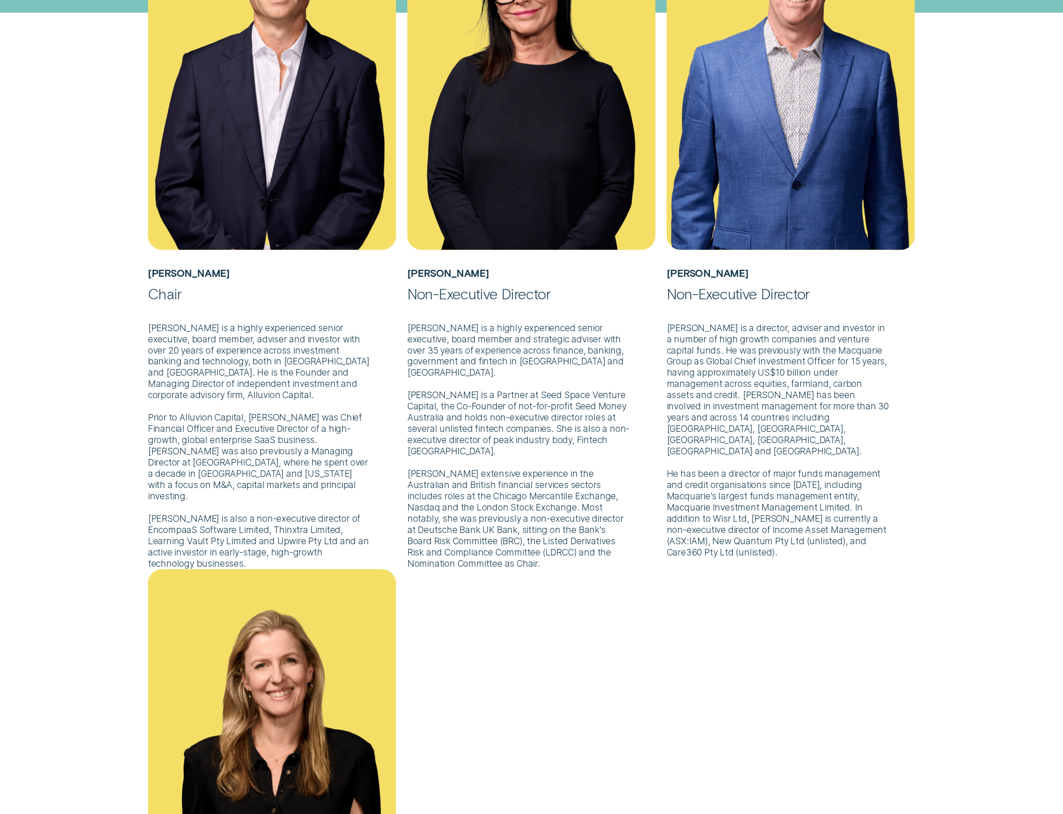
click at [201, 447] on p "Mr Brown is a highly experienced senior executive, board member, adviser and in…" at bounding box center [272, 436] width 248 height 267
drag, startPoint x: 283, startPoint y: 476, endPoint x: 223, endPoint y: 456, distance: 63.2
click at [283, 475] on p "Mr Brown is a highly experienced senior executive, board member, adviser and in…" at bounding box center [272, 436] width 248 height 267
drag, startPoint x: 223, startPoint y: 454, endPoint x: 267, endPoint y: 455, distance: 44.0
click at [267, 455] on p "Mr Brown is a highly experienced senior executive, board member, adviser and in…" at bounding box center [272, 436] width 248 height 267
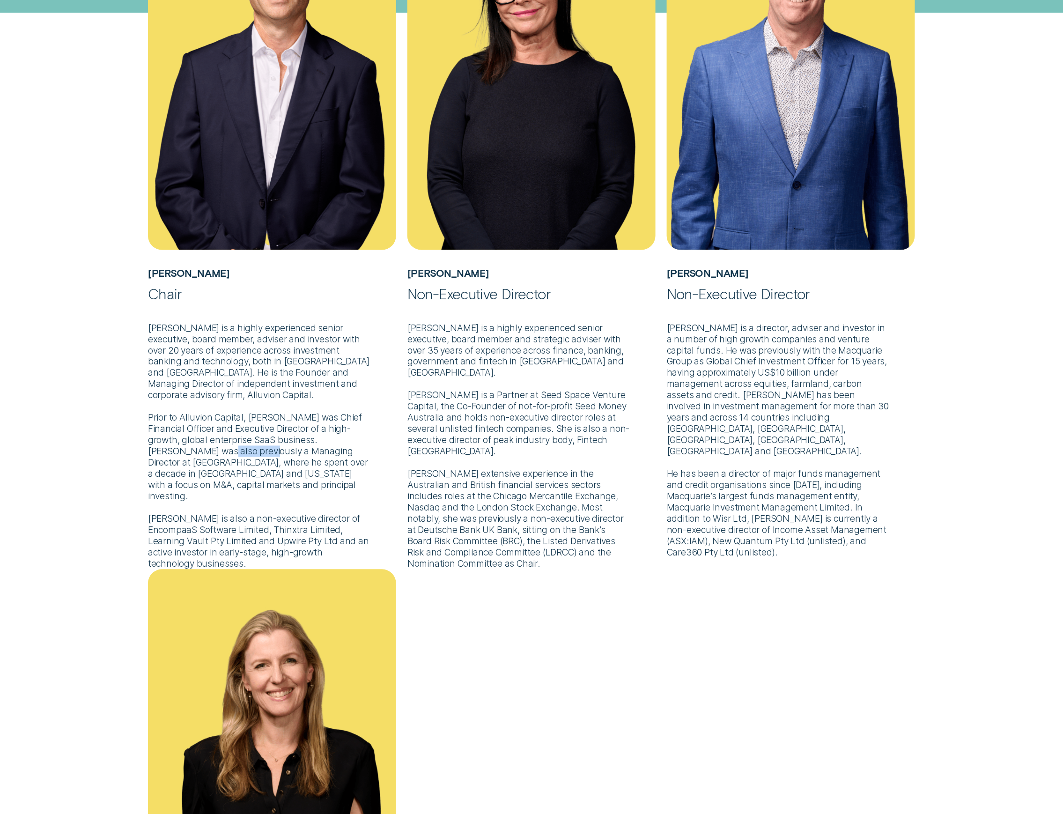
click at [267, 455] on p "Mr Brown is a highly experienced senior executive, board member, adviser and in…" at bounding box center [272, 436] width 248 height 267
click at [255, 467] on p "Mr Brown is a highly experienced senior executive, board member, adviser and in…" at bounding box center [272, 436] width 248 height 267
drag, startPoint x: 171, startPoint y: 495, endPoint x: 183, endPoint y: 493, distance: 11.9
click at [180, 493] on p "Mr Brown is a highly experienced senior executive, board member, adviser and in…" at bounding box center [272, 436] width 248 height 267
click at [198, 488] on p "Mr Brown is a highly experienced senior executive, board member, adviser and in…" at bounding box center [272, 436] width 248 height 267
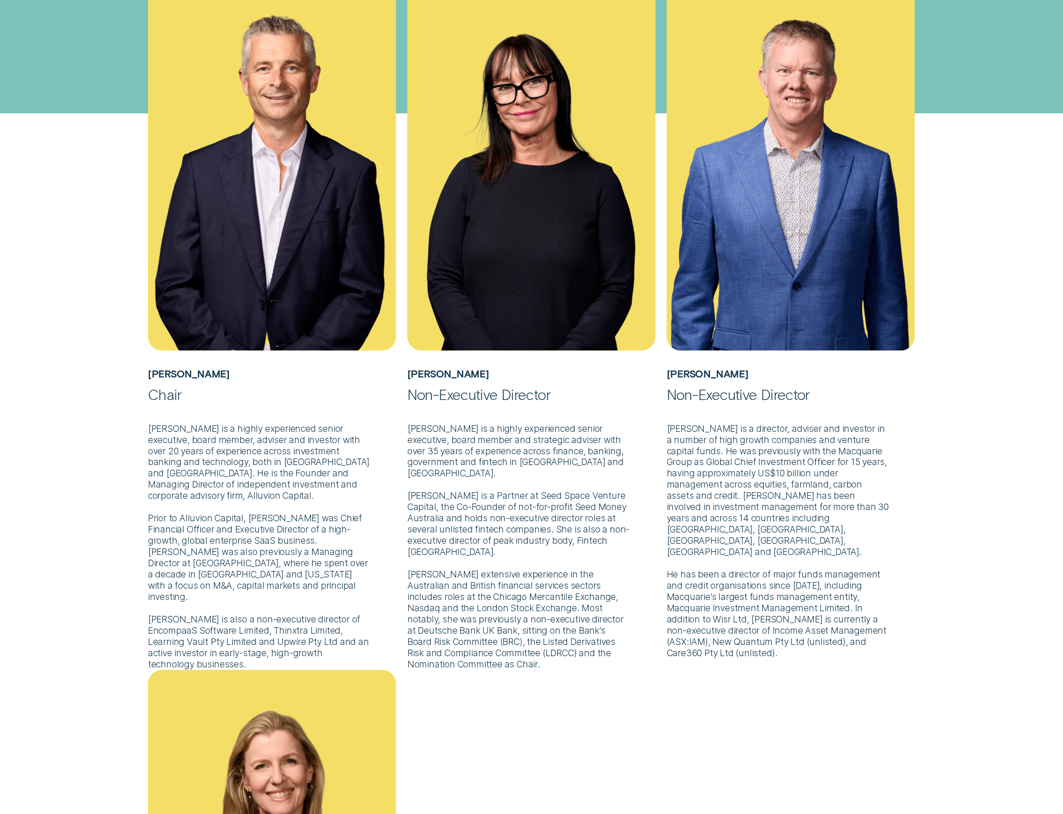
scroll to position [499, 0]
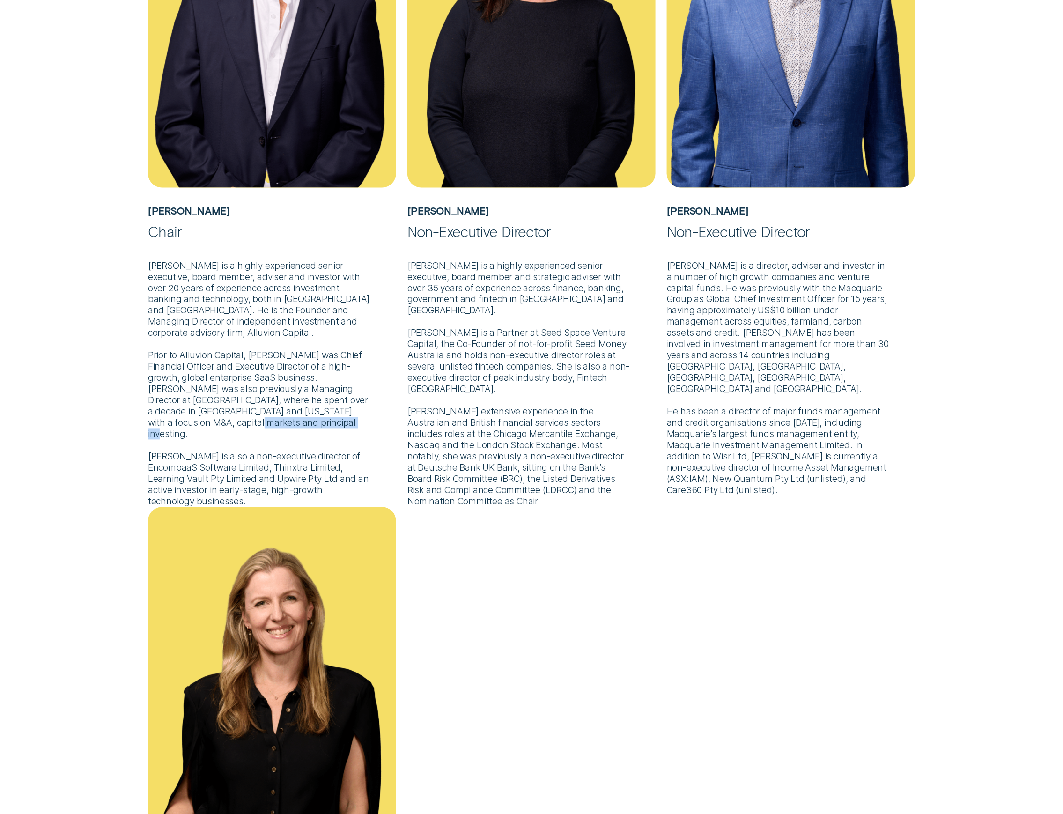
drag, startPoint x: 155, startPoint y: 446, endPoint x: 263, endPoint y: 446, distance: 108.2
click at [263, 446] on p "Mr Brown is a highly experienced senior executive, board member, adviser and in…" at bounding box center [272, 373] width 248 height 267
drag, startPoint x: 319, startPoint y: 446, endPoint x: 162, endPoint y: 451, distance: 157.4
click at [162, 451] on p "Mr Brown is a highly experienced senior executive, board member, adviser and in…" at bounding box center [272, 373] width 248 height 267
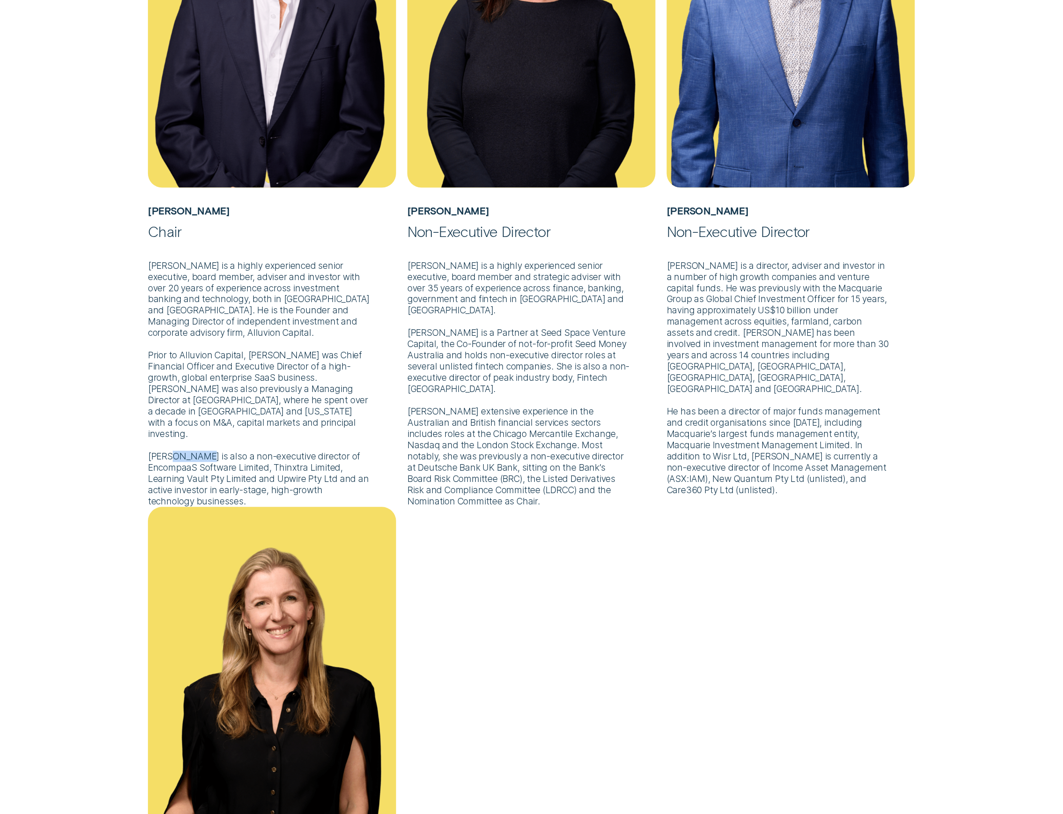
click at [160, 451] on p "Mr Brown is a highly experienced senior executive, board member, adviser and in…" at bounding box center [272, 373] width 248 height 267
drag, startPoint x: 170, startPoint y: 443, endPoint x: 263, endPoint y: 443, distance: 92.7
click at [263, 443] on p "Mr Brown is a highly experienced senior executive, board member, adviser and in…" at bounding box center [272, 373] width 248 height 267
drag, startPoint x: 250, startPoint y: 463, endPoint x: 207, endPoint y: 459, distance: 42.8
click at [207, 459] on p "Mr Brown is a highly experienced senior executive, board member, adviser and in…" at bounding box center [272, 373] width 248 height 267
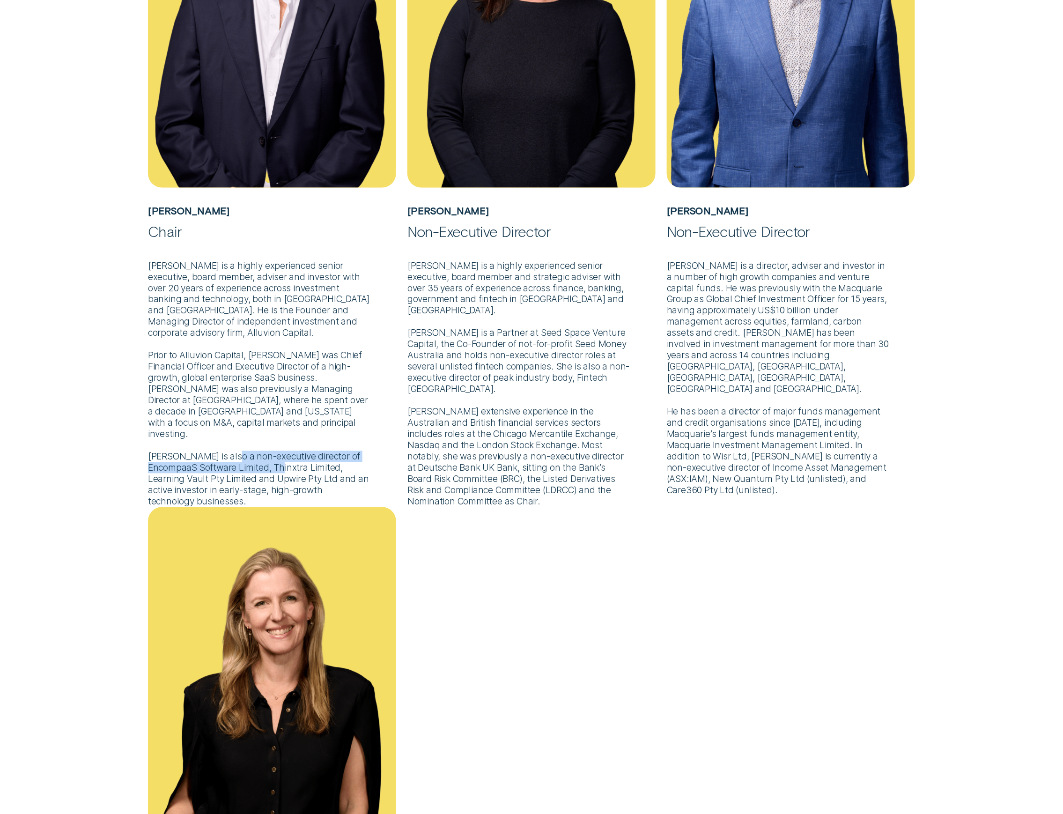
click at [207, 459] on p "Mr Brown is a highly experienced senior executive, board member, adviser and in…" at bounding box center [272, 373] width 248 height 267
click at [350, 392] on p "Mr Brown is a highly experienced senior executive, board member, adviser and in…" at bounding box center [272, 373] width 248 height 267
click at [210, 366] on p "Mr Brown is a highly experienced senior executive, board member, adviser and in…" at bounding box center [272, 373] width 248 height 267
click at [180, 358] on p "Mr Brown is a highly experienced senior executive, board member, adviser and in…" at bounding box center [272, 373] width 248 height 267
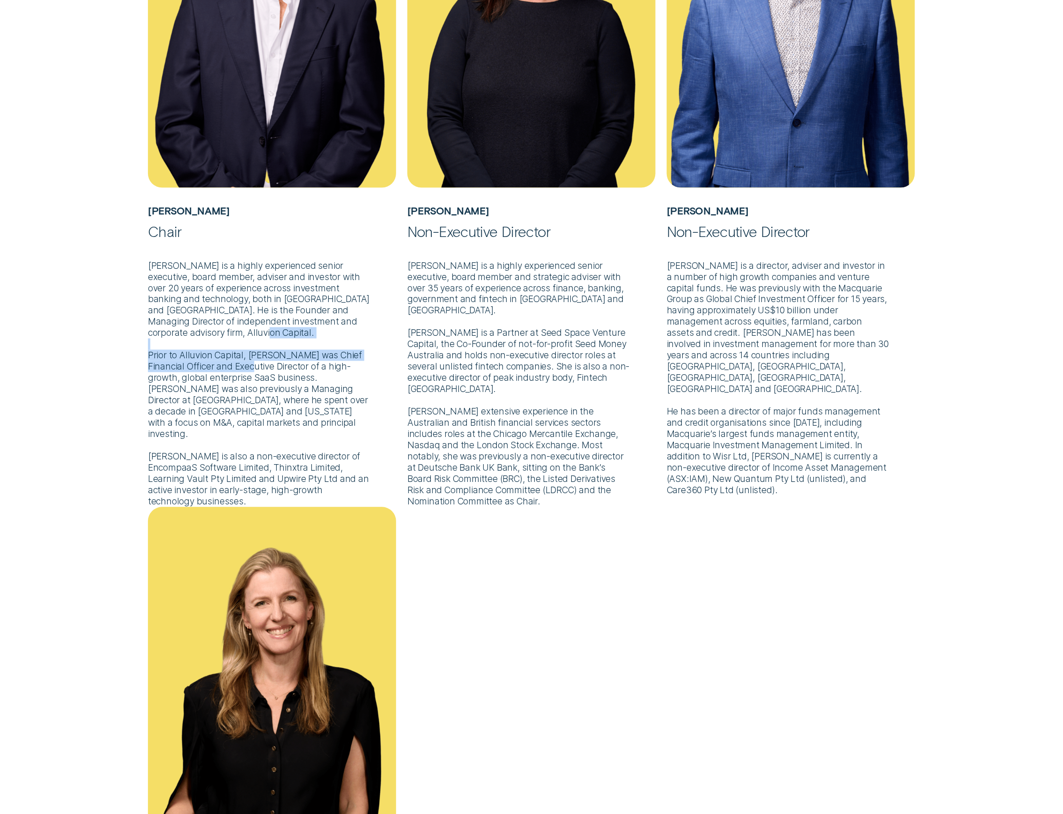
drag, startPoint x: 142, startPoint y: 352, endPoint x: 284, endPoint y: 371, distance: 142.7
click at [284, 371] on div "Matt Brown Chair Mr Brown is a highly experienced senior executive, board membe…" at bounding box center [271, 161] width 259 height 692
click at [284, 371] on p "Mr Brown is a highly experienced senior executive, board member, adviser and in…" at bounding box center [272, 373] width 248 height 267
drag, startPoint x: 345, startPoint y: 451, endPoint x: 328, endPoint y: 422, distance: 33.2
click at [345, 451] on p "Mr Brown is a highly experienced senior executive, board member, adviser and in…" at bounding box center [272, 373] width 248 height 267
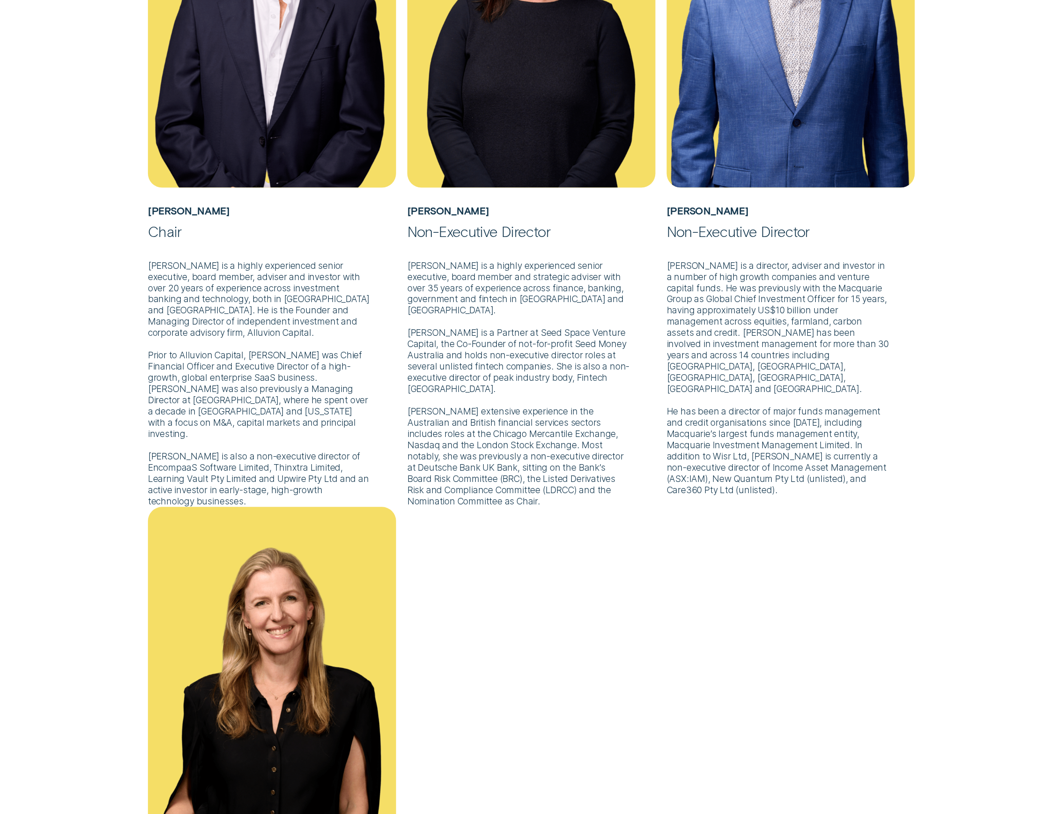
click at [458, 276] on p "Ms Lyall is a highly experienced senior executive, board member and strategic a…" at bounding box center [531, 373] width 248 height 267
drag, startPoint x: 480, startPoint y: 373, endPoint x: 444, endPoint y: 366, distance: 36.2
click at [480, 373] on p "Ms Lyall is a highly experienced senior executive, board member and strategic a…" at bounding box center [531, 373] width 248 height 267
drag, startPoint x: 486, startPoint y: 348, endPoint x: 413, endPoint y: 292, distance: 92.5
click at [486, 347] on p "Ms Lyall is a highly experienced senior executive, board member and strategic a…" at bounding box center [531, 373] width 248 height 267
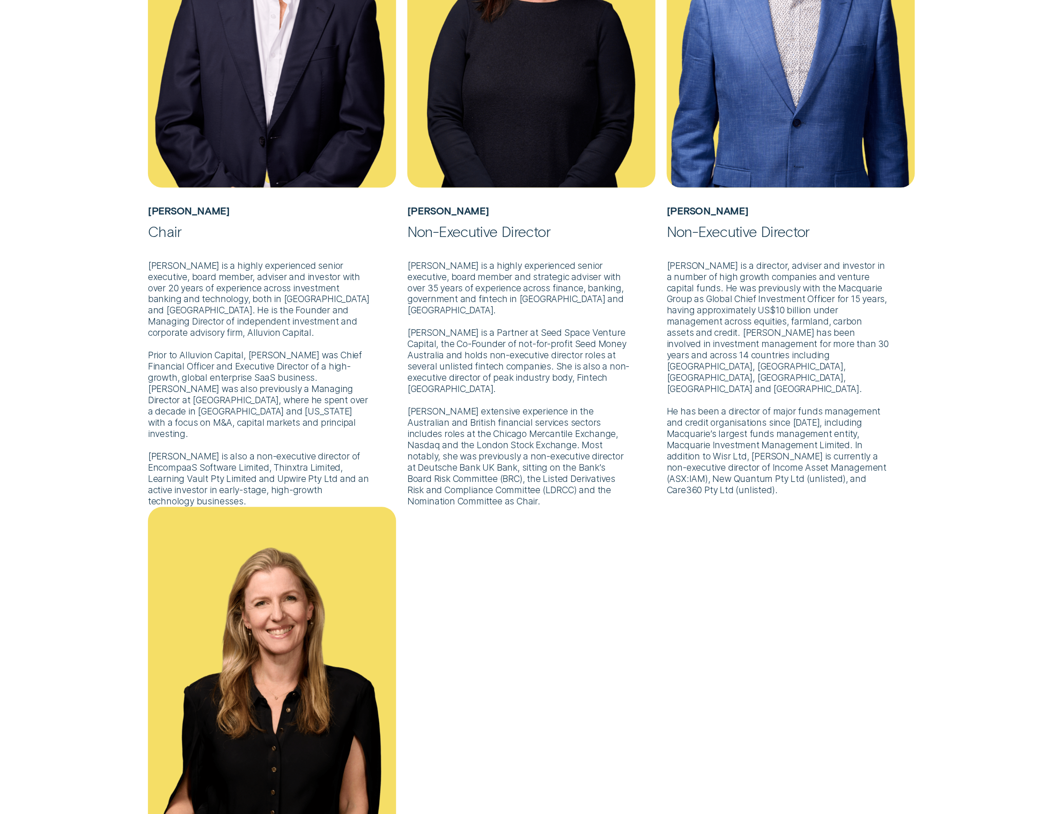
click at [545, 347] on p "Ms Lyall is a highly experienced senior executive, board member and strategic a…" at bounding box center [531, 373] width 248 height 267
drag, startPoint x: 579, startPoint y: 278, endPoint x: 459, endPoint y: 310, distance: 123.6
click at [459, 310] on p "Ms Lyall is a highly experienced senior executive, board member and strategic a…" at bounding box center [531, 373] width 248 height 267
click at [446, 385] on p "Ms Lyall is a highly experienced senior executive, board member and strategic a…" at bounding box center [531, 373] width 248 height 267
click at [452, 345] on p "Ms Lyall is a highly experienced senior executive, board member and strategic a…" at bounding box center [531, 373] width 248 height 267
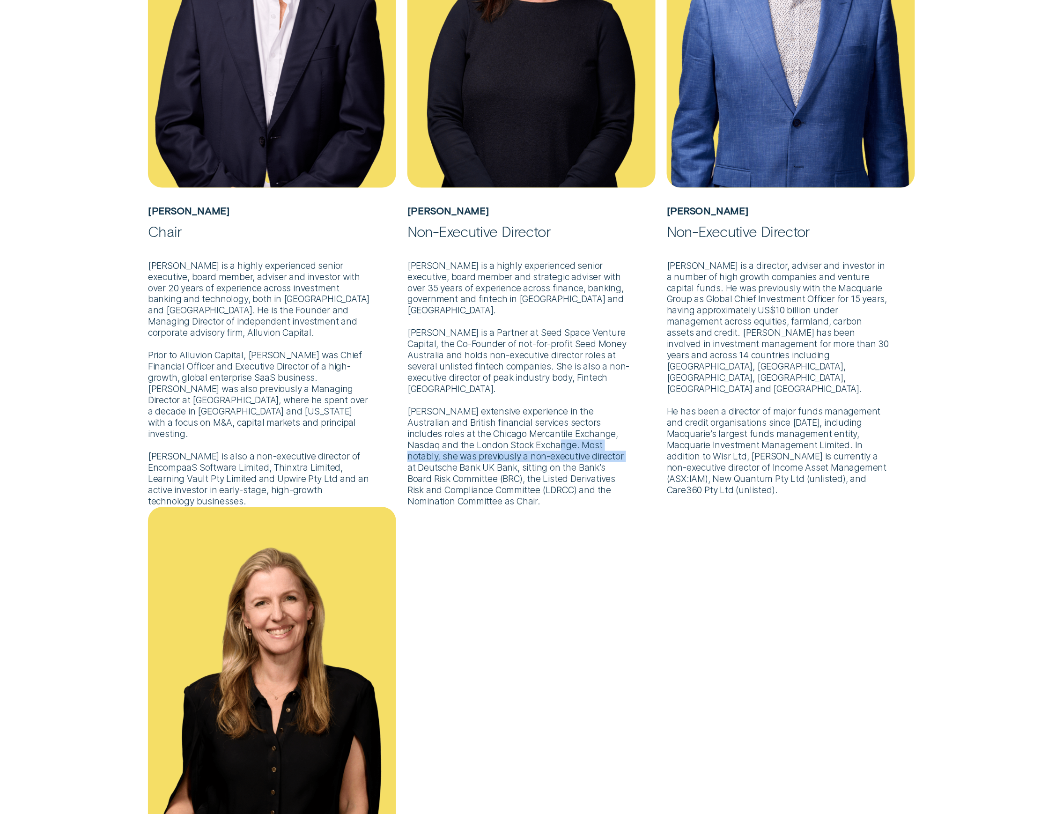
drag, startPoint x: 410, startPoint y: 454, endPoint x: 454, endPoint y: 466, distance: 45.7
click at [454, 466] on p "Ms Lyall is a highly experienced senior executive, board member and strategic a…" at bounding box center [531, 373] width 248 height 267
click at [450, 463] on p "Ms Lyall is a highly experienced senior executive, board member and strategic a…" at bounding box center [531, 373] width 248 height 267
drag, startPoint x: 405, startPoint y: 451, endPoint x: 440, endPoint y: 509, distance: 67.1
click at [440, 509] on div "Matt Brown Chair Mr Brown is a highly experienced senior executive, board membe…" at bounding box center [531, 512] width 778 height 1395
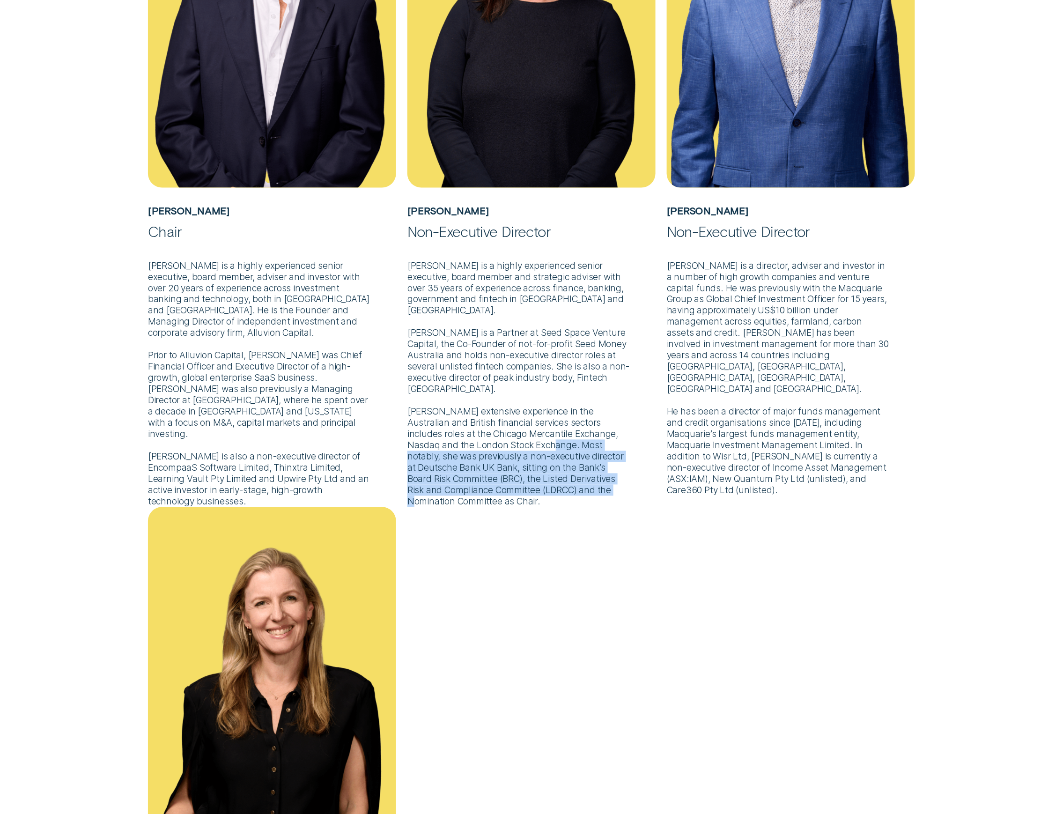
click at [757, 282] on p "Mr Swanger is a director, adviser and investor in a number of high growth compa…" at bounding box center [791, 368] width 248 height 256
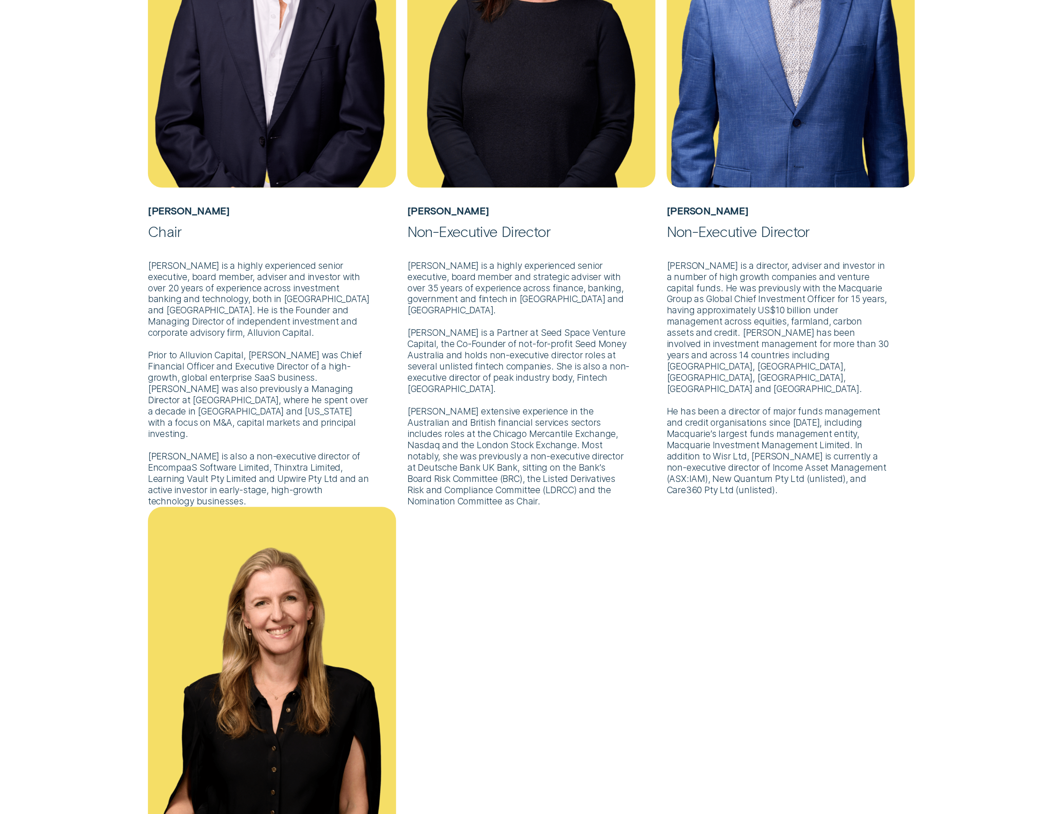
click at [715, 265] on p "Mr Swanger is a director, adviser and investor in a number of high growth compa…" at bounding box center [791, 368] width 248 height 256
drag, startPoint x: 665, startPoint y: 268, endPoint x: 662, endPoint y: 265, distance: 5.0
click at [665, 267] on div "Craig Swanger Non-Executive Director Mr Swanger is a director, adviser and inve…" at bounding box center [790, 155] width 259 height 680
click at [689, 266] on p "Mr Swanger is a director, adviser and investor in a number of high growth compa…" at bounding box center [791, 368] width 248 height 256
drag, startPoint x: 667, startPoint y: 263, endPoint x: 772, endPoint y: 261, distance: 104.9
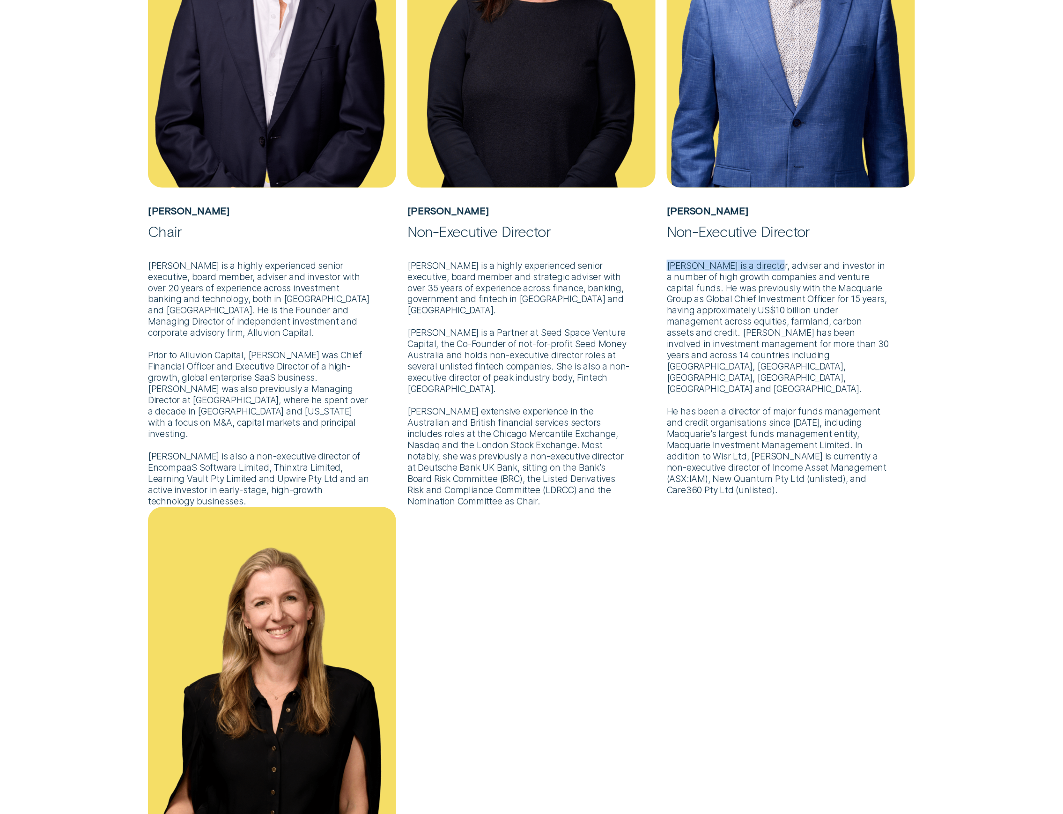
click at [772, 261] on p "Mr Swanger is a director, adviser and investor in a number of high growth compa…" at bounding box center [791, 368] width 248 height 256
click at [713, 266] on p "Mr Swanger is a director, adviser and investor in a number of high growth compa…" at bounding box center [791, 368] width 248 height 256
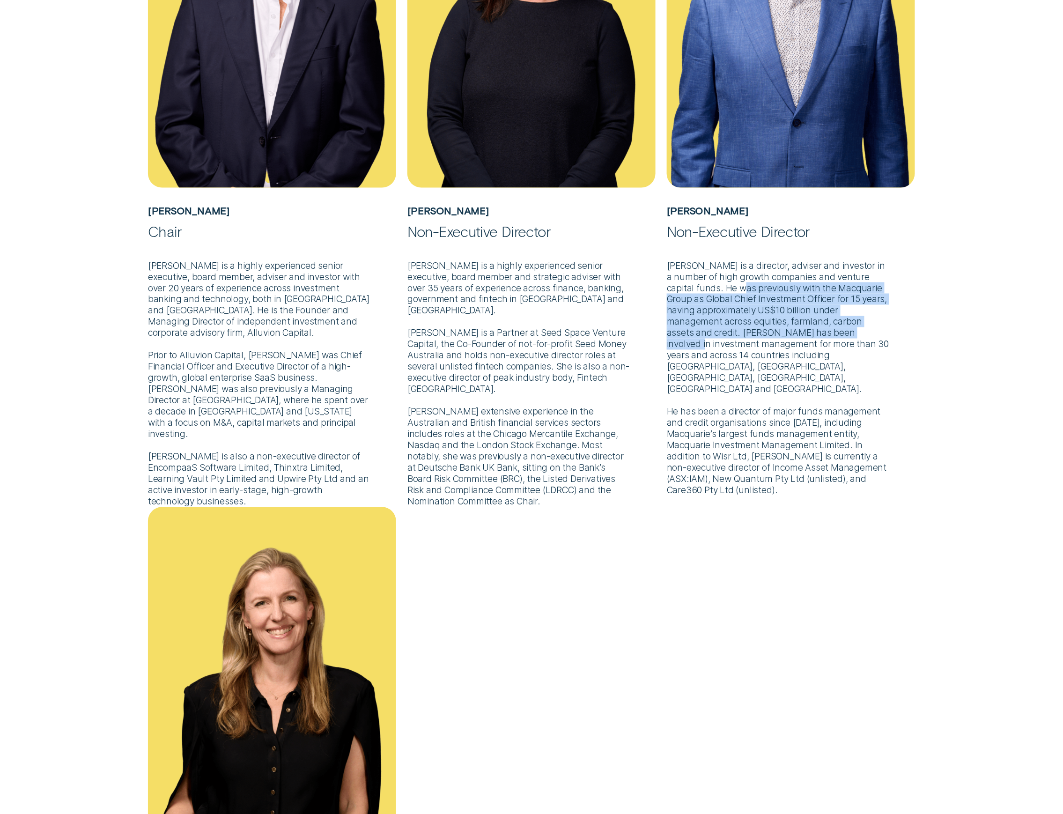
drag, startPoint x: 727, startPoint y: 285, endPoint x: 820, endPoint y: 331, distance: 103.9
click at [797, 331] on p "Mr Swanger is a director, adviser and investor in a number of high growth compa…" at bounding box center [791, 368] width 248 height 256
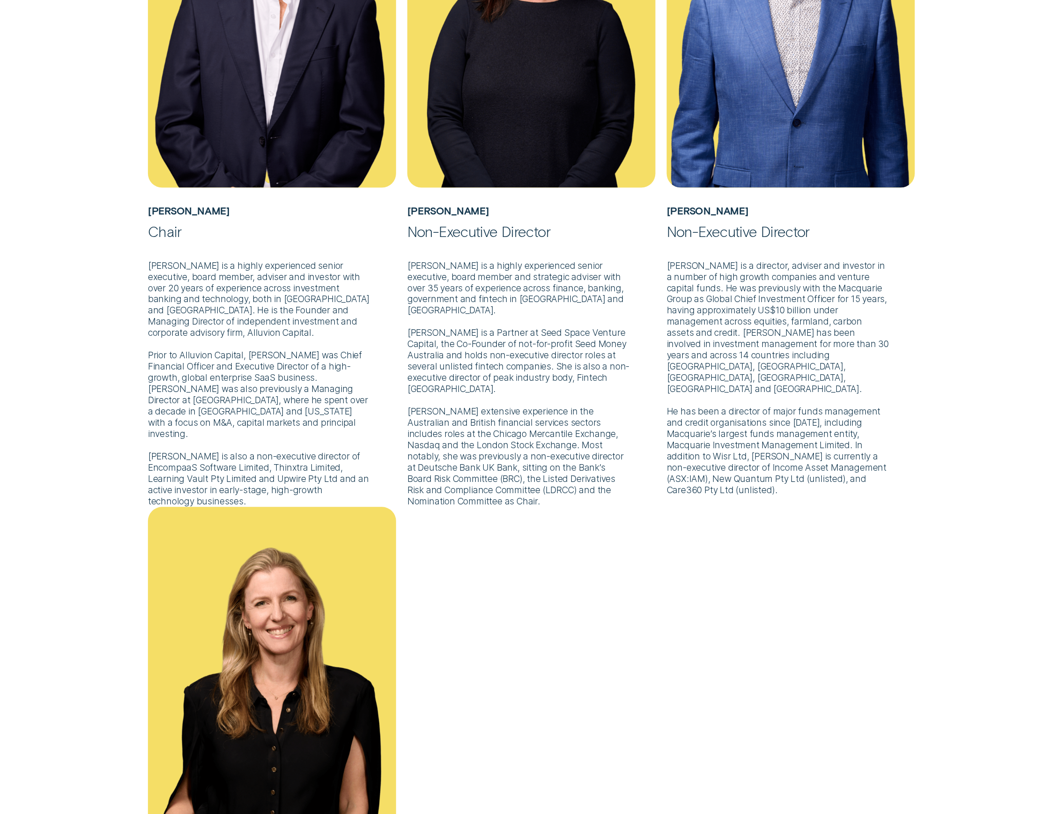
click at [745, 329] on p "Mr Swanger is a director, adviser and investor in a number of high growth compa…" at bounding box center [791, 368] width 248 height 256
click at [678, 418] on p "Mr Swanger is a director, adviser and investor in a number of high growth compa…" at bounding box center [791, 368] width 248 height 256
drag, startPoint x: 686, startPoint y: 395, endPoint x: 754, endPoint y: 398, distance: 67.9
click at [754, 398] on p "Mr Swanger is a director, adviser and investor in a number of high growth compa…" at bounding box center [791, 368] width 248 height 256
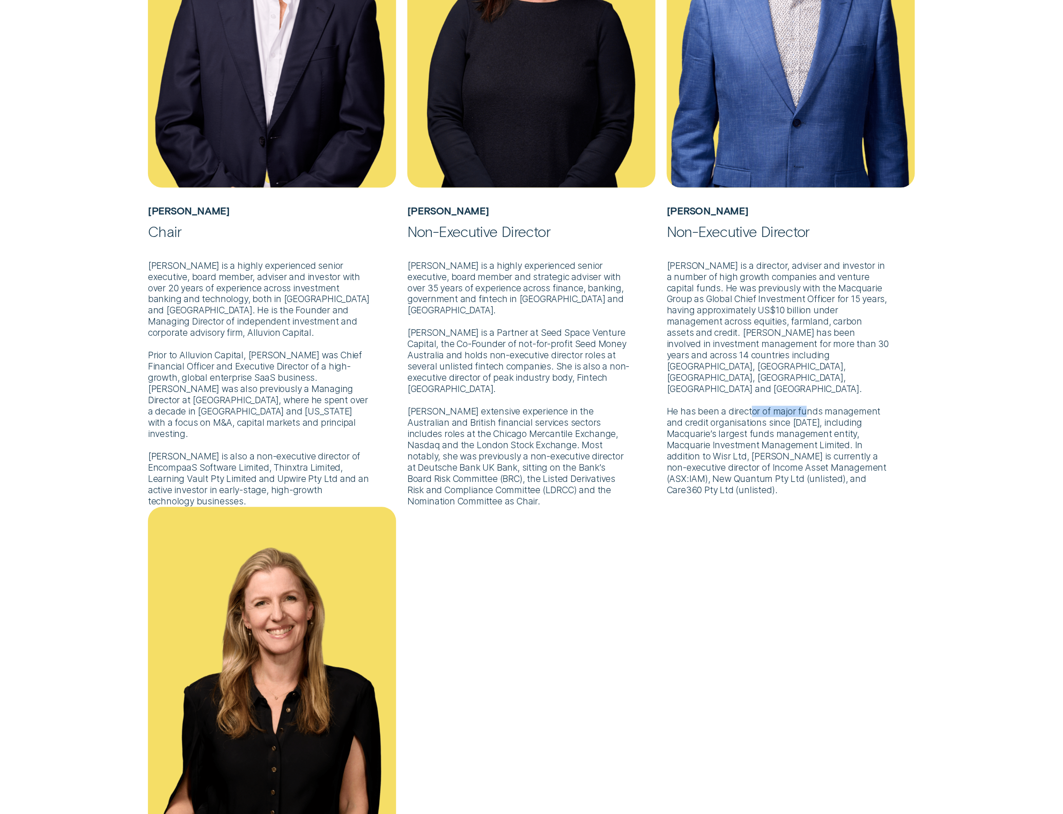
drag, startPoint x: 723, startPoint y: 404, endPoint x: 783, endPoint y: 403, distance: 59.9
click at [783, 403] on p "Mr Swanger is a director, adviser and investor in a number of high growth compa…" at bounding box center [791, 368] width 248 height 256
drag, startPoint x: 702, startPoint y: 417, endPoint x: 777, endPoint y: 411, distance: 76.1
click at [777, 411] on p "Mr Swanger is a director, adviser and investor in a number of high growth compa…" at bounding box center [791, 368] width 248 height 256
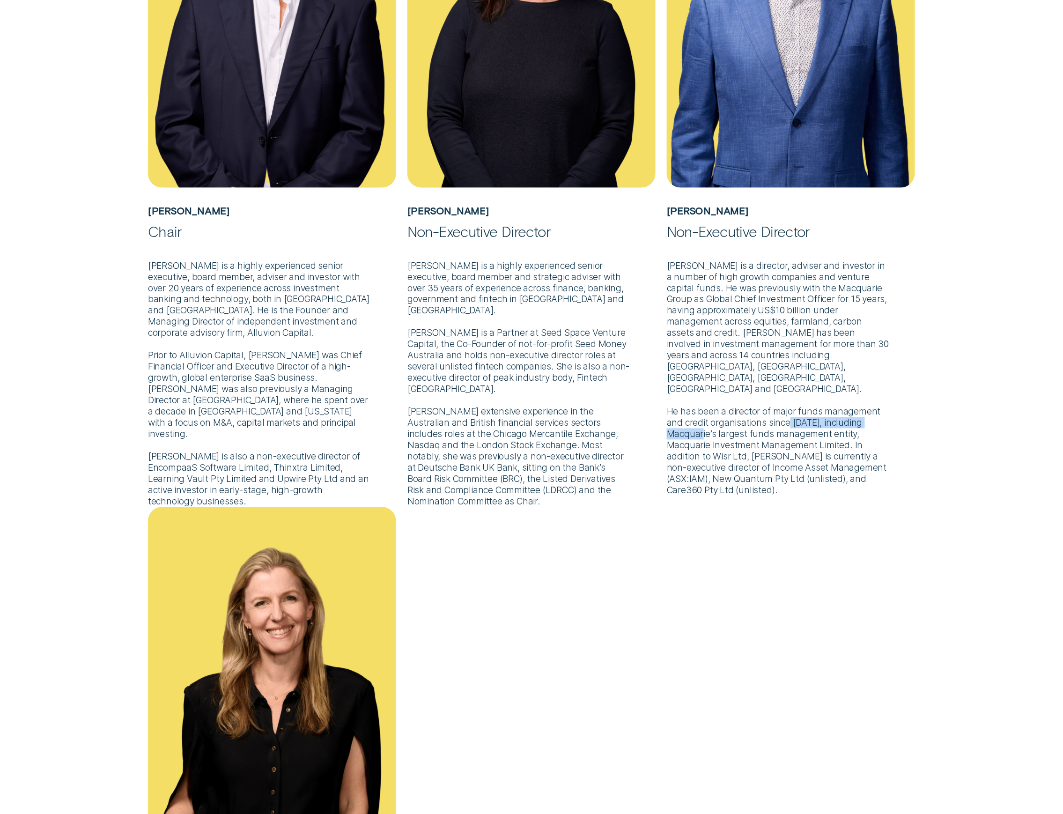
click at [777, 411] on p "Mr Swanger is a director, adviser and investor in a number of high growth compa…" at bounding box center [791, 368] width 248 height 256
drag, startPoint x: 686, startPoint y: 416, endPoint x: 819, endPoint y: 419, distance: 133.5
click at [797, 419] on p "Mr Swanger is a director, adviser and investor in a number of high growth compa…" at bounding box center [791, 368] width 248 height 256
drag, startPoint x: 702, startPoint y: 423, endPoint x: 763, endPoint y: 429, distance: 61.1
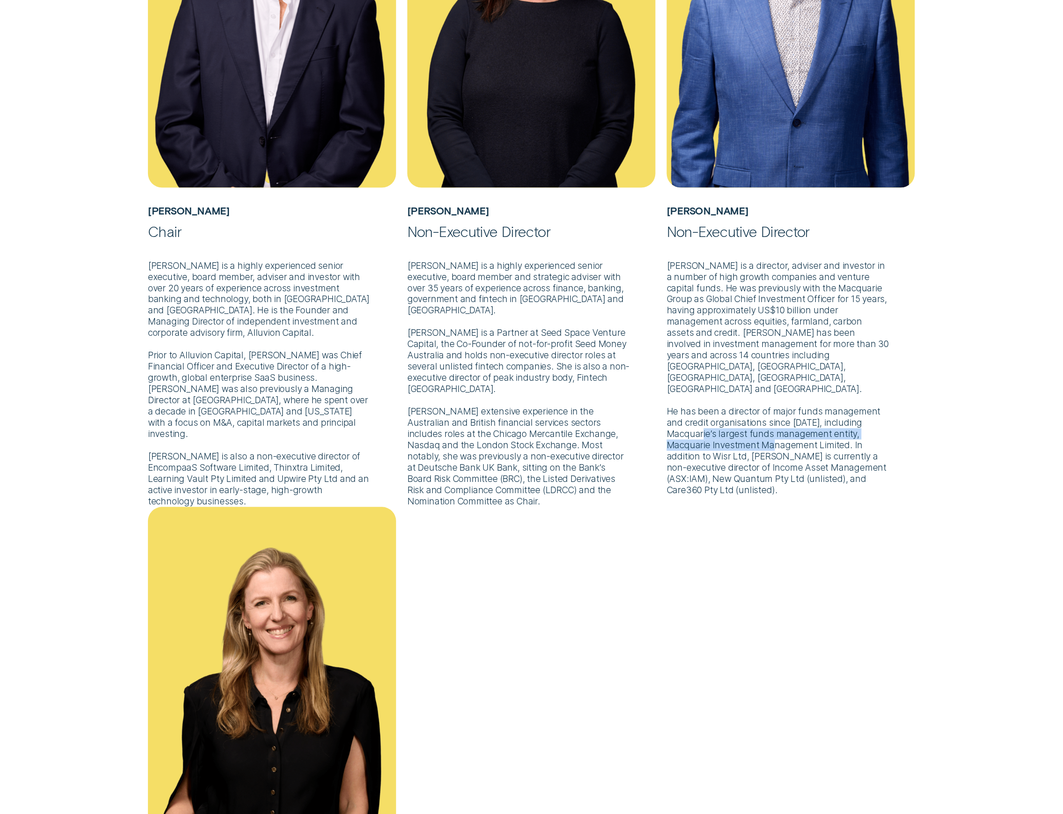
click at [763, 429] on p "Mr Swanger is a director, adviser and investor in a number of high growth compa…" at bounding box center [791, 368] width 248 height 256
click at [739, 374] on p "Mr Swanger is a director, adviser and investor in a number of high growth compa…" at bounding box center [791, 368] width 248 height 256
click at [797, 336] on div "Craig Swanger Non-Executive Director Mr Swanger is a director, adviser and inve…" at bounding box center [790, 155] width 259 height 680
click at [775, 283] on p "Mr Swanger is a director, adviser and investor in a number of high growth compa…" at bounding box center [791, 368] width 248 height 256
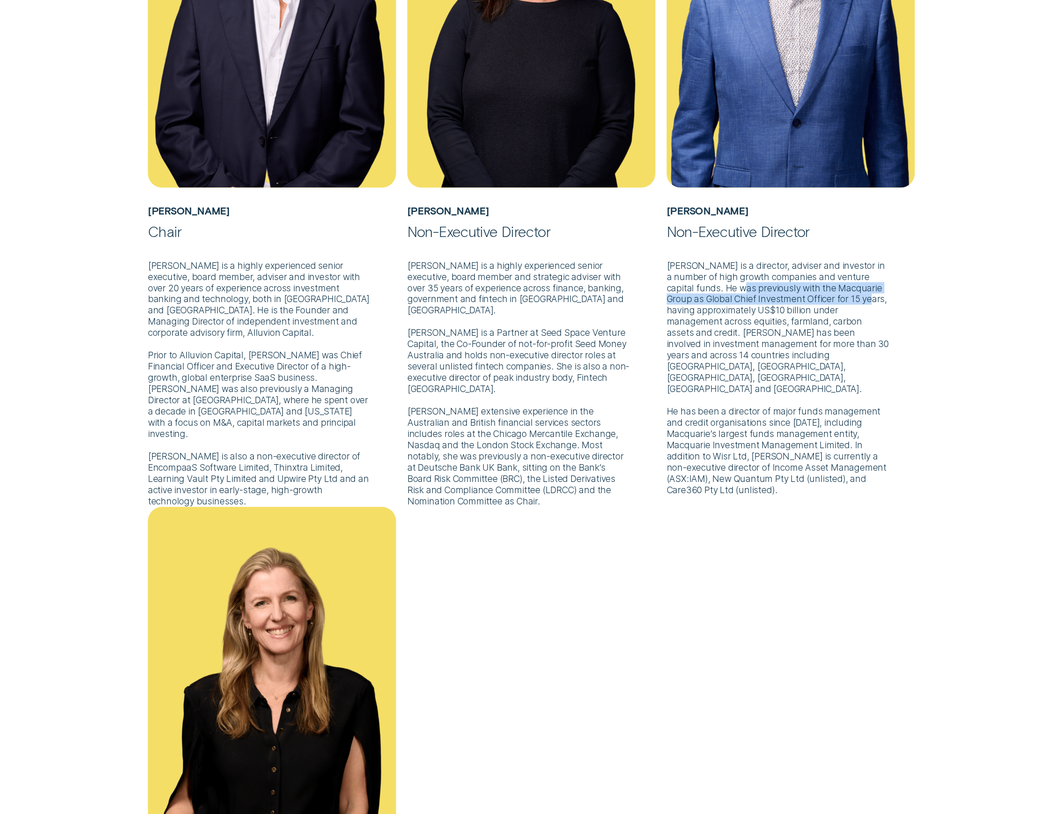
drag, startPoint x: 727, startPoint y: 285, endPoint x: 857, endPoint y: 297, distance: 129.8
click at [797, 297] on p "Mr Swanger is a director, adviser and investor in a number of high growth compa…" at bounding box center [791, 368] width 248 height 256
click at [730, 358] on p "Mr Swanger is a director, adviser and investor in a number of high growth compa…" at bounding box center [791, 368] width 248 height 256
drag, startPoint x: 731, startPoint y: 353, endPoint x: 815, endPoint y: 351, distance: 83.8
click at [797, 351] on p "Mr Swanger is a director, adviser and investor in a number of high growth compa…" at bounding box center [791, 368] width 248 height 256
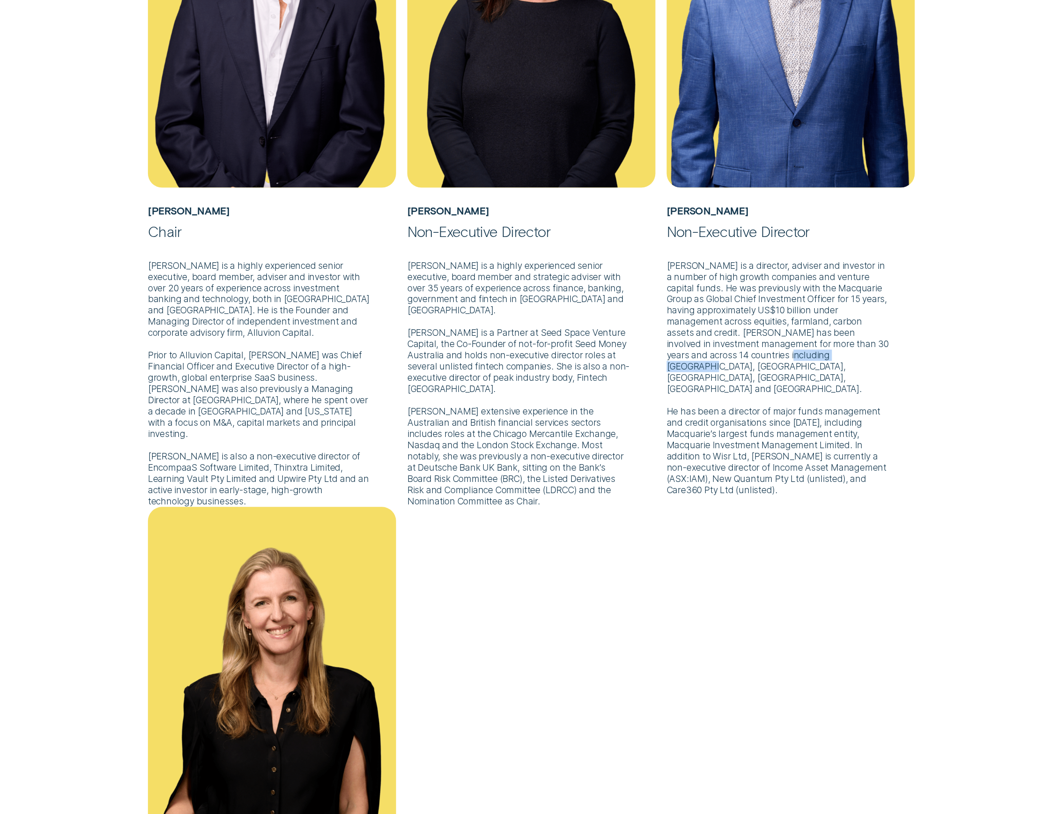
click at [797, 351] on p "Mr Swanger is a director, adviser and investor in a number of high growth compa…" at bounding box center [791, 368] width 248 height 256
drag, startPoint x: 703, startPoint y: 393, endPoint x: 709, endPoint y: 395, distance: 5.9
click at [704, 394] on p "Mr Swanger is a director, adviser and investor in a number of high growth compa…" at bounding box center [791, 368] width 248 height 256
click at [718, 375] on p "Mr Swanger is a director, adviser and investor in a number of high growth compa…" at bounding box center [791, 368] width 248 height 256
drag, startPoint x: 694, startPoint y: 391, endPoint x: 699, endPoint y: 391, distance: 5.2
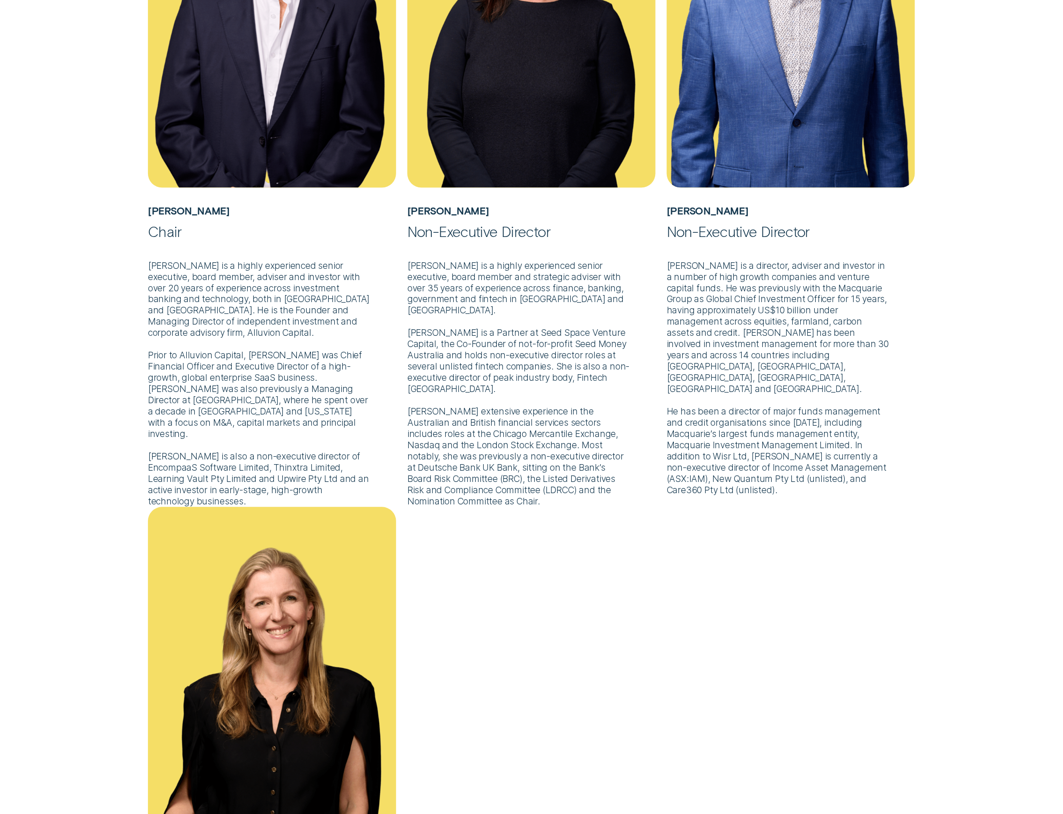
click at [698, 391] on p "Mr Swanger is a director, adviser and investor in a number of high growth compa…" at bounding box center [791, 368] width 248 height 256
click at [702, 390] on p "Mr Swanger is a director, adviser and investor in a number of high growth compa…" at bounding box center [791, 368] width 248 height 256
drag, startPoint x: 698, startPoint y: 388, endPoint x: 812, endPoint y: 396, distance: 114.5
click at [797, 396] on p "Mr Swanger is a director, adviser and investor in a number of high growth compa…" at bounding box center [791, 368] width 248 height 256
drag, startPoint x: 401, startPoint y: 418, endPoint x: 459, endPoint y: 393, distance: 63.4
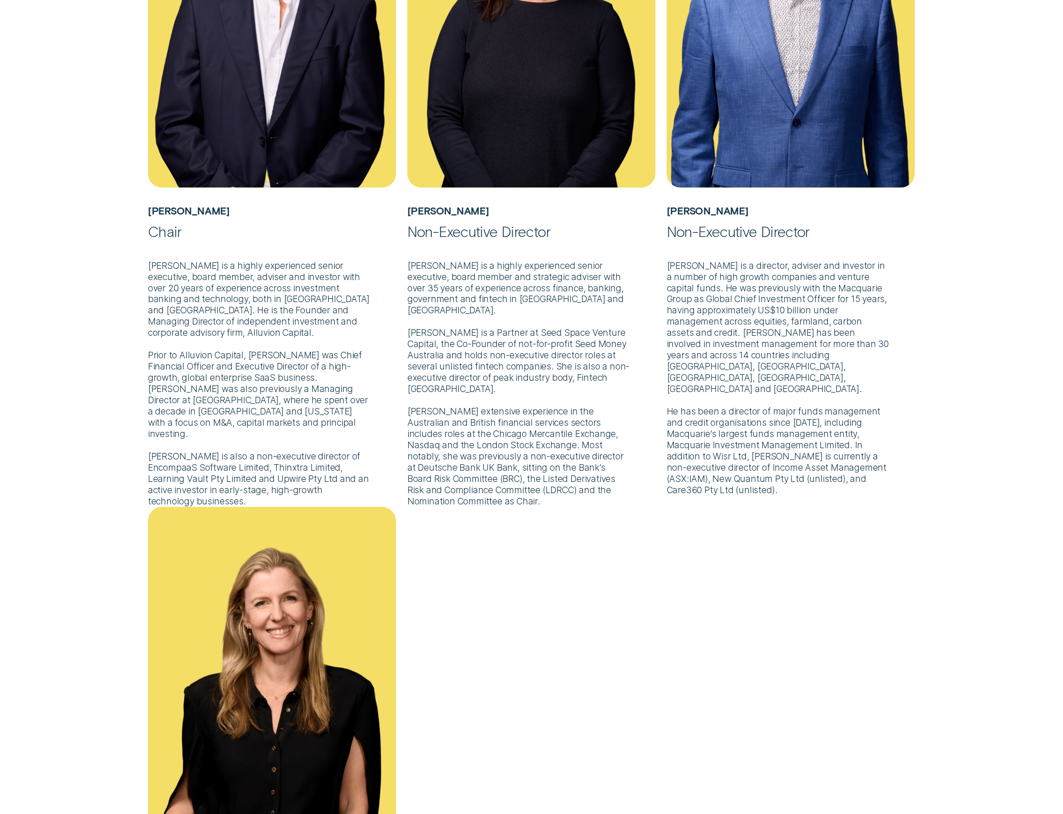
click at [401, 418] on div "Matt Brown Chair Mr Brown is a highly experienced senior executive, board membe…" at bounding box center [271, 161] width 259 height 692
click at [769, 459] on p "Mr Swanger is a director, adviser and investor in a number of high growth compa…" at bounding box center [791, 368] width 248 height 256
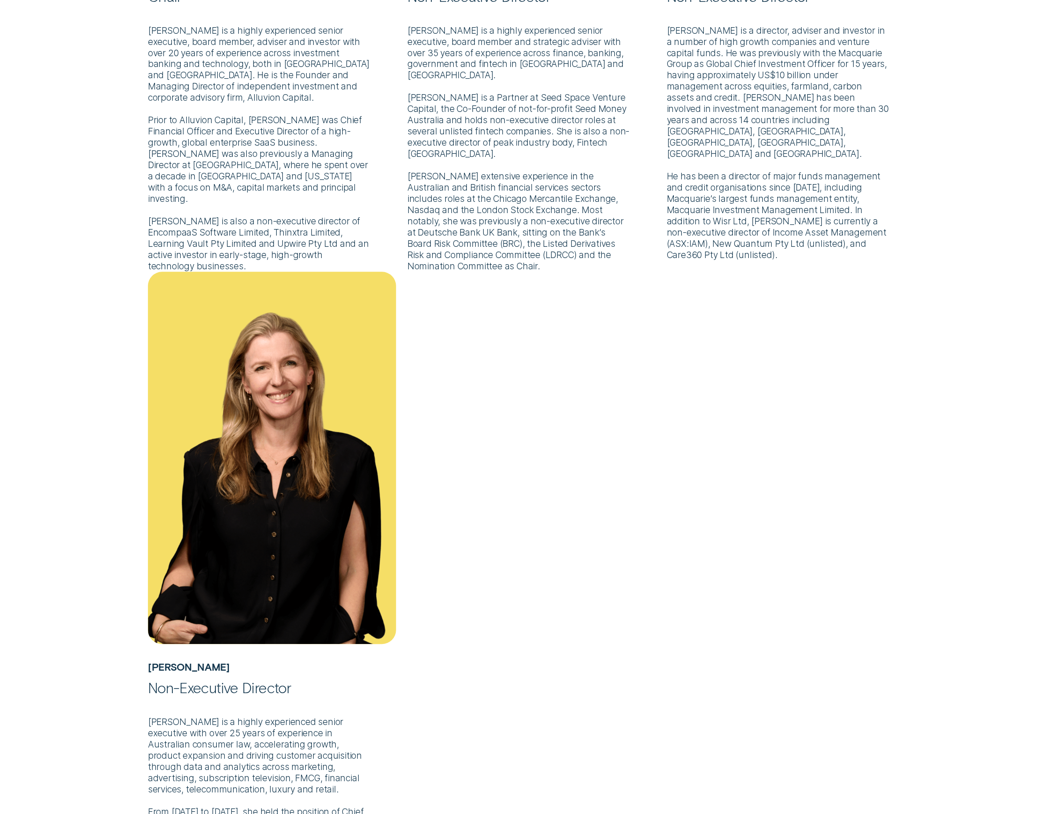
scroll to position [999, 0]
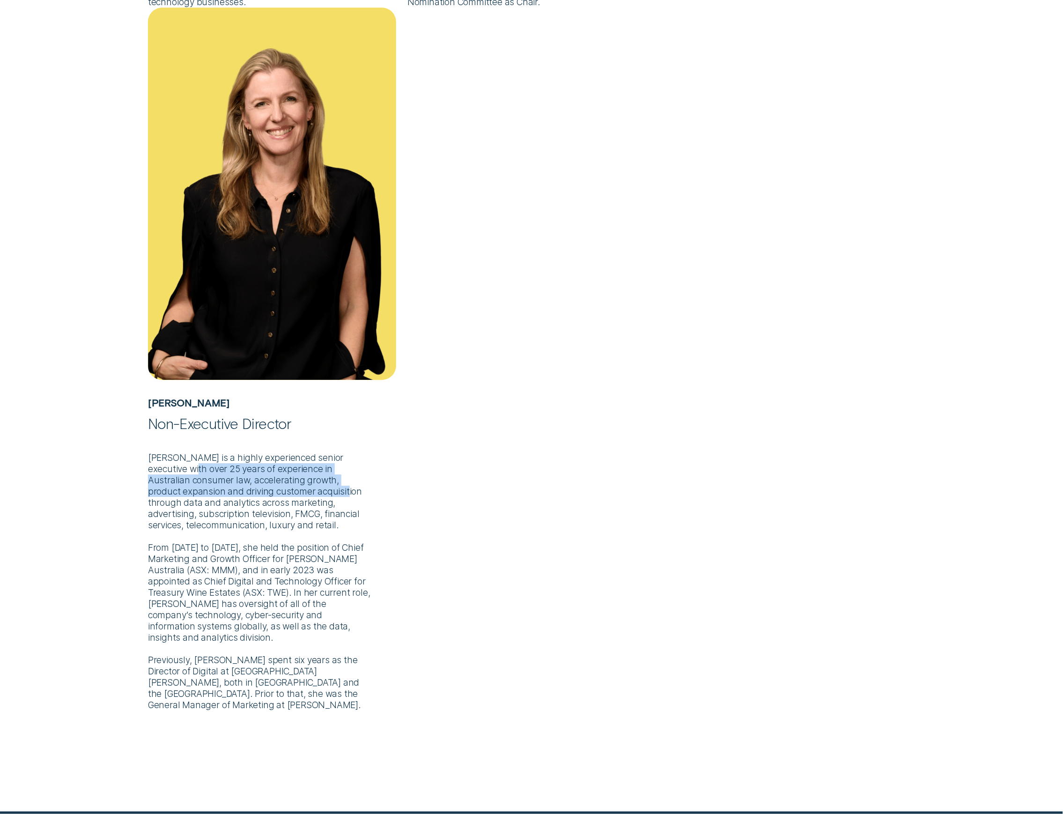
drag, startPoint x: 167, startPoint y: 469, endPoint x: 326, endPoint y: 489, distance: 160.1
click at [326, 489] on p "Ms Whitney is a highly experienced senior executive with over 25 years of exper…" at bounding box center [272, 571] width 248 height 278
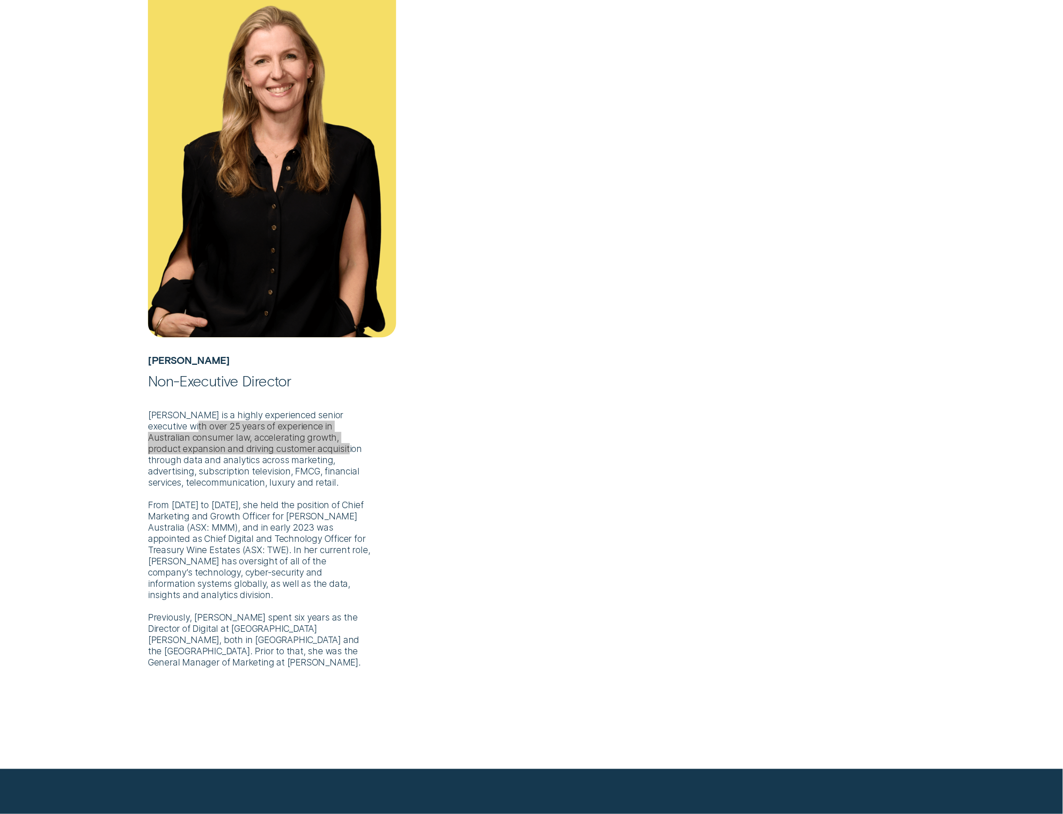
scroll to position [1061, 0]
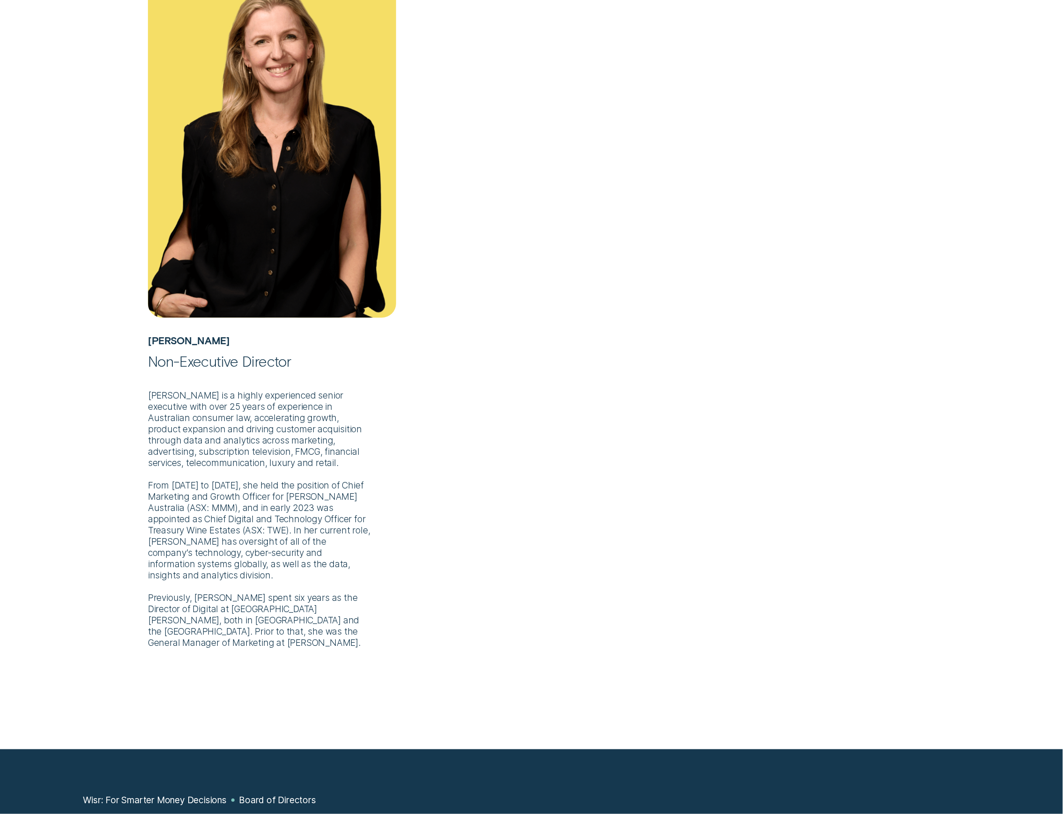
click at [199, 495] on p "Ms Whitney is a highly experienced senior executive with over 25 years of exper…" at bounding box center [272, 509] width 248 height 278
drag, startPoint x: 196, startPoint y: 502, endPoint x: 240, endPoint y: 508, distance: 44.4
click at [240, 508] on p "Ms Whitney is a highly experienced senior executive with over 25 years of exper…" at bounding box center [272, 509] width 248 height 278
drag, startPoint x: 182, startPoint y: 518, endPoint x: 352, endPoint y: 521, distance: 170.5
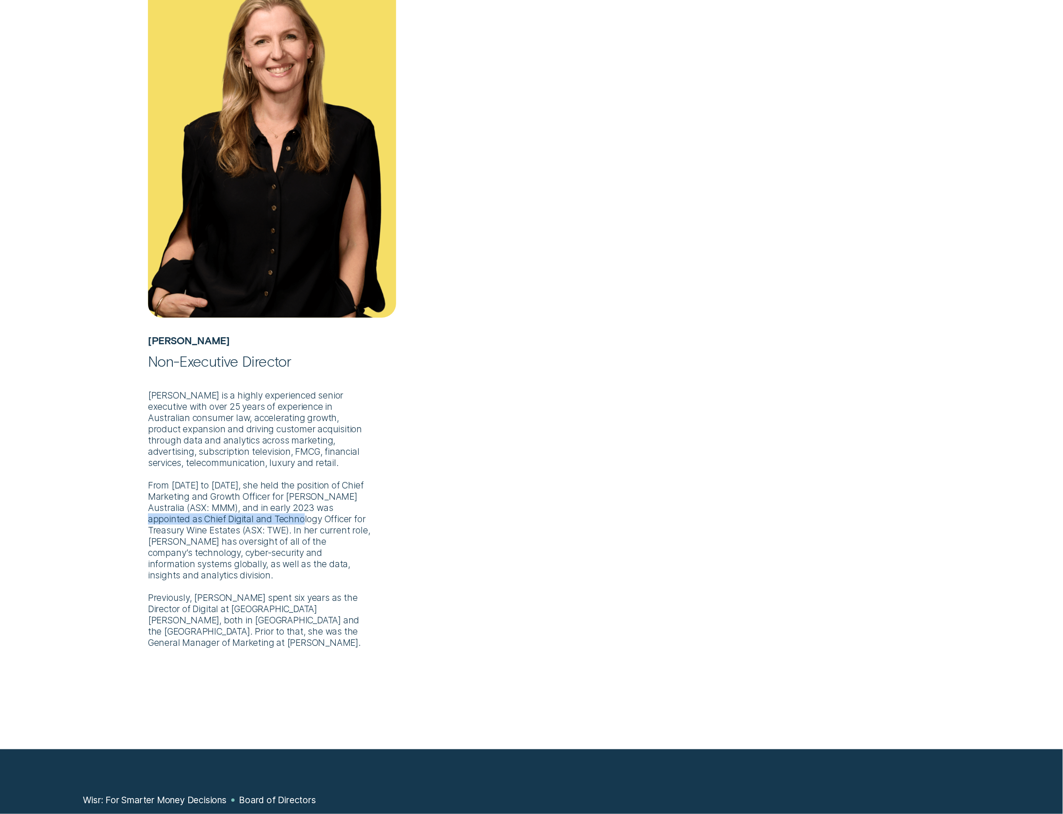
click at [352, 521] on p "Ms Whitney is a highly experienced senior executive with over 25 years of exper…" at bounding box center [272, 509] width 248 height 278
click at [268, 535] on p "Ms Whitney is a highly experienced senior executive with over 25 years of exper…" at bounding box center [272, 509] width 248 height 278
drag, startPoint x: 141, startPoint y: 534, endPoint x: 268, endPoint y: 546, distance: 127.9
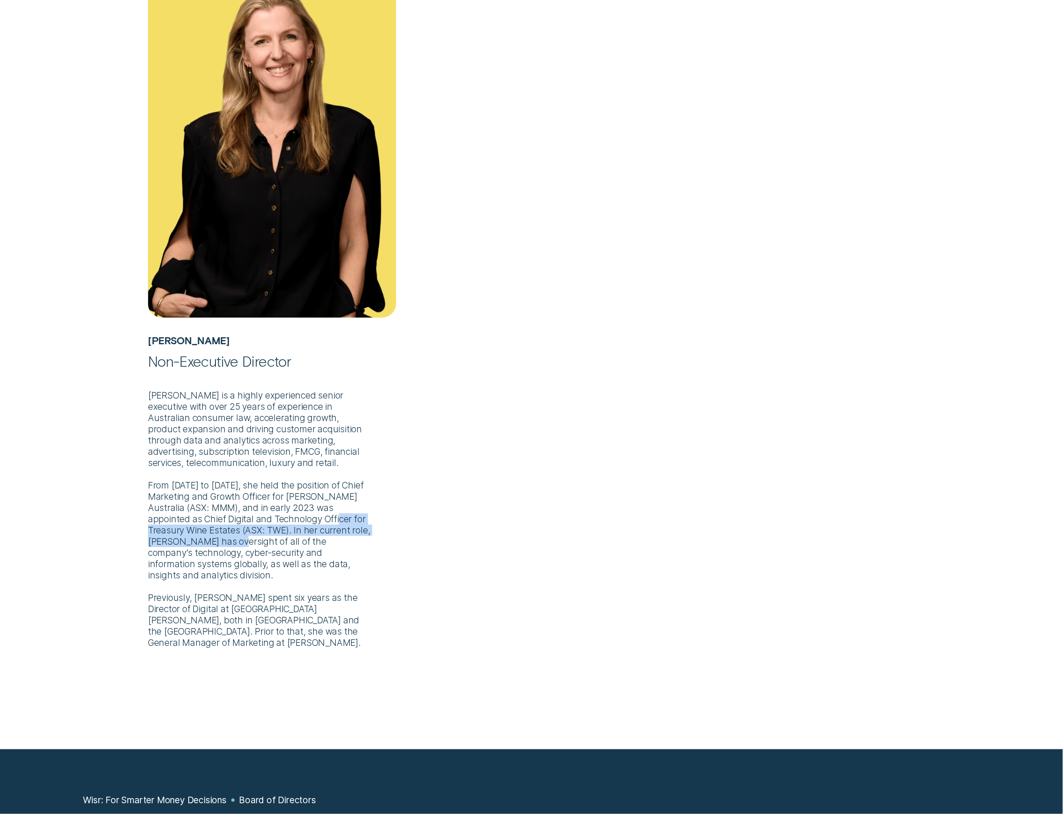
click at [268, 546] on p "Ms Whitney is a highly experienced senior executive with over 25 years of exper…" at bounding box center [272, 509] width 248 height 278
drag, startPoint x: 318, startPoint y: 553, endPoint x: 144, endPoint y: 551, distance: 174.2
click at [144, 551] on div "Kate Whitney Non-Executive Director Ms Whitney is a highly experienced senior e…" at bounding box center [271, 296] width 259 height 703
drag, startPoint x: 146, startPoint y: 543, endPoint x: 291, endPoint y: 549, distance: 145.3
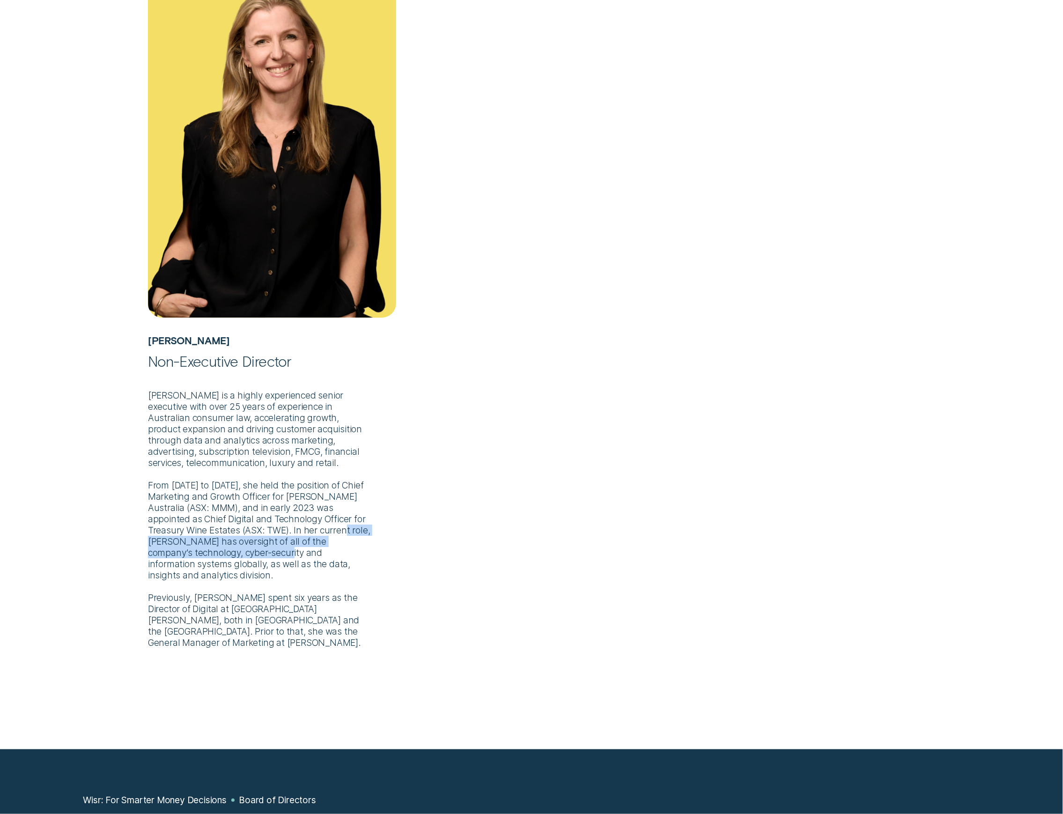
click at [291, 549] on div "Kate Whitney Non-Executive Director Ms Whitney is a highly experienced senior e…" at bounding box center [271, 296] width 259 height 703
click at [291, 549] on p "Ms Whitney is a highly experienced senior executive with over 25 years of exper…" at bounding box center [272, 509] width 248 height 278
drag, startPoint x: 258, startPoint y: 558, endPoint x: 195, endPoint y: 549, distance: 62.9
click at [195, 549] on p "Ms Whitney is a highly experienced senior executive with over 25 years of exper…" at bounding box center [272, 509] width 248 height 278
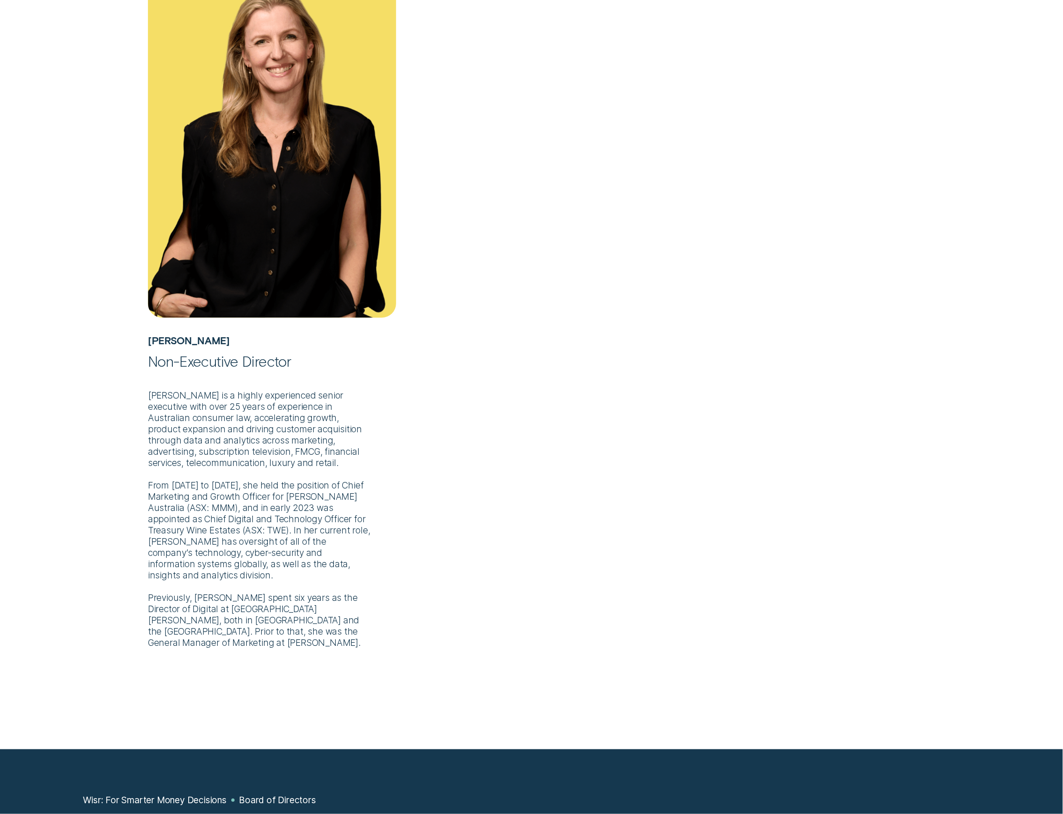
drag, startPoint x: 169, startPoint y: 606, endPoint x: 268, endPoint y: 607, distance: 99.3
click at [207, 607] on p "Ms Whitney is a highly experienced senior executive with over 25 years of exper…" at bounding box center [272, 509] width 248 height 278
click at [268, 607] on p "Ms Whitney is a highly experienced senior executive with over 25 years of exper…" at bounding box center [272, 509] width 248 height 278
drag, startPoint x: 321, startPoint y: 611, endPoint x: 184, endPoint y: 607, distance: 137.7
click at [184, 607] on p "Ms Whitney is a highly experienced senior executive with over 25 years of exper…" at bounding box center [272, 509] width 248 height 278
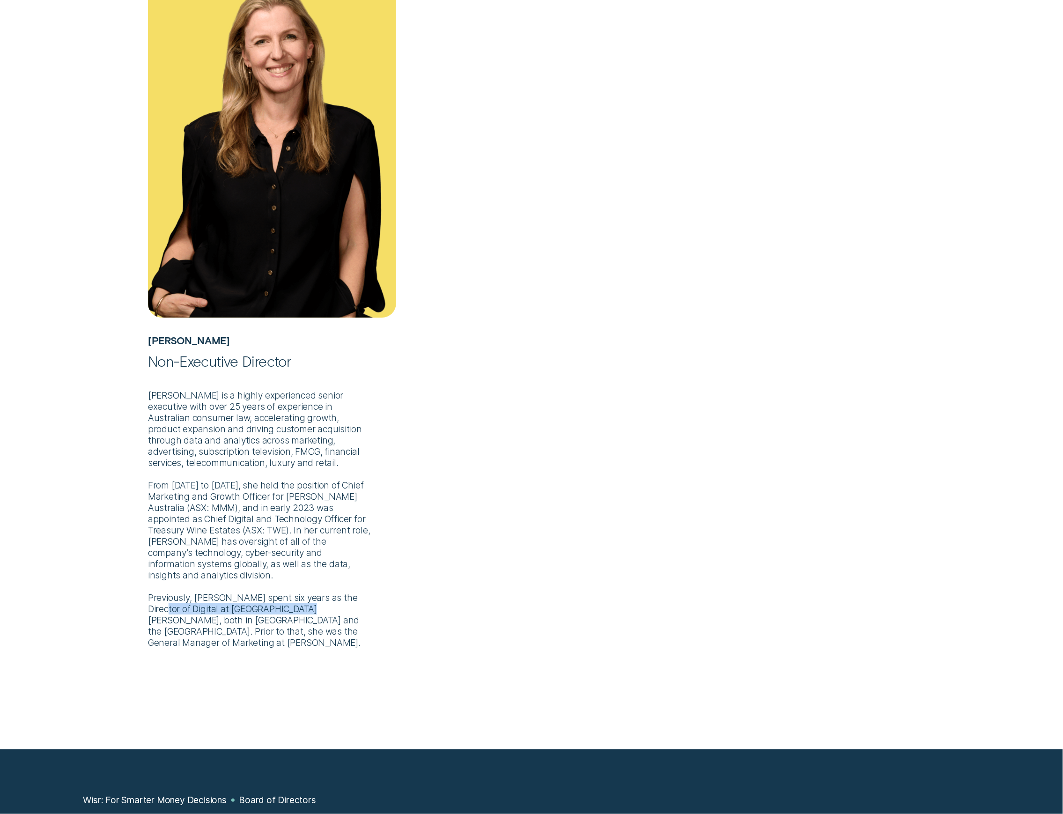
click at [184, 607] on p "Ms Whitney is a highly experienced senior executive with over 25 years of exper…" at bounding box center [272, 509] width 248 height 278
drag, startPoint x: 223, startPoint y: 540, endPoint x: 288, endPoint y: 546, distance: 64.9
click at [288, 546] on p "Ms Whitney is a highly experienced senior executive with over 25 years of exper…" at bounding box center [272, 509] width 248 height 278
drag, startPoint x: 302, startPoint y: 572, endPoint x: 272, endPoint y: 561, distance: 31.8
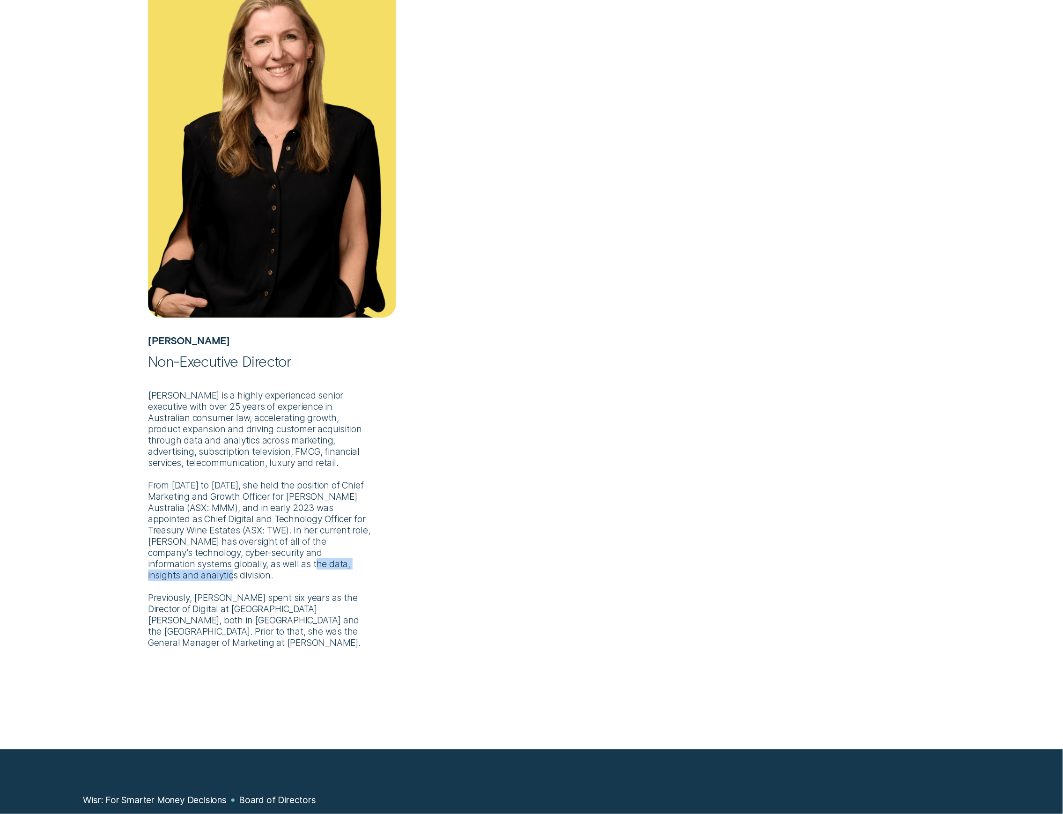
click at [272, 561] on p "Ms Whitney is a highly experienced senior executive with over 25 years of exper…" at bounding box center [272, 509] width 248 height 278
drag, startPoint x: 169, startPoint y: 486, endPoint x: 274, endPoint y: 501, distance: 105.9
click at [274, 501] on p "Ms Whitney is a highly experienced senior executive with over 25 years of exper…" at bounding box center [272, 509] width 248 height 278
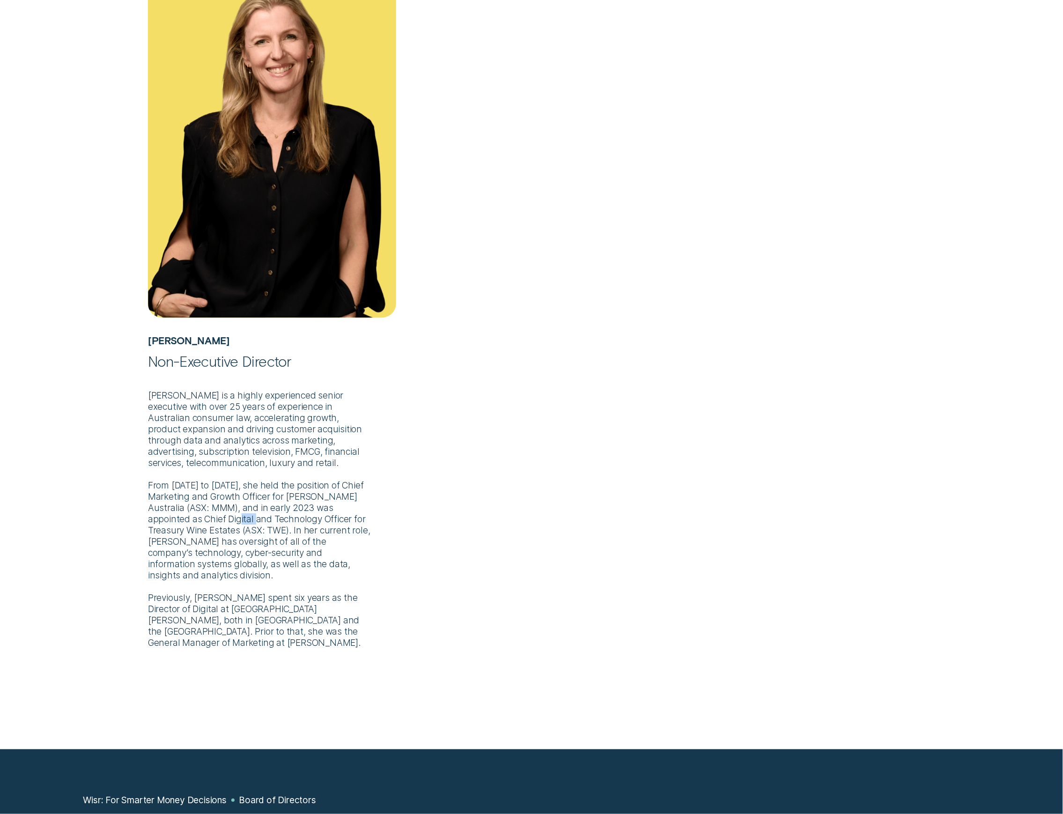
drag, startPoint x: 270, startPoint y: 515, endPoint x: 295, endPoint y: 513, distance: 25.4
click at [295, 513] on p "Ms Whitney is a highly experienced senior executive with over 25 years of exper…" at bounding box center [272, 509] width 248 height 278
drag, startPoint x: 265, startPoint y: 508, endPoint x: 287, endPoint y: 508, distance: 22.0
click at [268, 508] on p "Ms Whitney is a highly experienced senior executive with over 25 years of exper…" at bounding box center [272, 509] width 248 height 278
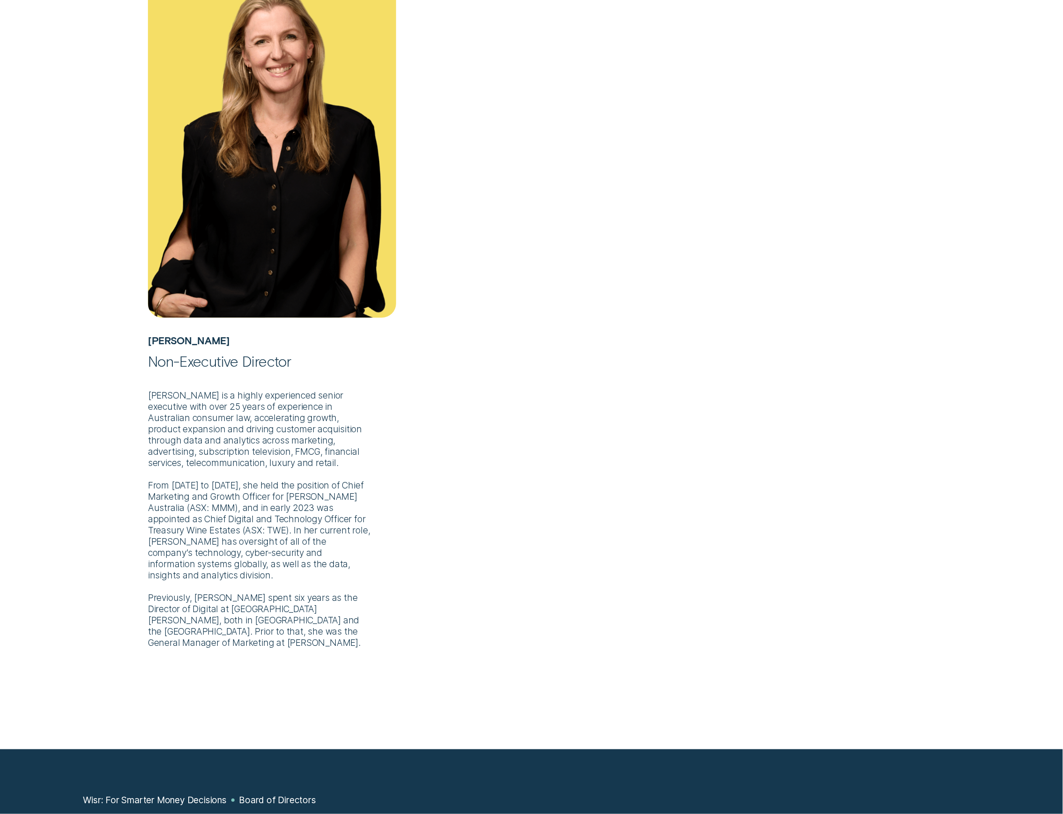
click at [288, 508] on p "Ms Whitney is a highly experienced senior executive with over 25 years of exper…" at bounding box center [272, 509] width 248 height 278
drag, startPoint x: 177, startPoint y: 523, endPoint x: 287, endPoint y: 522, distance: 109.6
click at [287, 522] on p "Ms Whitney is a highly experienced senior executive with over 25 years of exper…" at bounding box center [272, 509] width 248 height 278
click at [228, 525] on p "Ms Whitney is a highly experienced senior executive with over 25 years of exper…" at bounding box center [272, 509] width 248 height 278
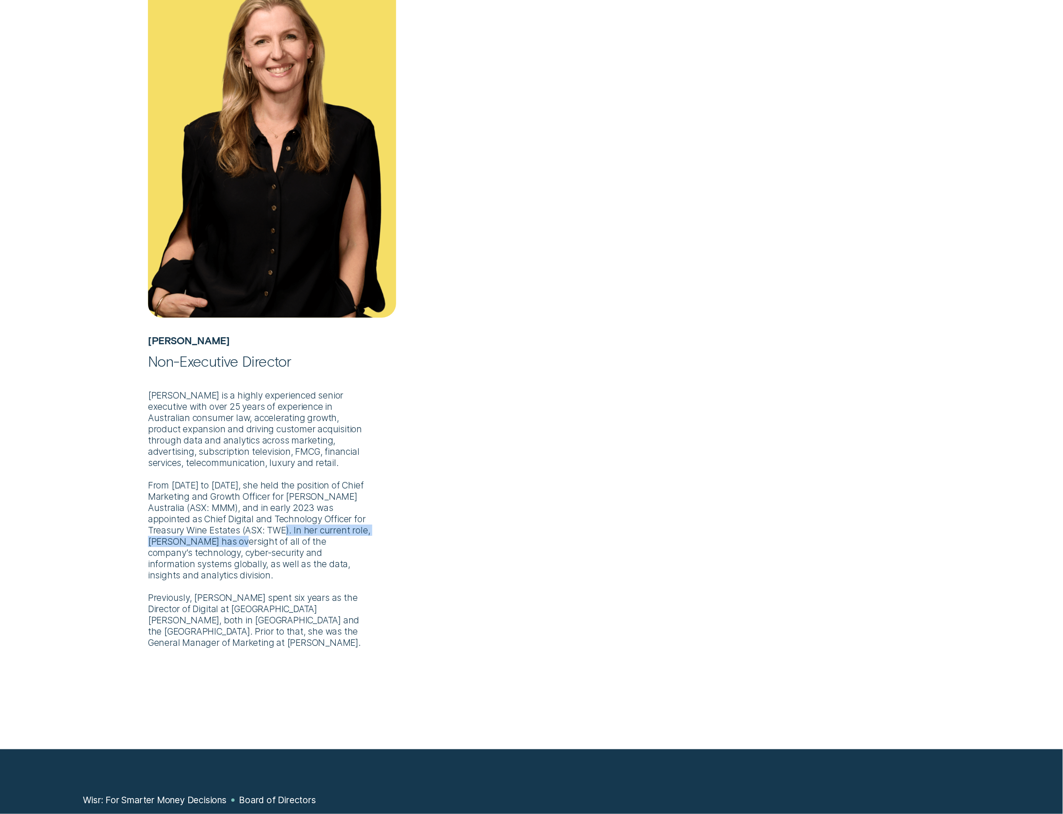
drag, startPoint x: 266, startPoint y: 537, endPoint x: 323, endPoint y: 534, distance: 56.2
click at [323, 534] on p "Ms Whitney is a highly experienced senior executive with over 25 years of exper…" at bounding box center [272, 509] width 248 height 278
drag, startPoint x: 227, startPoint y: 535, endPoint x: 311, endPoint y: 542, distance: 84.6
click at [305, 544] on p "Ms Whitney is a highly experienced senior executive with over 25 years of exper…" at bounding box center [272, 509] width 248 height 278
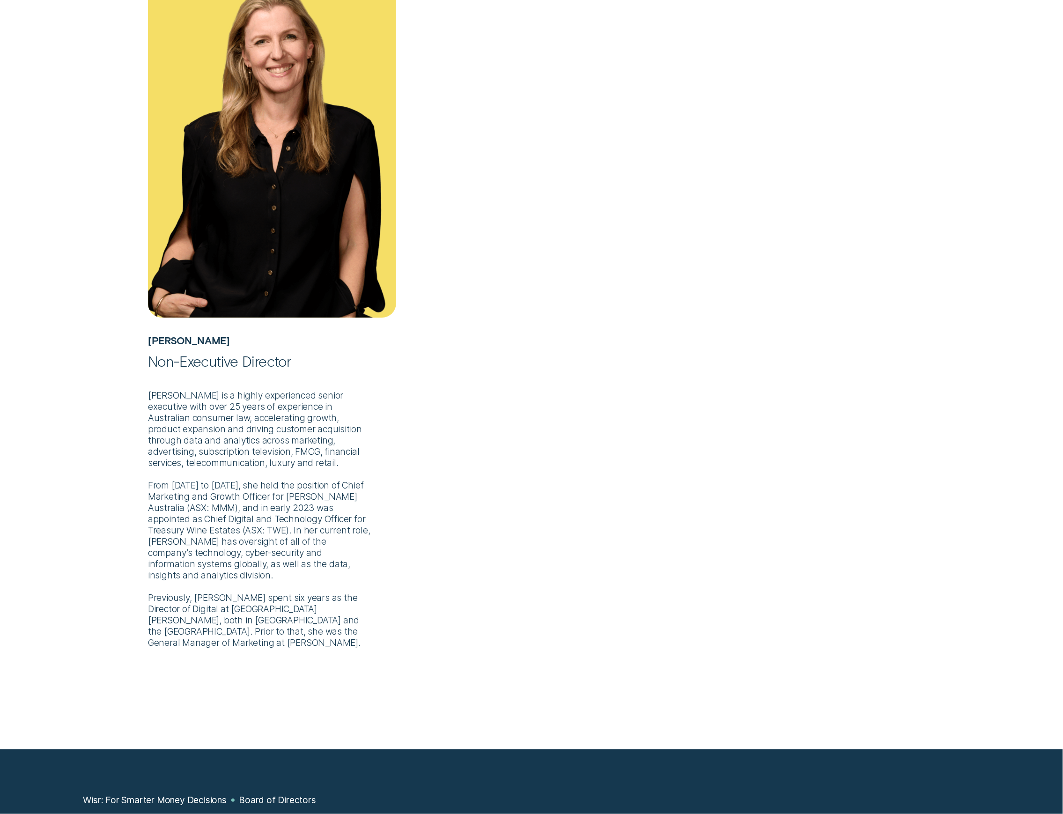
click at [311, 542] on p "Ms Whitney is a highly experienced senior executive with over 25 years of exper…" at bounding box center [272, 509] width 248 height 278
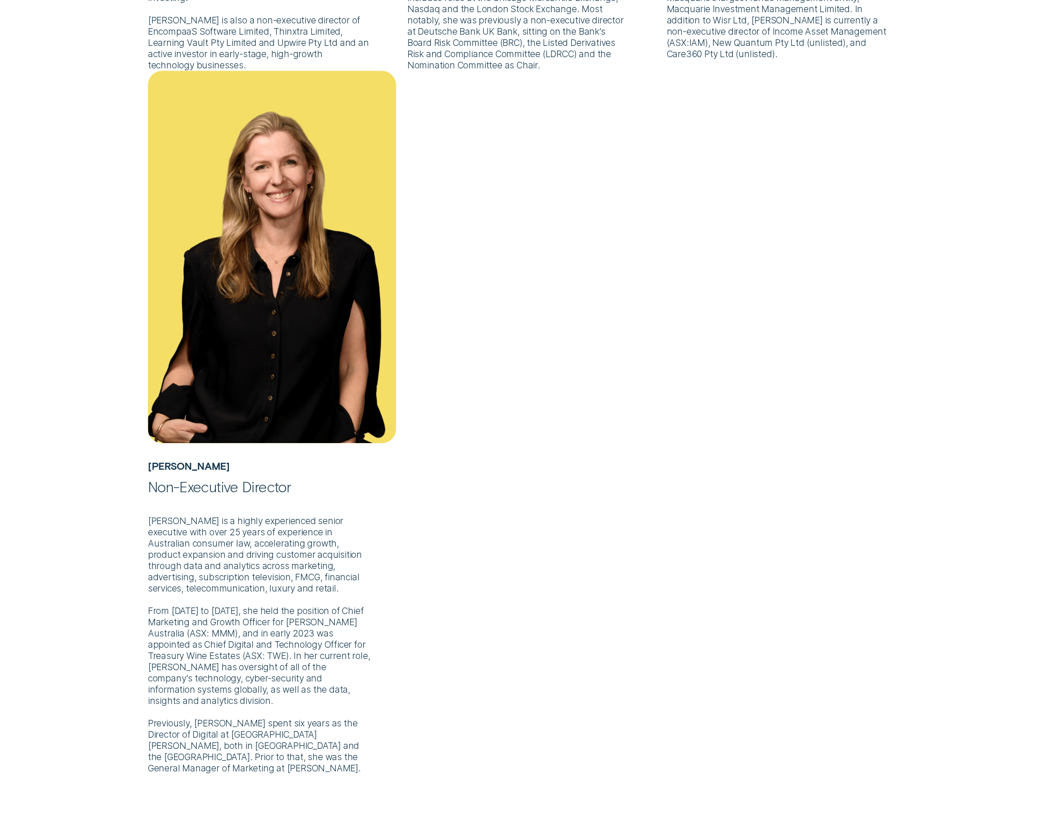
scroll to position [812, 0]
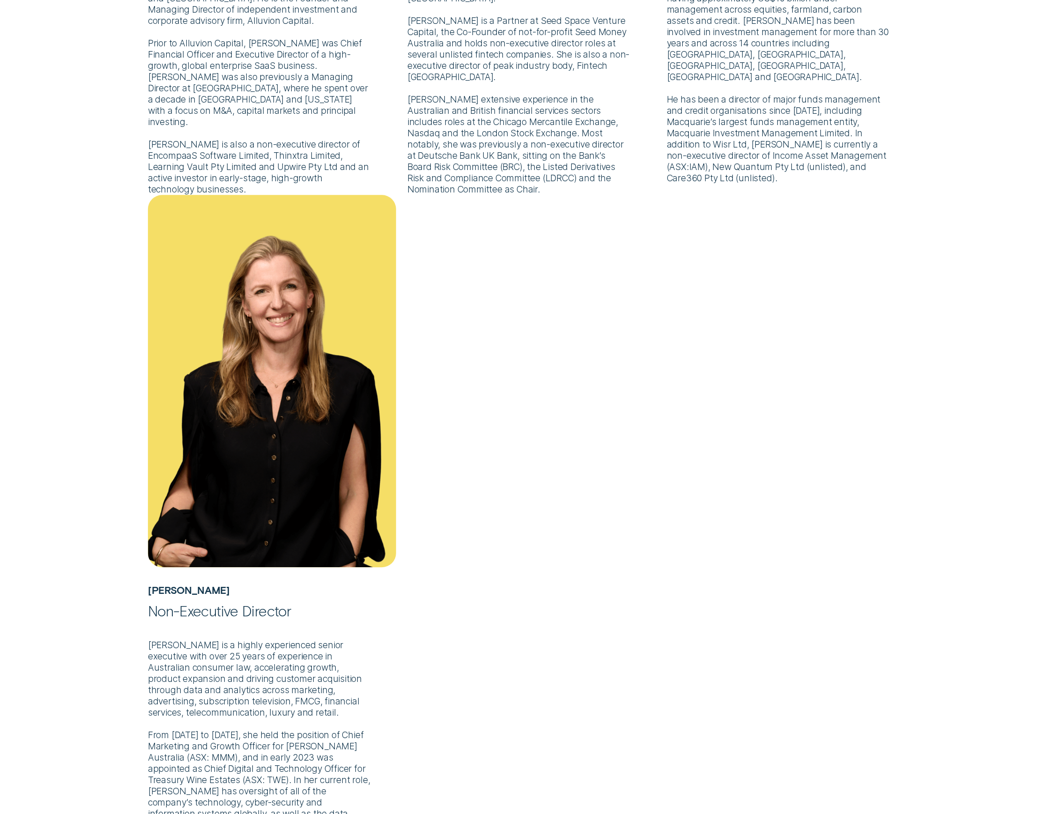
click at [518, 480] on div "Matt Brown Chair Mr Brown is a highly experienced senior executive, board membe…" at bounding box center [531, 200] width 778 height 1395
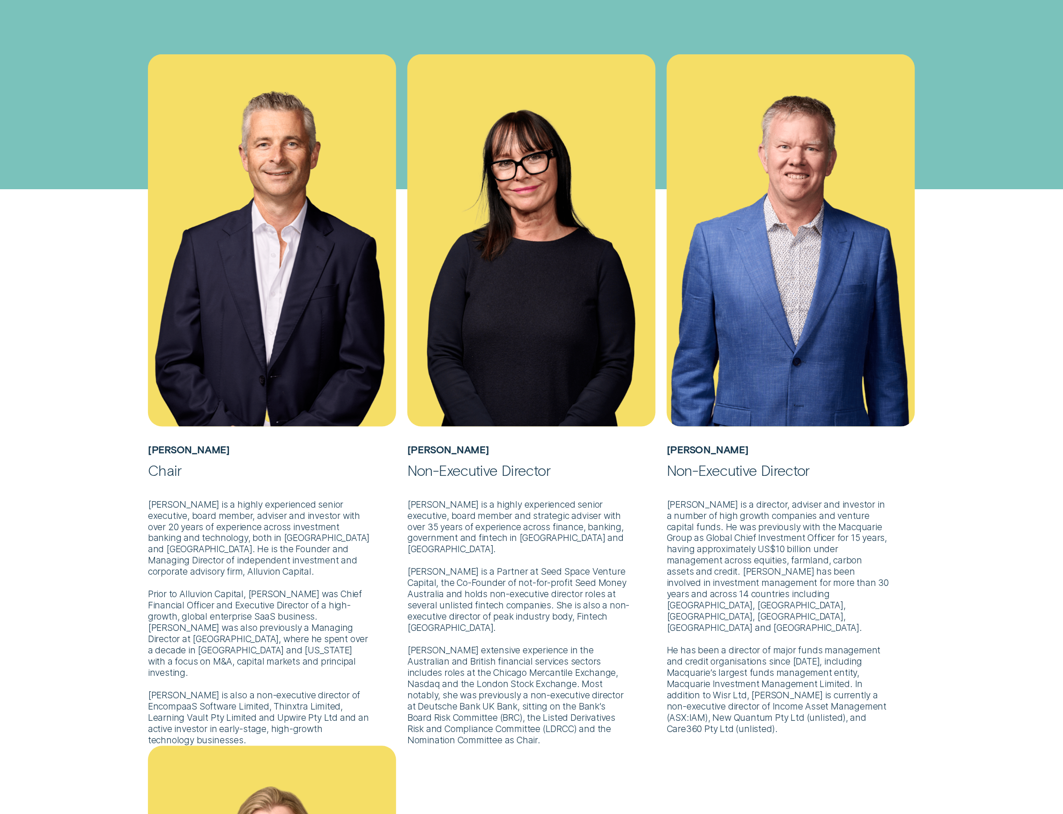
scroll to position [125, 0]
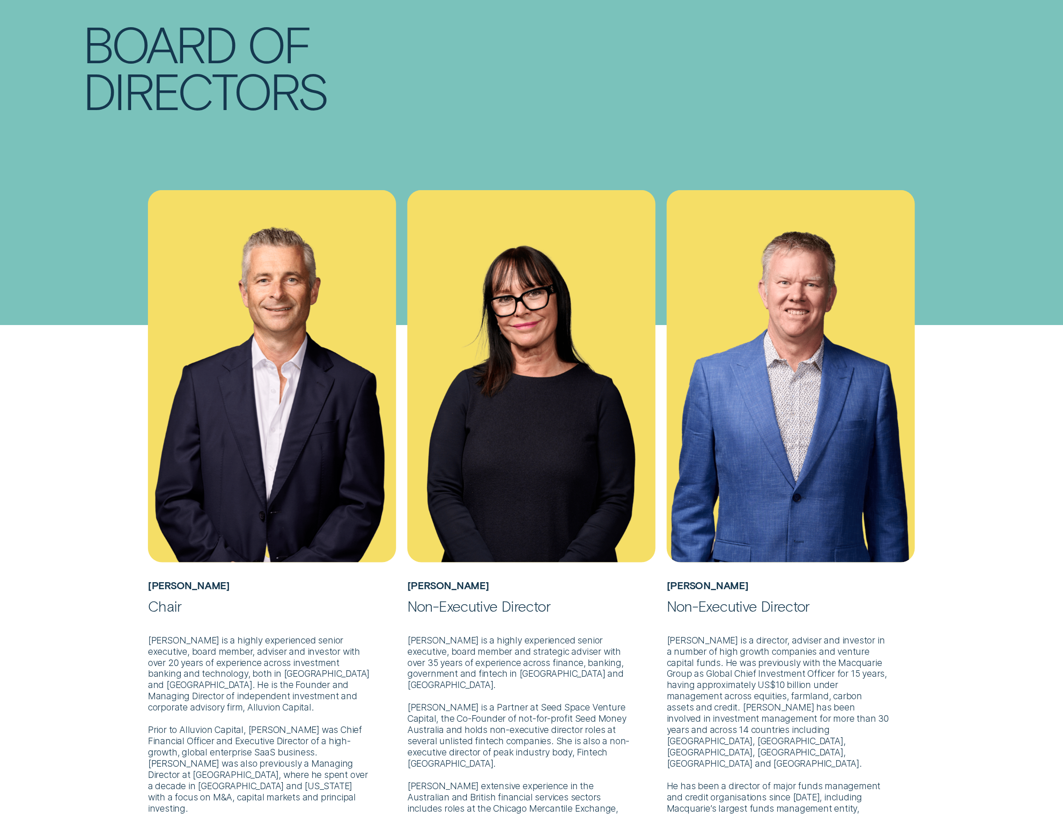
drag, startPoint x: 611, startPoint y: 720, endPoint x: 619, endPoint y: 713, distance: 11.3
click at [613, 610] on p "Ms Lyall is a highly experienced senior executive, board member and strategic a…" at bounding box center [531, 748] width 248 height 267
click at [649, 465] on img at bounding box center [531, 376] width 248 height 372
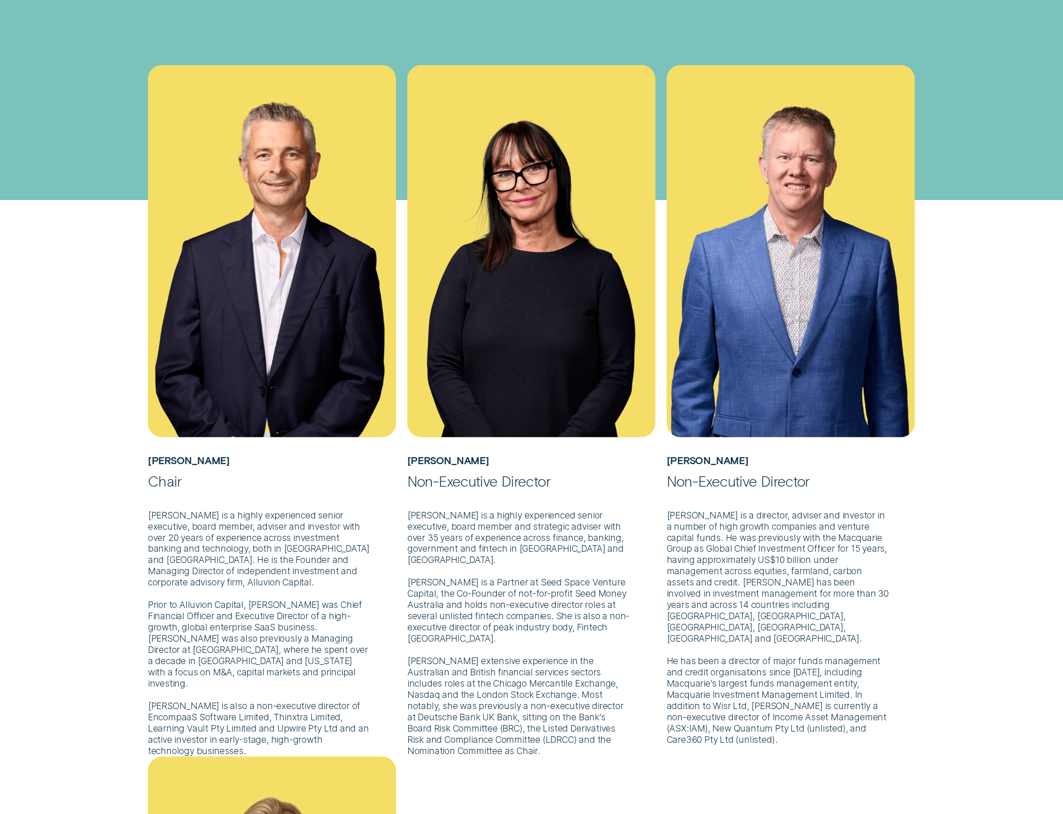
scroll to position [812, 0]
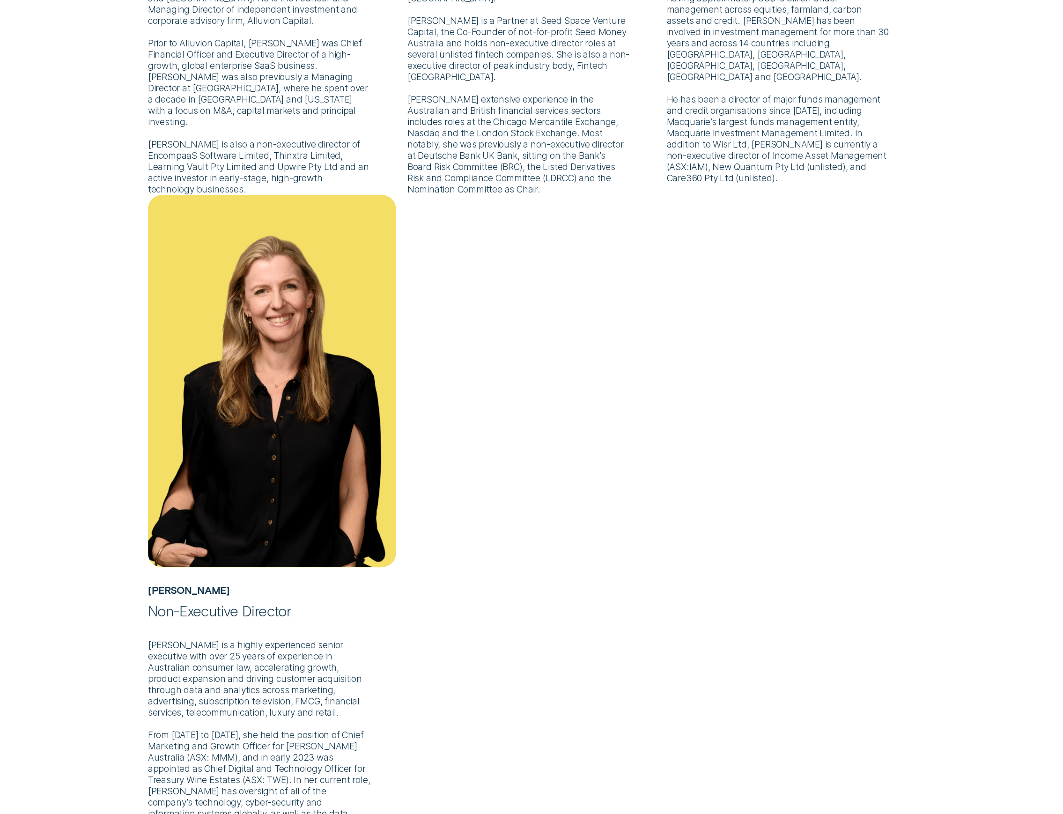
drag, startPoint x: 682, startPoint y: 619, endPoint x: 681, endPoint y: 624, distance: 5.2
click at [682, 610] on div "Matt Brown Chair Mr Brown is a highly experienced senior executive, board membe…" at bounding box center [531, 200] width 778 height 1395
drag, startPoint x: 594, startPoint y: 280, endPoint x: 287, endPoint y: 259, distance: 307.9
click at [592, 278] on div "Matt Brown Chair Mr Brown is a highly experienced senior executive, board membe…" at bounding box center [531, 200] width 778 height 1395
click at [186, 414] on img at bounding box center [272, 381] width 248 height 372
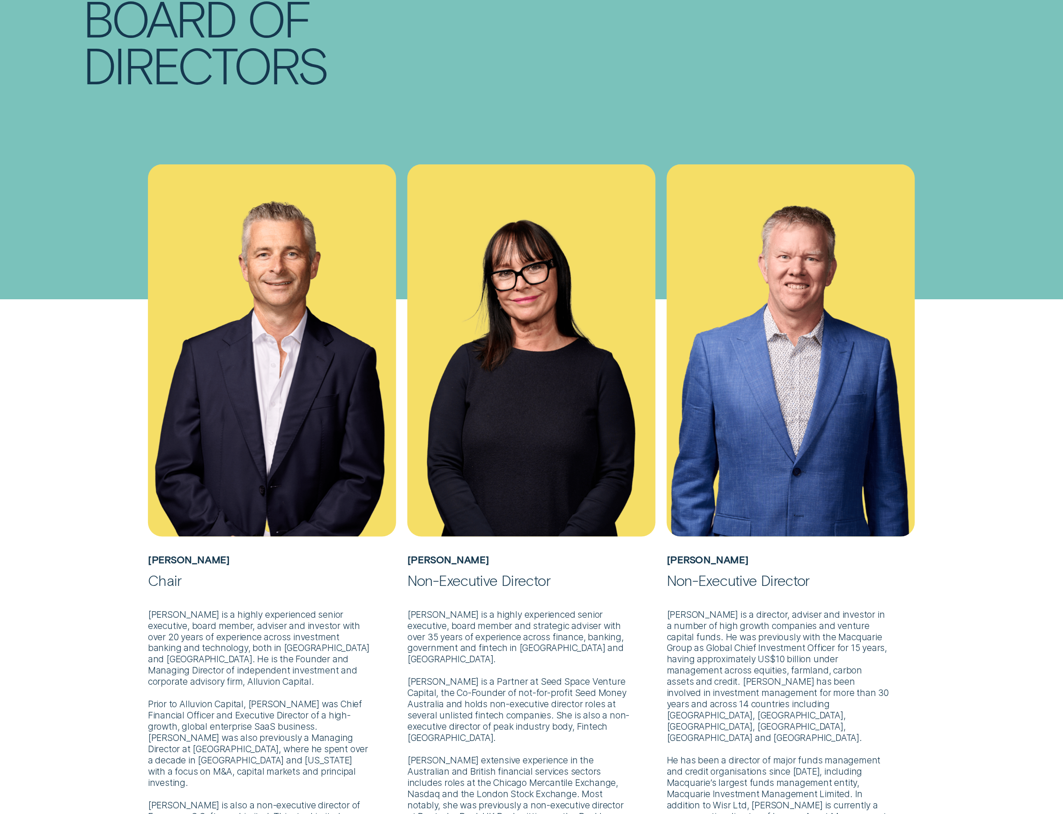
scroll to position [0, 0]
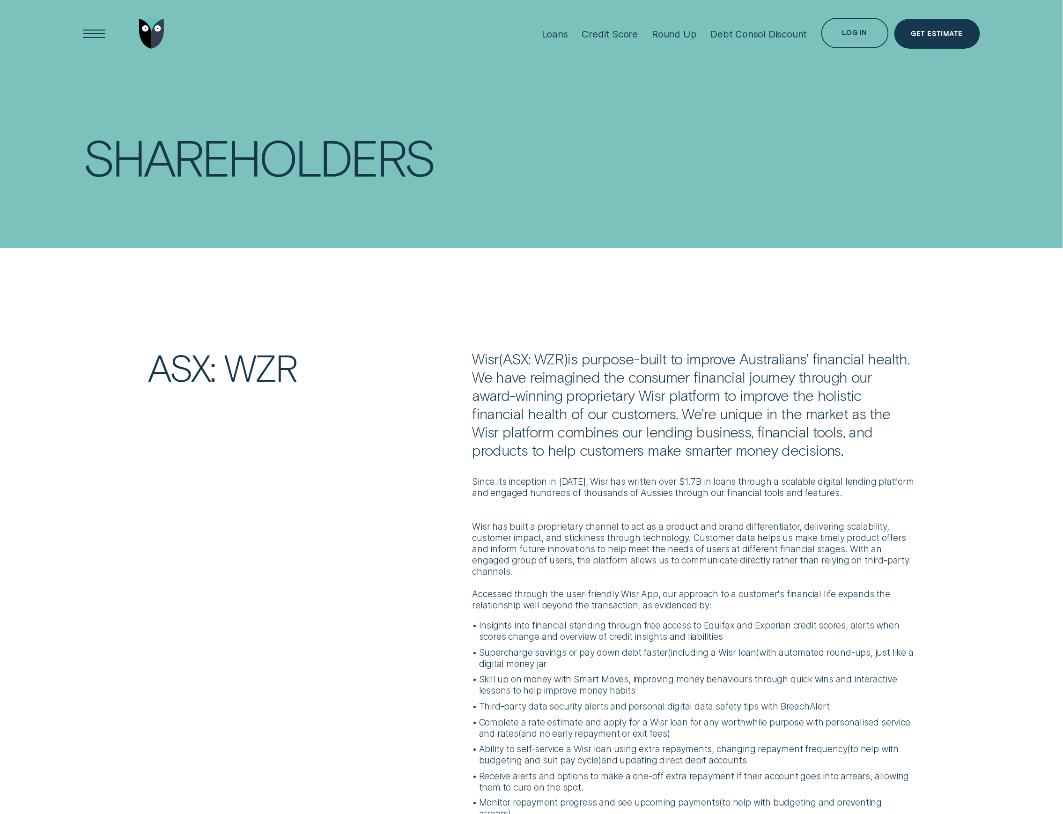
drag, startPoint x: 411, startPoint y: 380, endPoint x: 310, endPoint y: 257, distance: 159.7
click at [411, 380] on h2 "ASX: WZR" at bounding box center [304, 367] width 325 height 36
click at [109, 32] on div "Open Menu" at bounding box center [94, 33] width 43 height 43
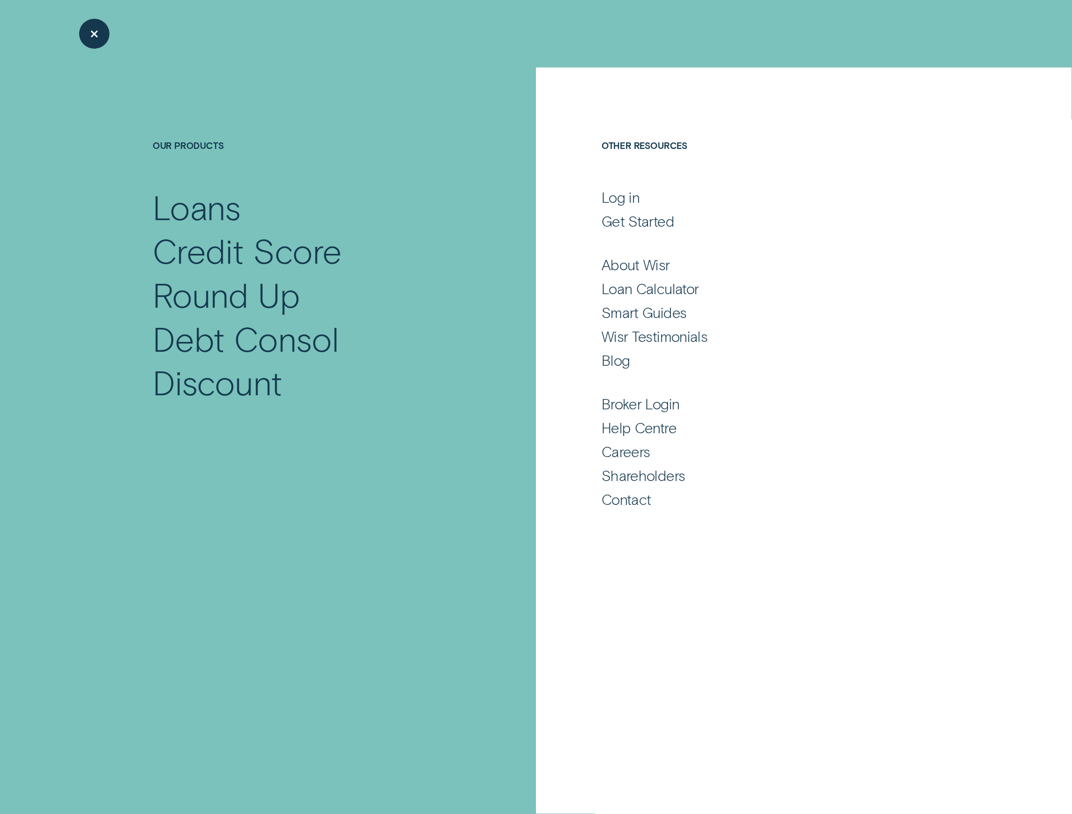
click at [107, 19] on div "Close Menu" at bounding box center [94, 34] width 30 height 30
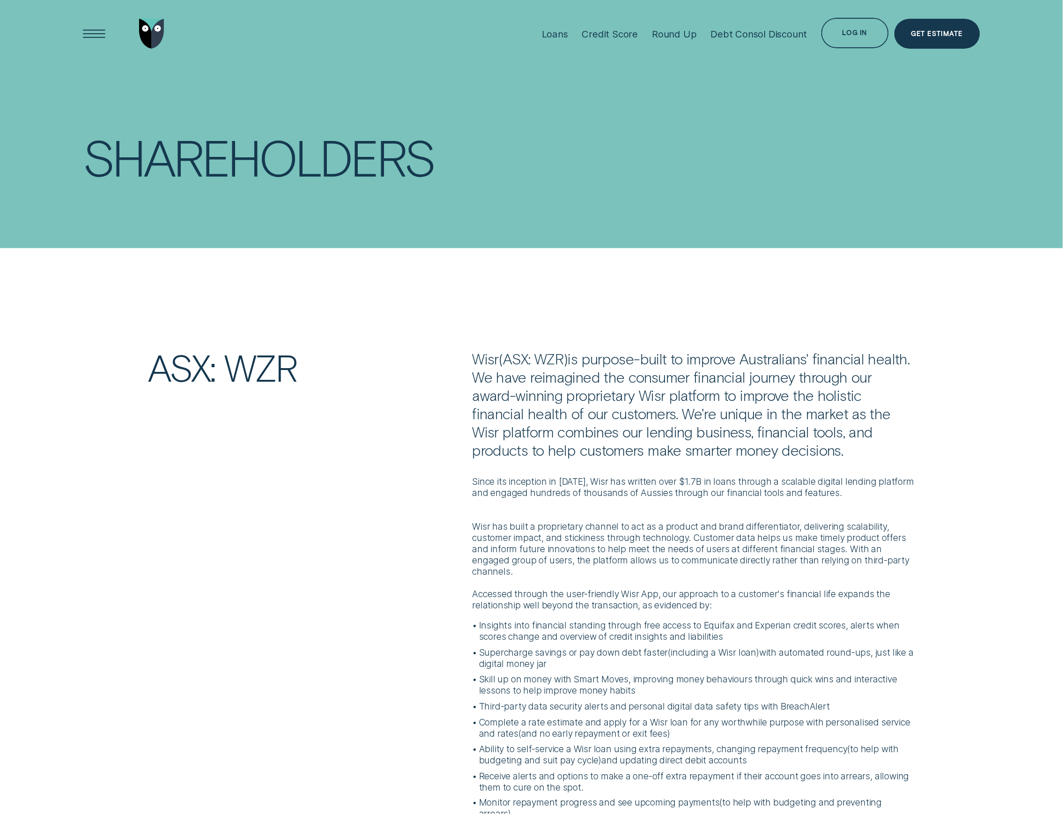
click at [146, 30] on img "Go to home page" at bounding box center [151, 34] width 25 height 30
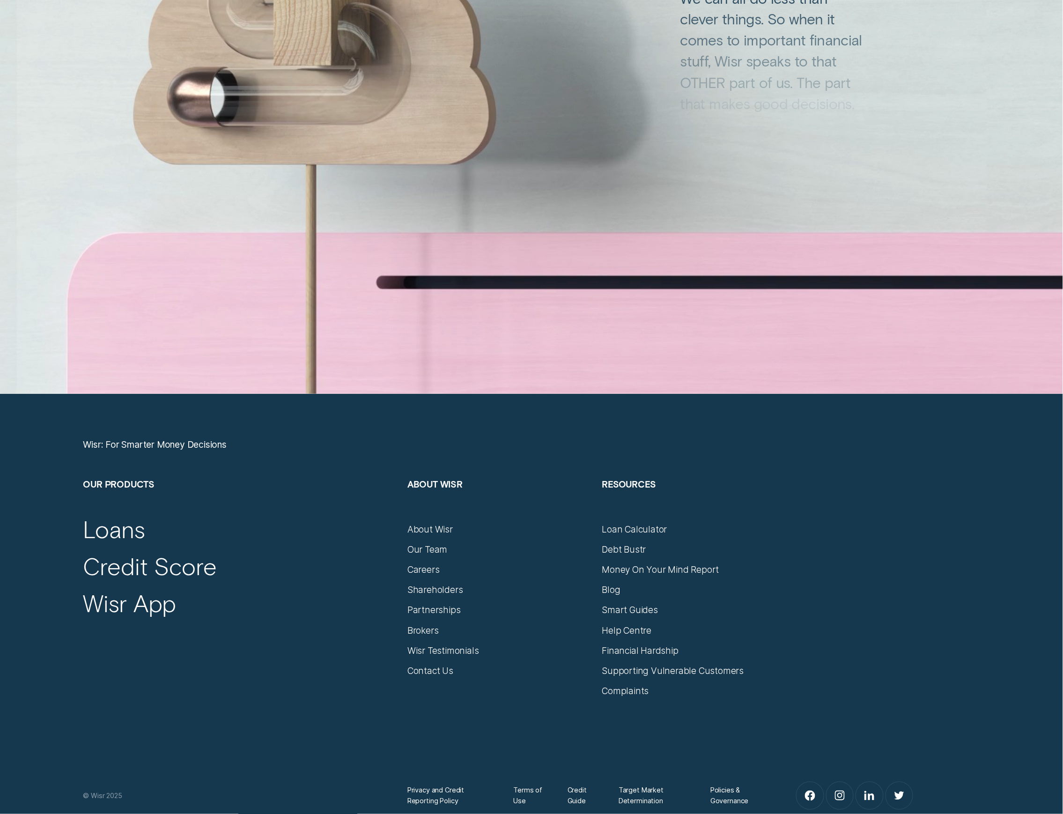
scroll to position [4846, 0]
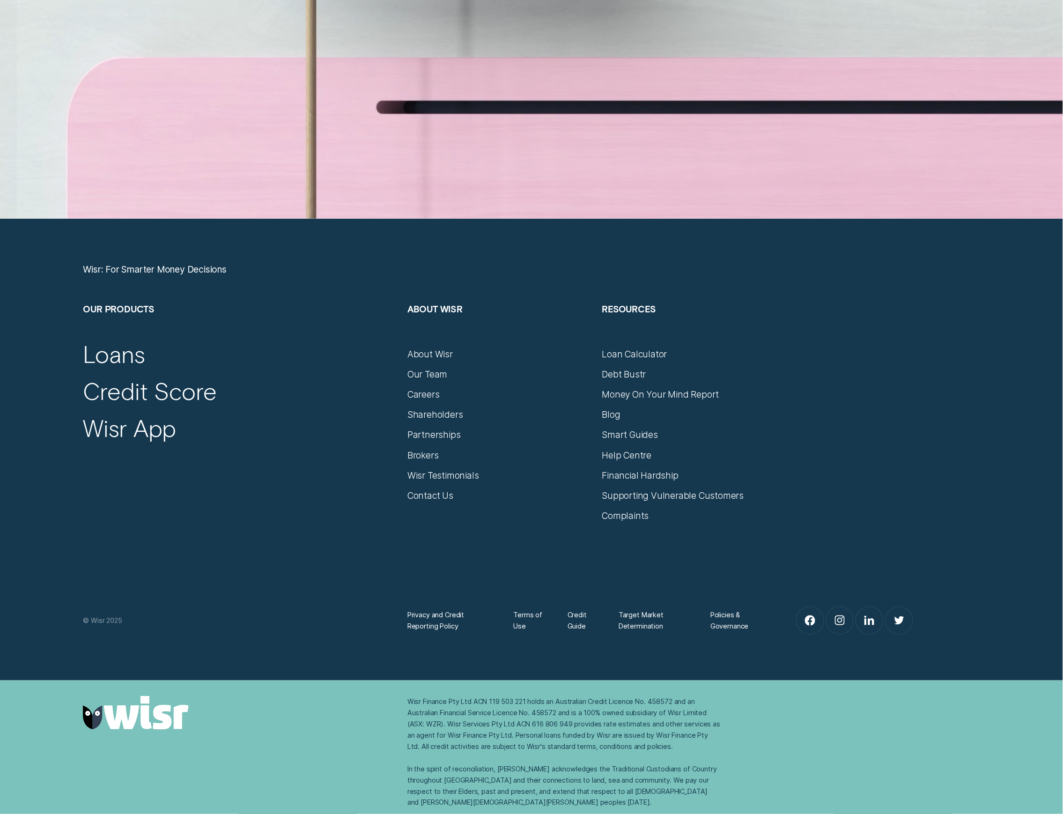
click at [433, 368] on div "Our Team" at bounding box center [499, 370] width 184 height 20
click at [432, 376] on div "Our Team" at bounding box center [427, 374] width 40 height 11
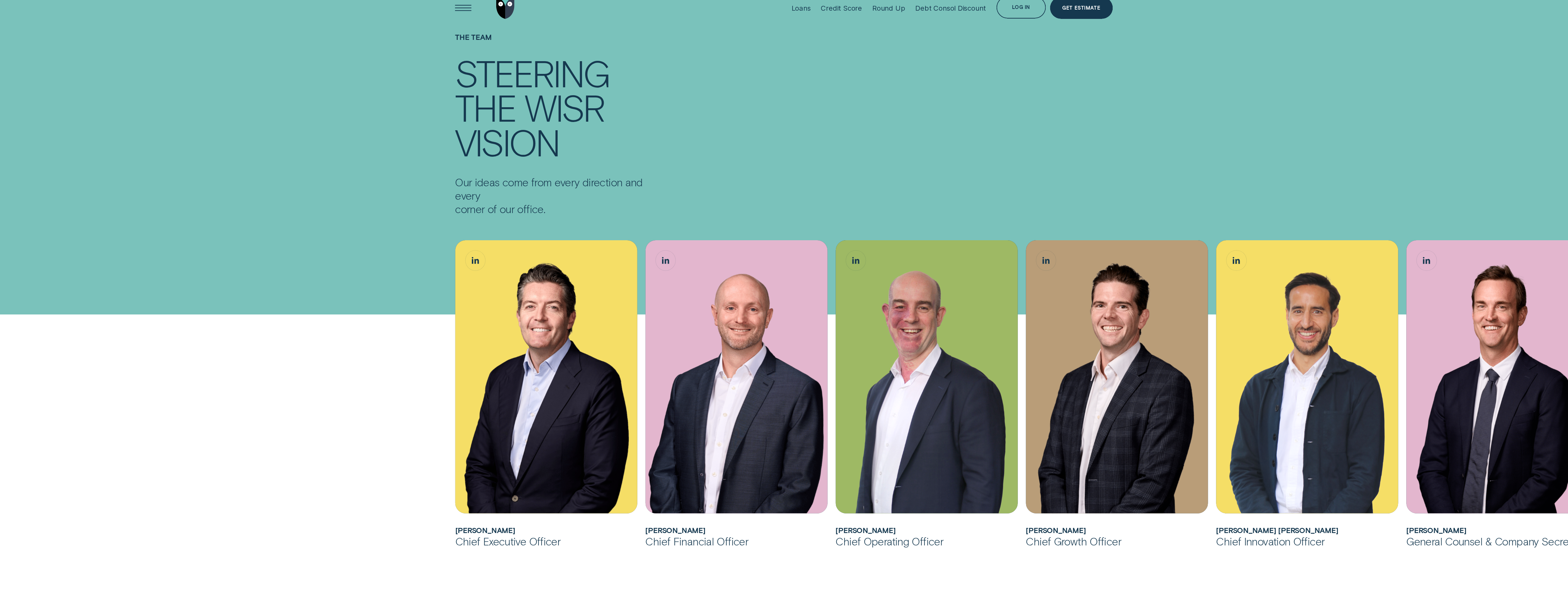
scroll to position [45, 0]
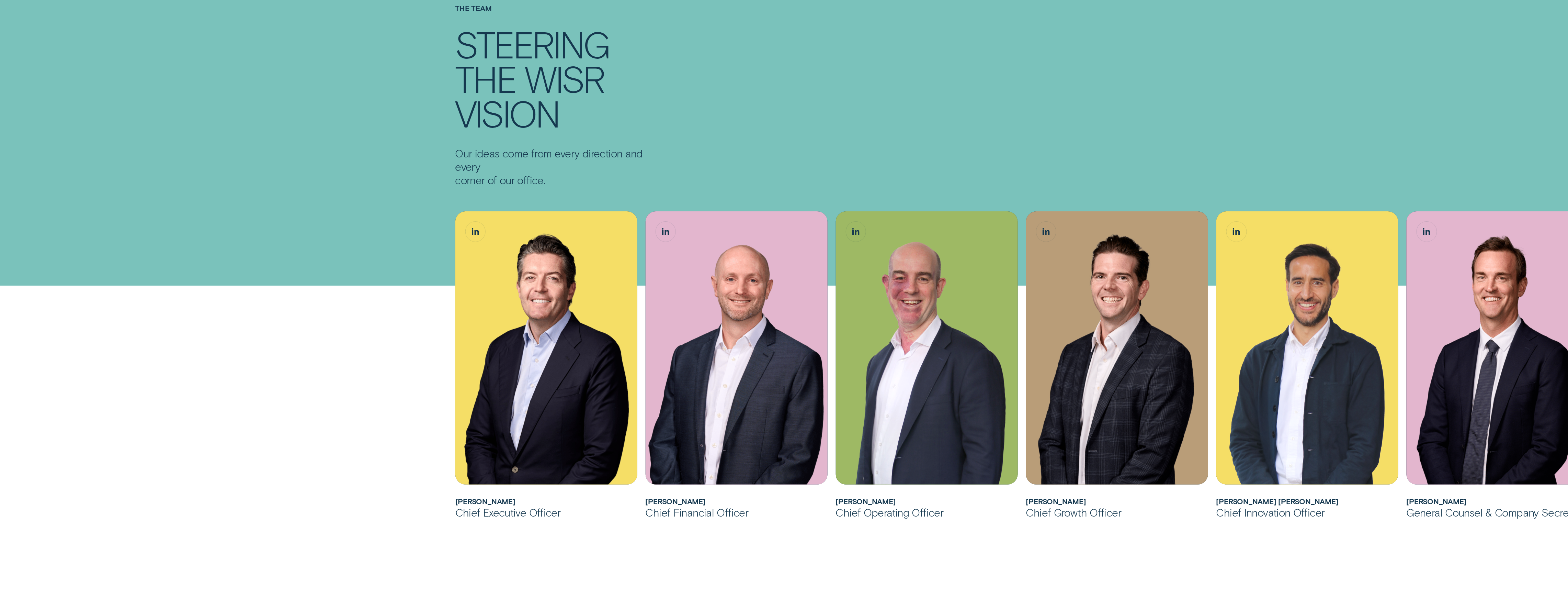
click at [585, 81] on div "The Team Steering the Wisr vision Our ideas come from every direction and every…" at bounding box center [784, 95] width 666 height 183
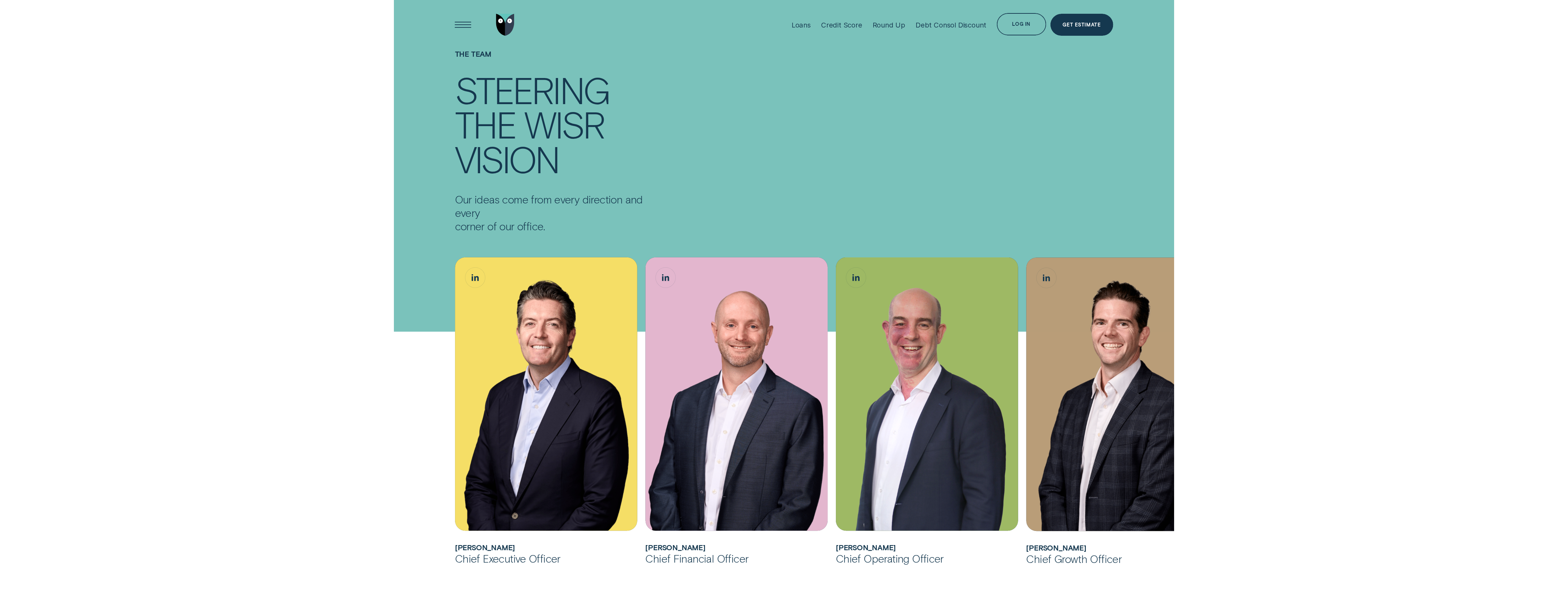
scroll to position [92, 0]
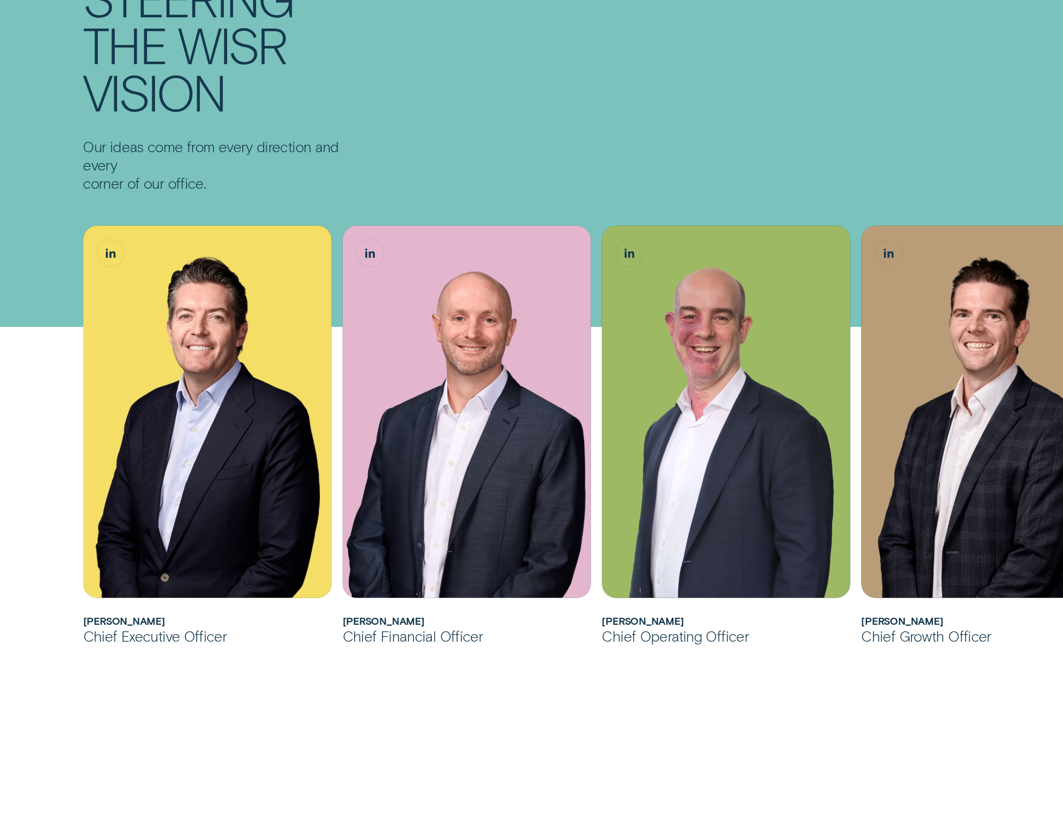
drag, startPoint x: 47, startPoint y: 141, endPoint x: 66, endPoint y: 145, distance: 18.7
click at [52, 141] on div "The Team Steering the Wisr vision Our ideas come from every direction and every…" at bounding box center [531, 67] width 971 height 249
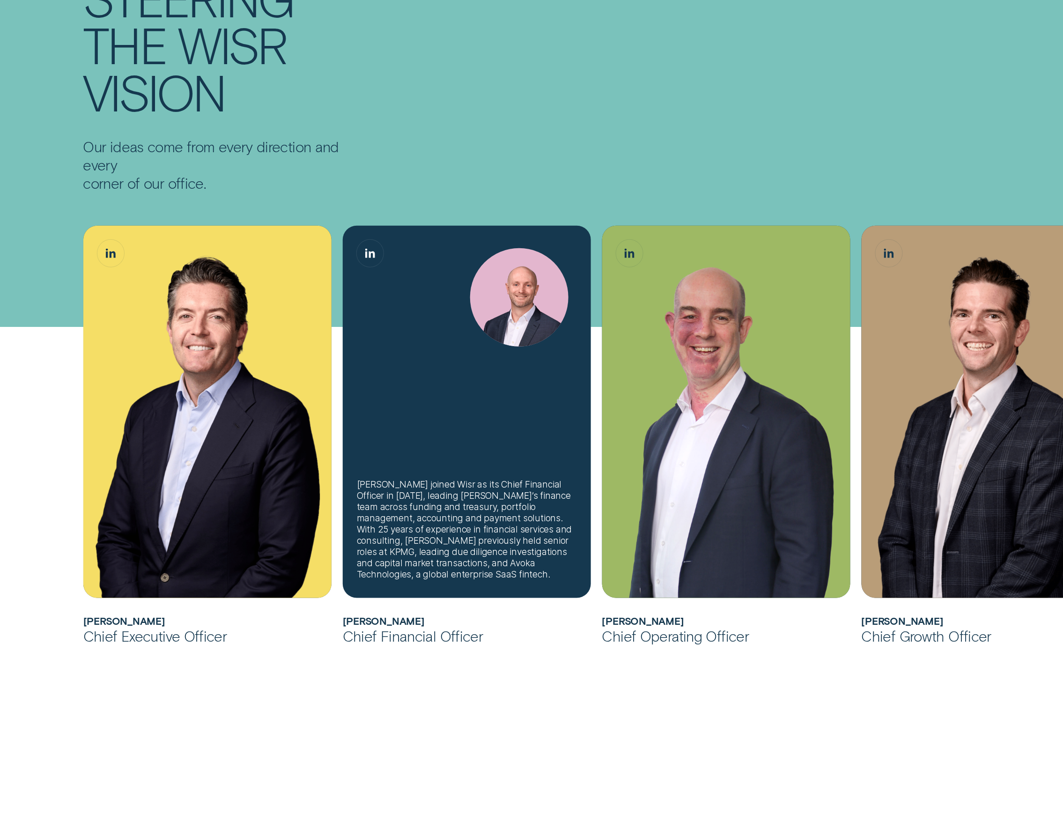
click at [576, 384] on div "[PERSON_NAME] joined Wisr as its Chief Financial Officer in [DATE], leading [PE…" at bounding box center [467, 412] width 248 height 372
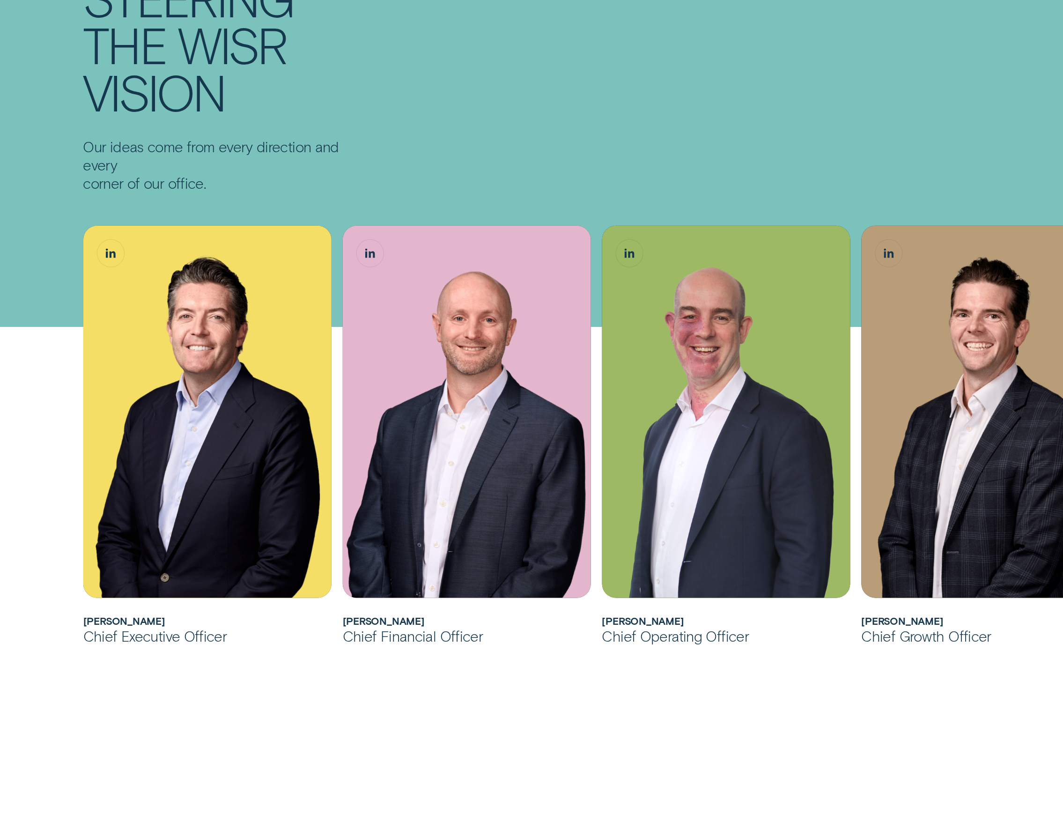
click at [626, 155] on div "The Team Steering the Wisr vision Our ideas come from every direction and every…" at bounding box center [531, 67] width 908 height 249
click at [399, 451] on div "[PERSON_NAME] joined Wisr as its Chief Financial Officer in [DATE], leading [PE…" at bounding box center [467, 412] width 248 height 372
click at [691, 160] on div "The Team Steering the Wisr vision Our ideas come from every direction and every…" at bounding box center [531, 67] width 908 height 249
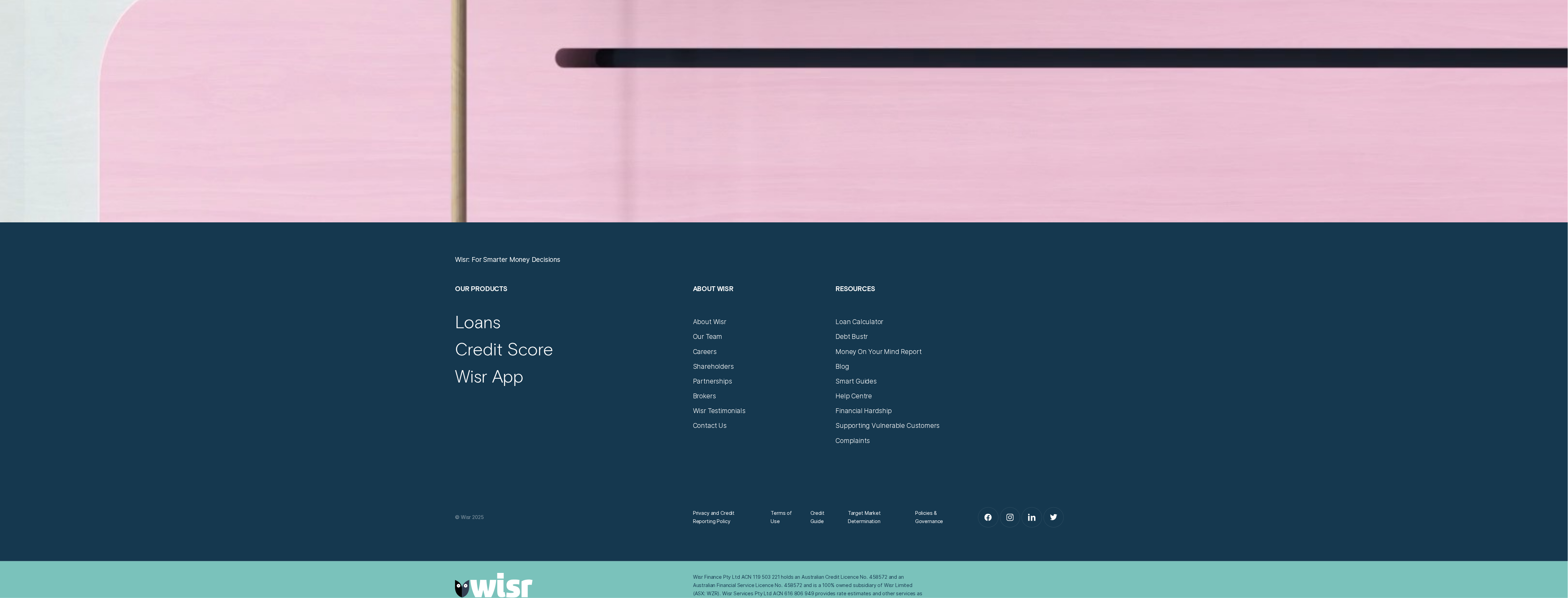
scroll to position [6743, 0]
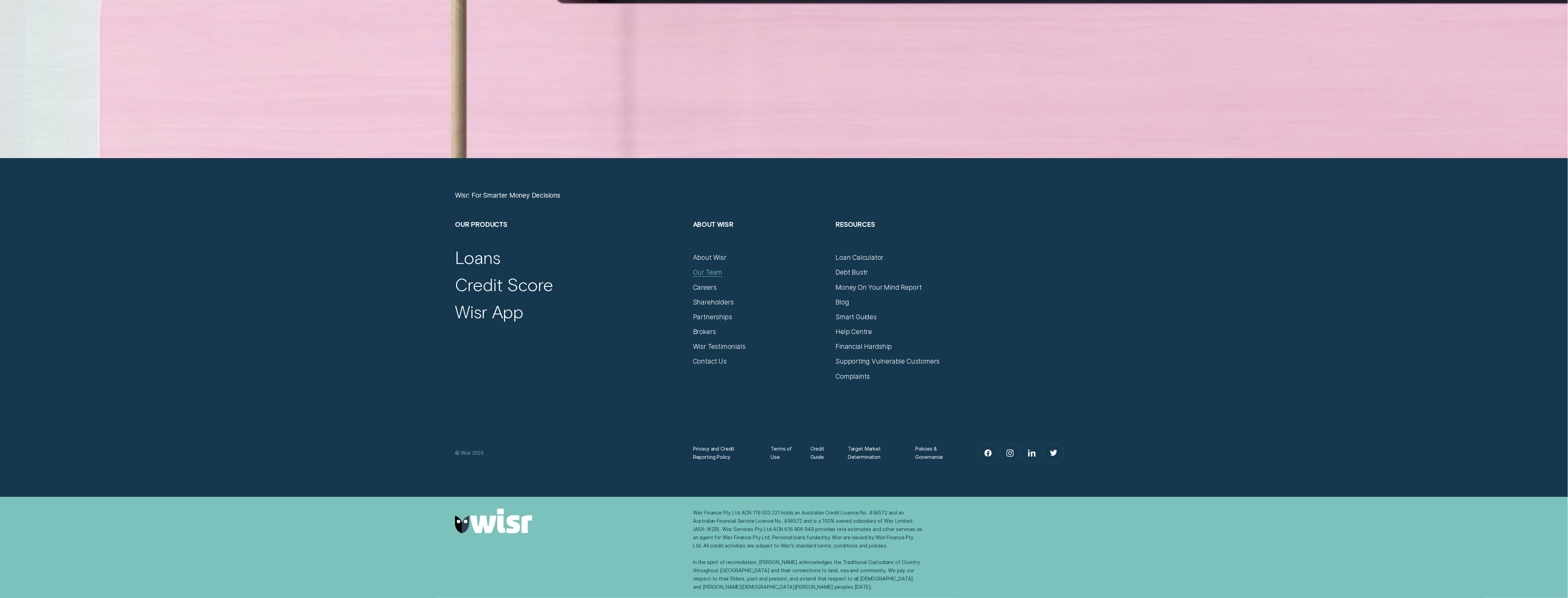
click at [704, 277] on div "Our Team" at bounding box center [708, 271] width 29 height 8
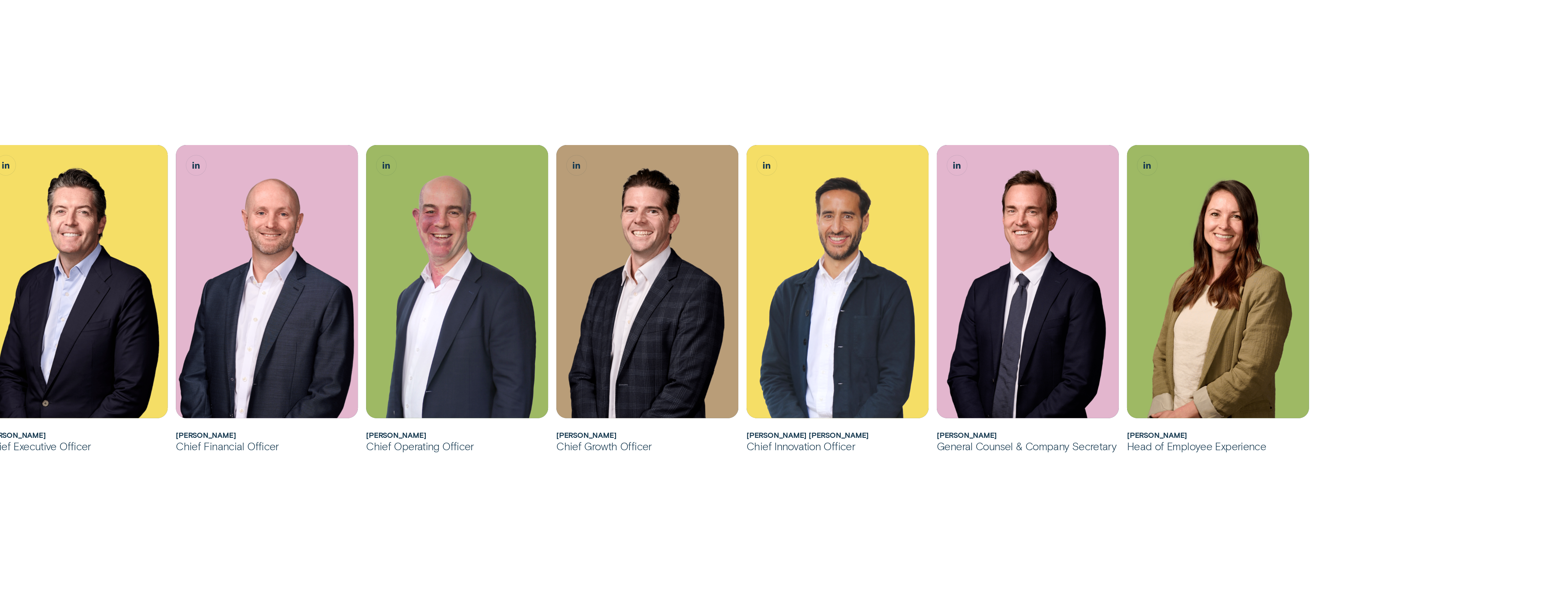
scroll to position [504, 0]
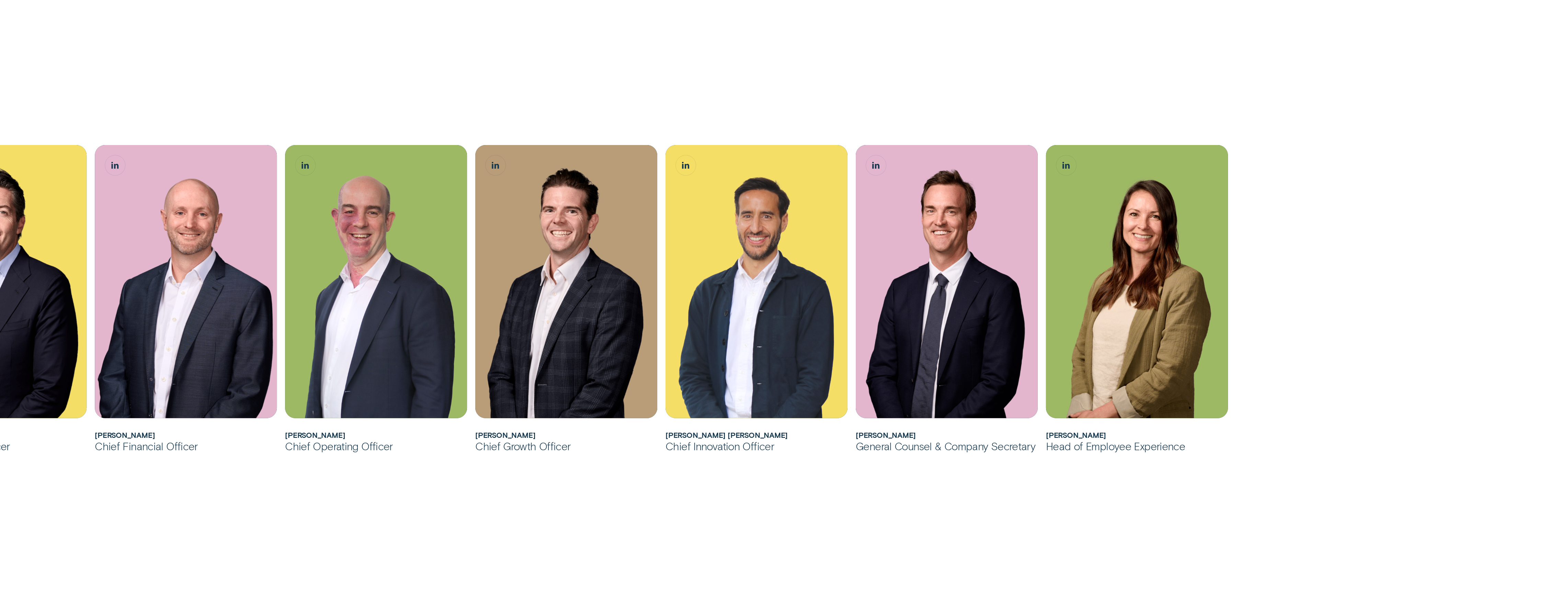
click at [1388, 352] on div "Andrew joined Wisr as its Chief Financial Officer in 2017 before being appointe…" at bounding box center [784, 145] width 1568 height 834
drag, startPoint x: 948, startPoint y: 497, endPoint x: 951, endPoint y: 499, distance: 3.6
click at [947, 497] on div "Andrew joined Wisr as its Chief Financial Officer in 2017 before being appointe…" at bounding box center [784, 145] width 1568 height 834
click at [1373, 348] on div "Andrew joined Wisr as its Chief Financial Officer in 2017 before being appointe…" at bounding box center [784, 145] width 1568 height 834
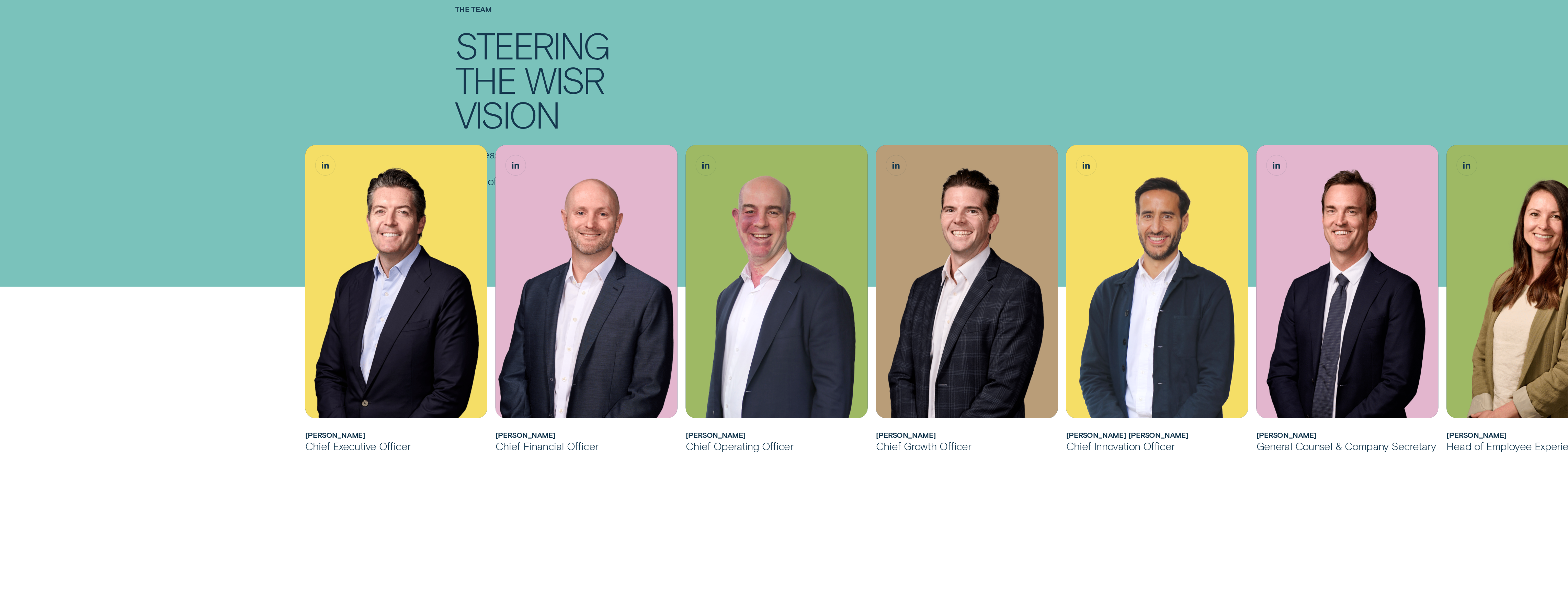
scroll to position [0, 0]
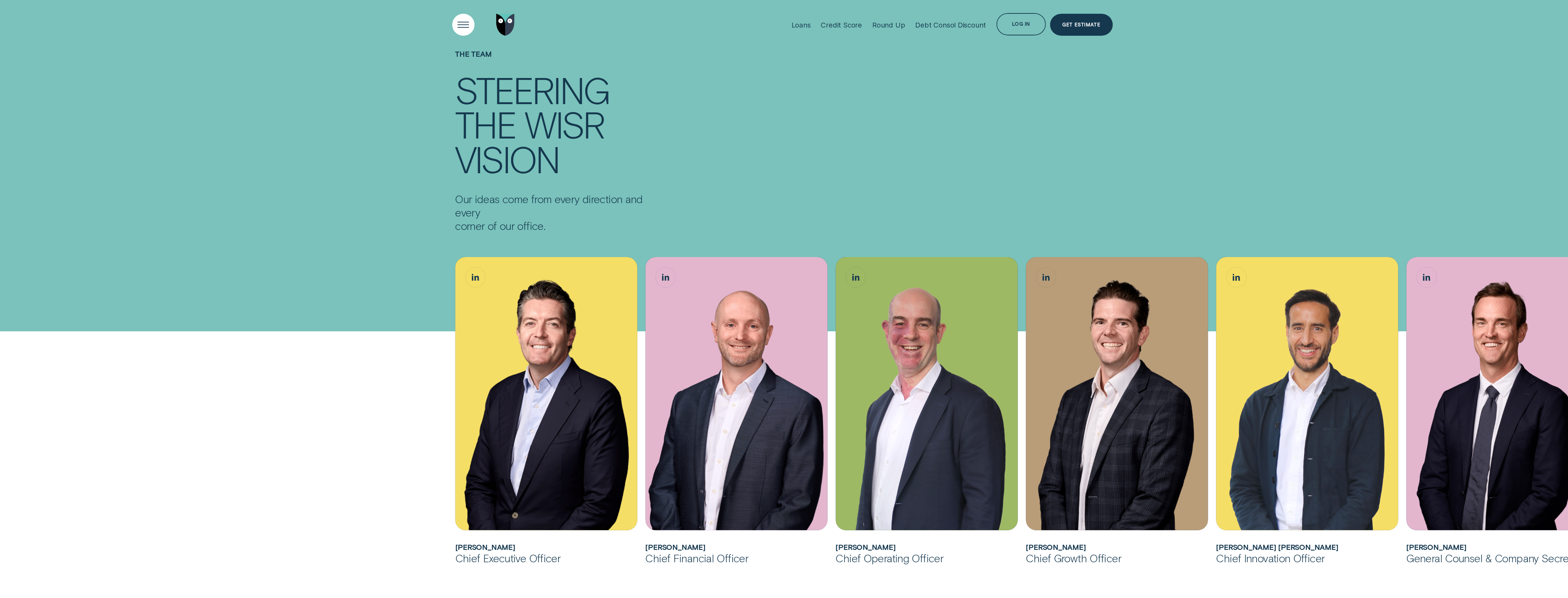
click at [455, 28] on div "Open Menu" at bounding box center [464, 24] width 32 height 32
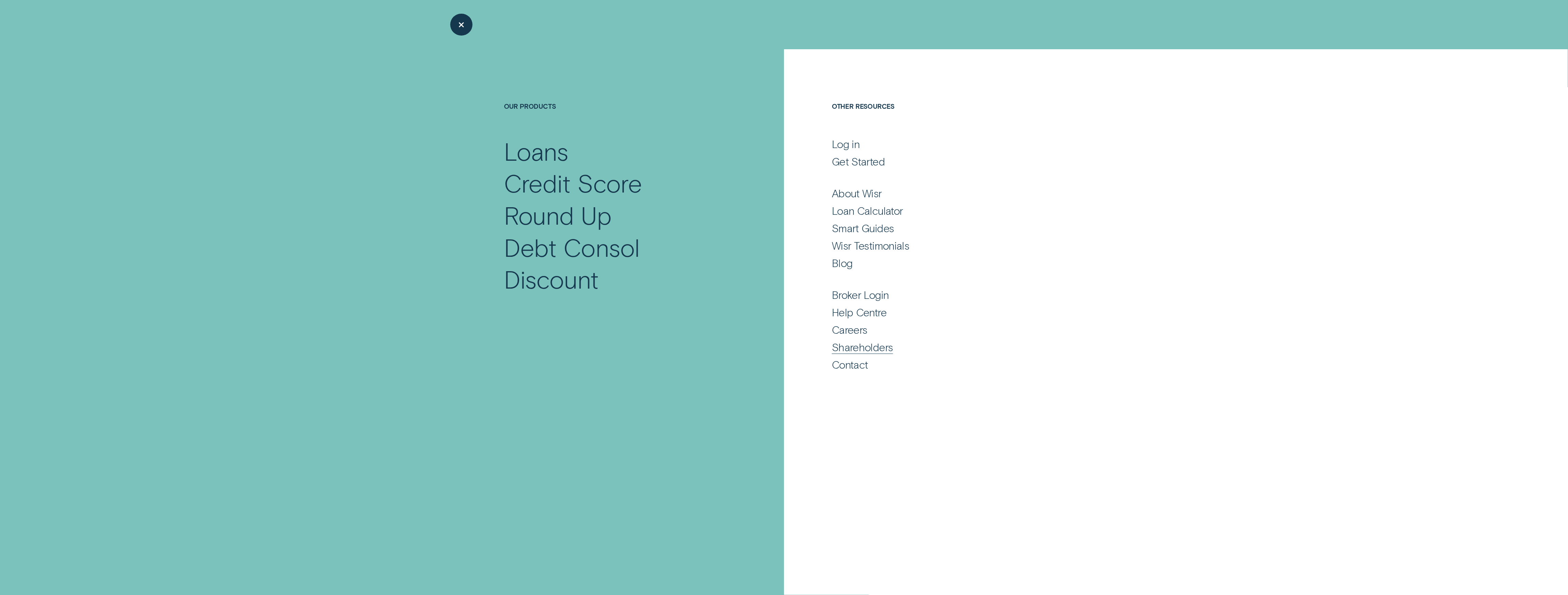
click at [854, 349] on div "Shareholders" at bounding box center [862, 347] width 61 height 13
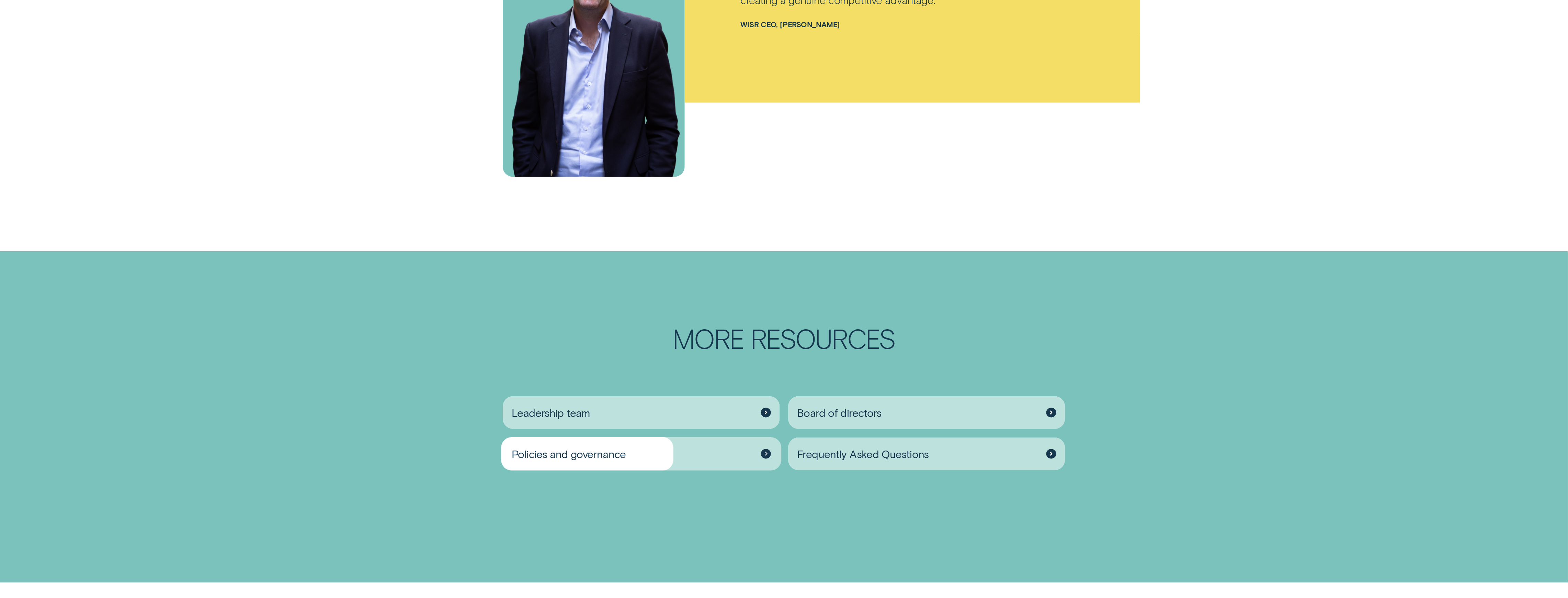
scroll to position [1191, 0]
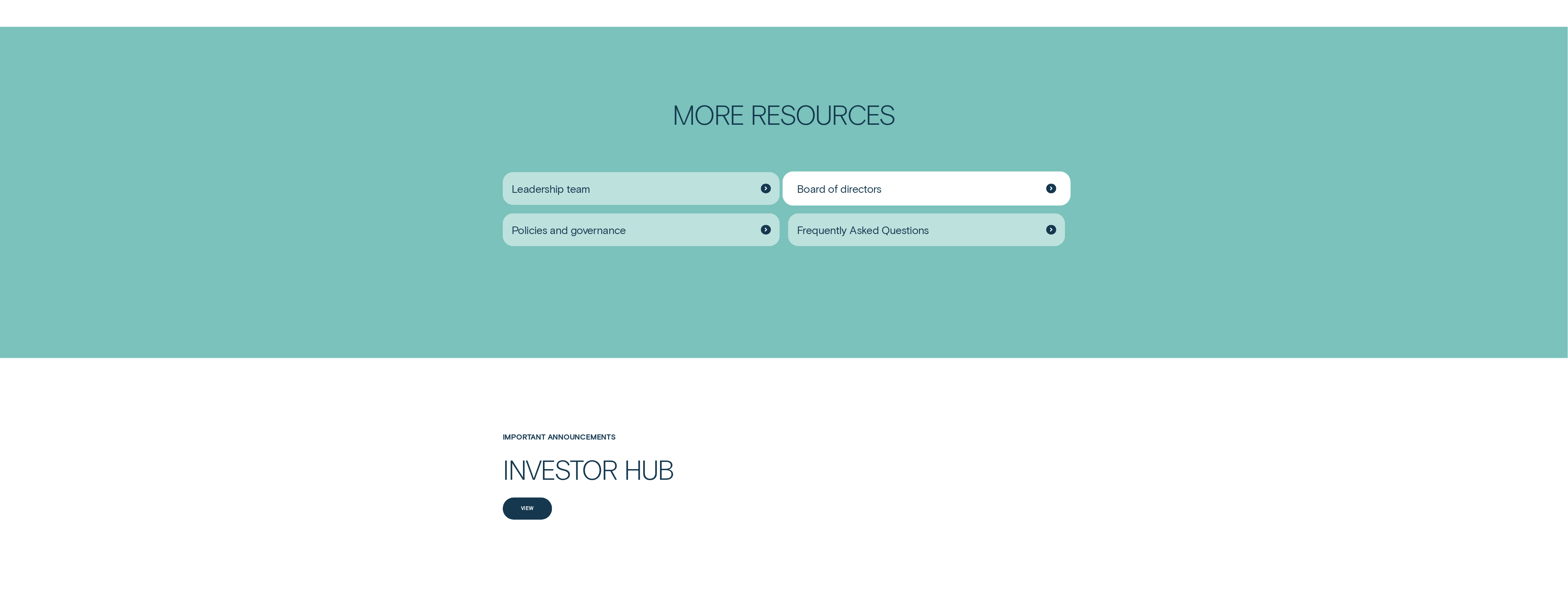
click at [882, 174] on div "Board of directors" at bounding box center [927, 188] width 277 height 33
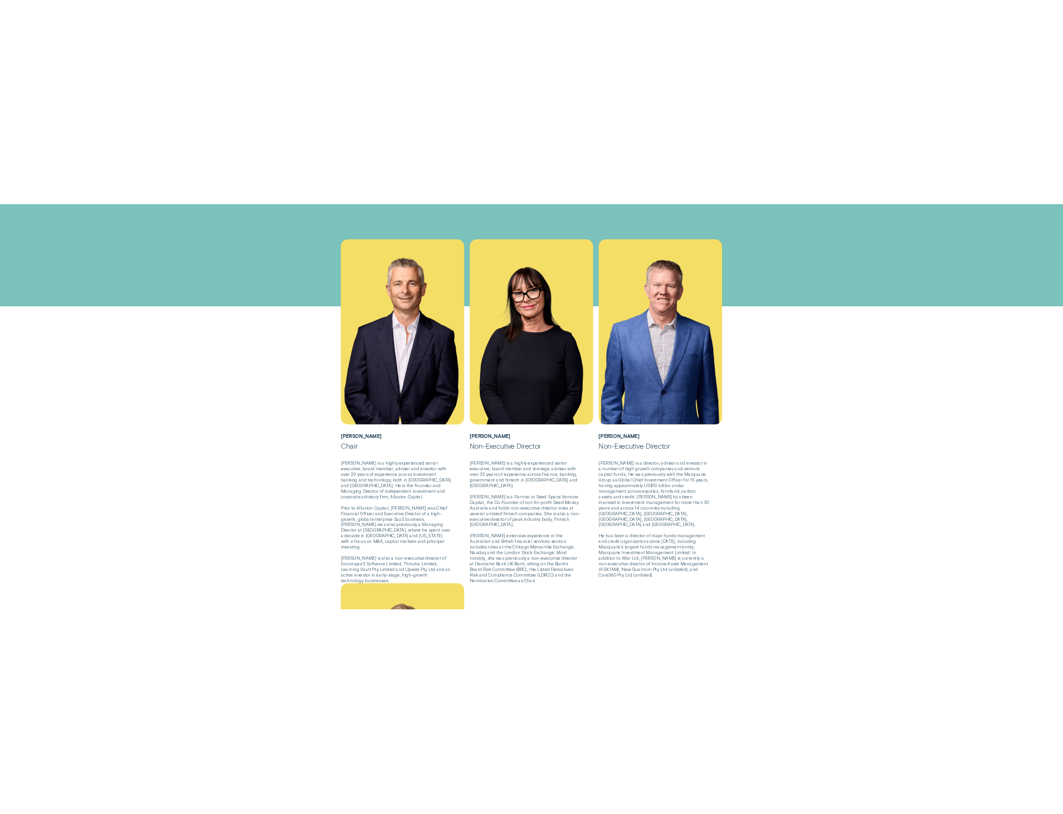
scroll to position [250, 0]
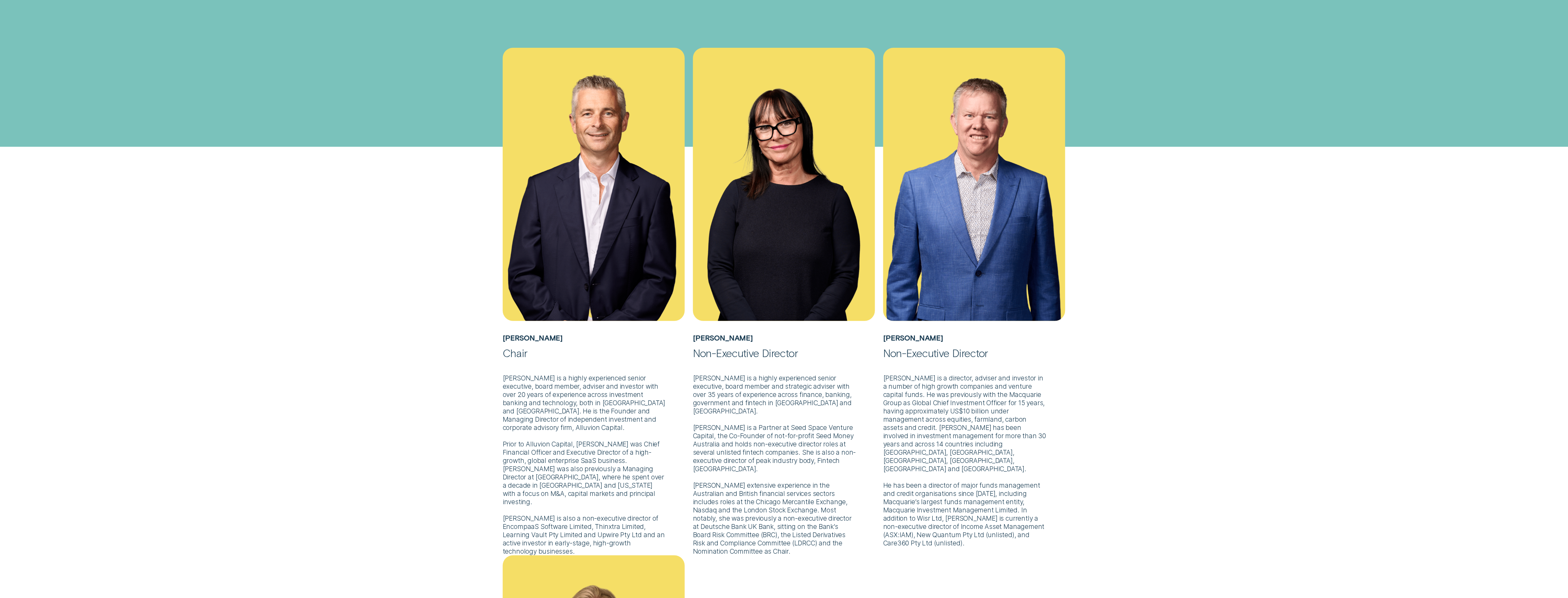
click at [1132, 252] on div "Matt Brown Chair Mr Brown is a highly experienced senior executive, board membe…" at bounding box center [784, 559] width 712 height 1024
click at [1216, 225] on div "Matt Brown Chair Mr Brown is a highly experienced senior executive, board membe…" at bounding box center [784, 597] width 1568 height 1098
